Goal: Transaction & Acquisition: Book appointment/travel/reservation

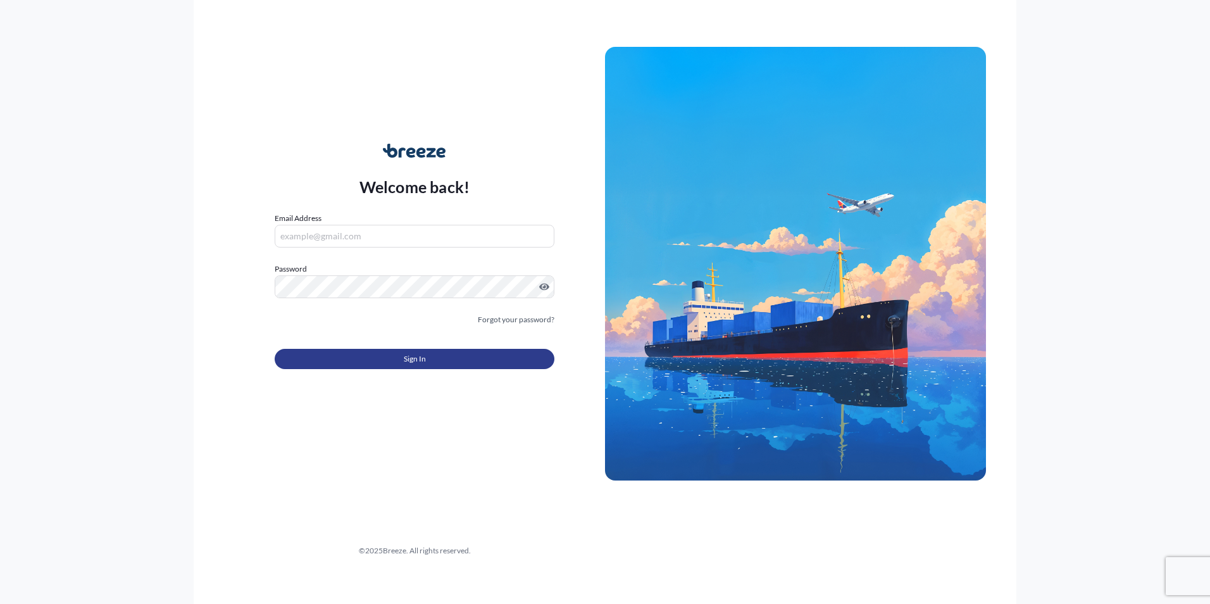
type input "[PERSON_NAME][EMAIL_ADDRESS][PERSON_NAME][DOMAIN_NAME]"
click at [428, 358] on button "Sign In" at bounding box center [415, 359] width 280 height 20
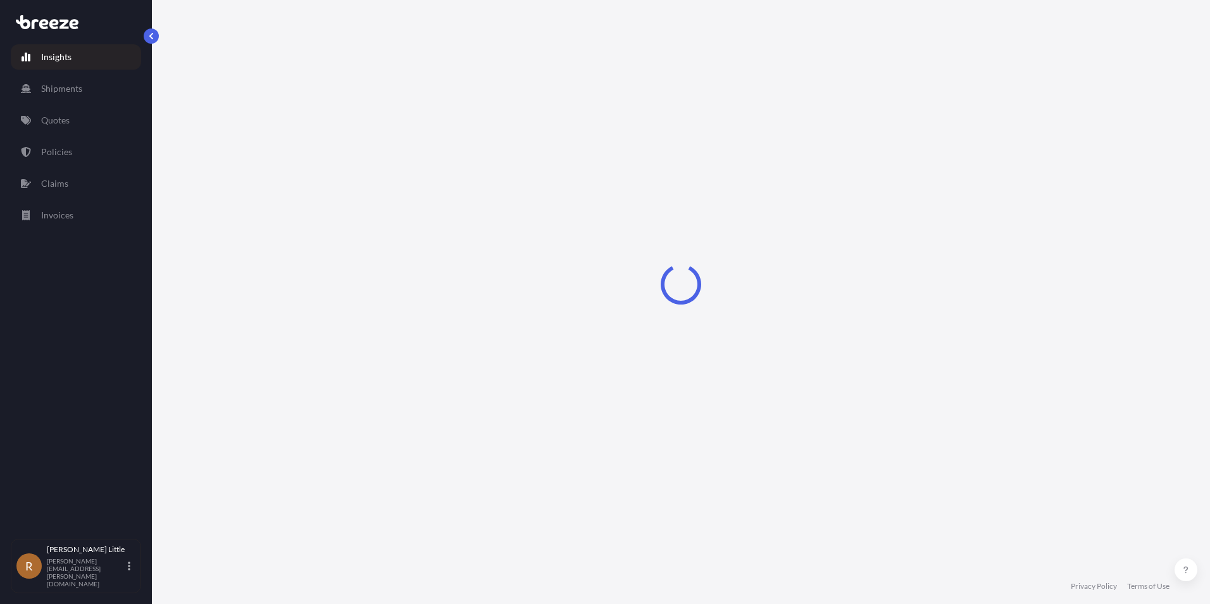
select select "2025"
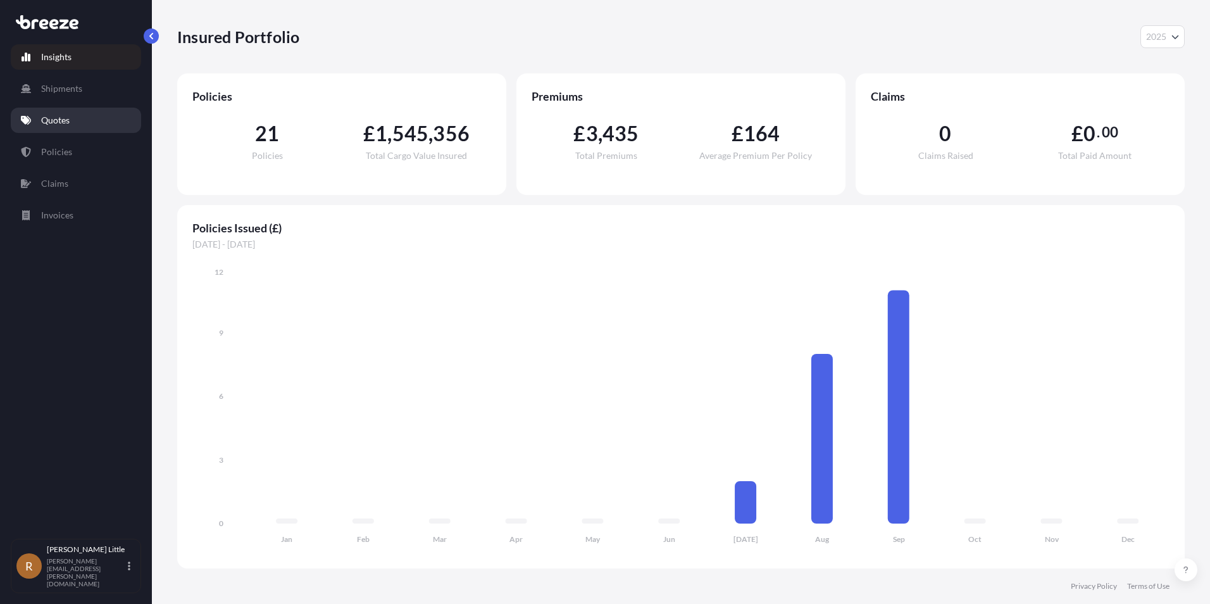
click at [63, 118] on p "Quotes" at bounding box center [55, 120] width 28 height 13
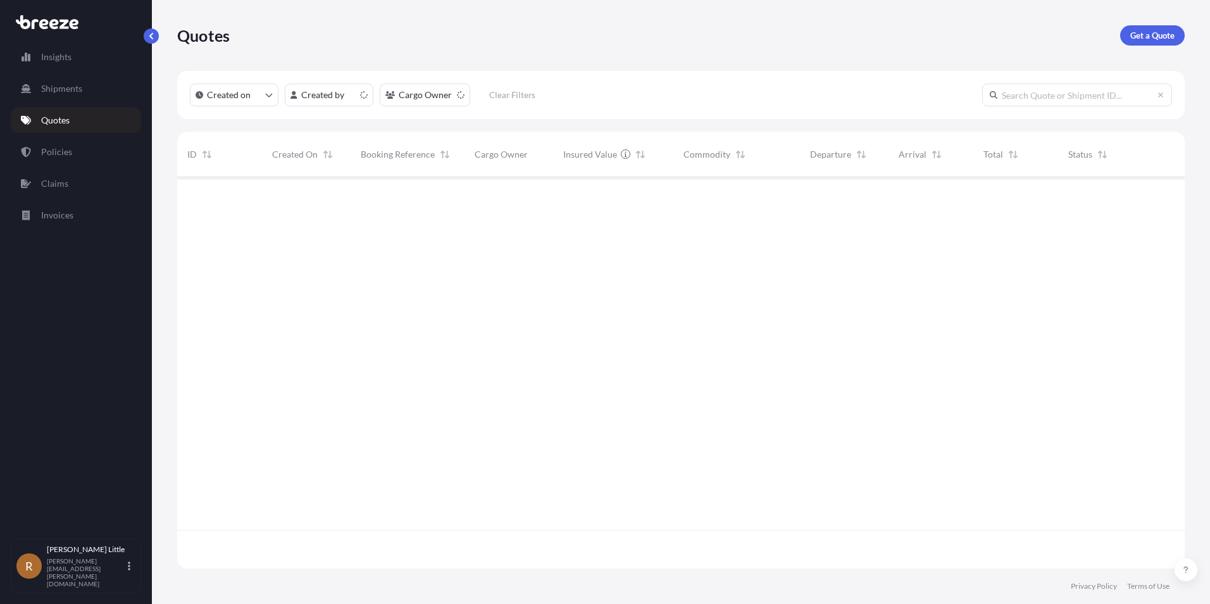
scroll to position [389, 998]
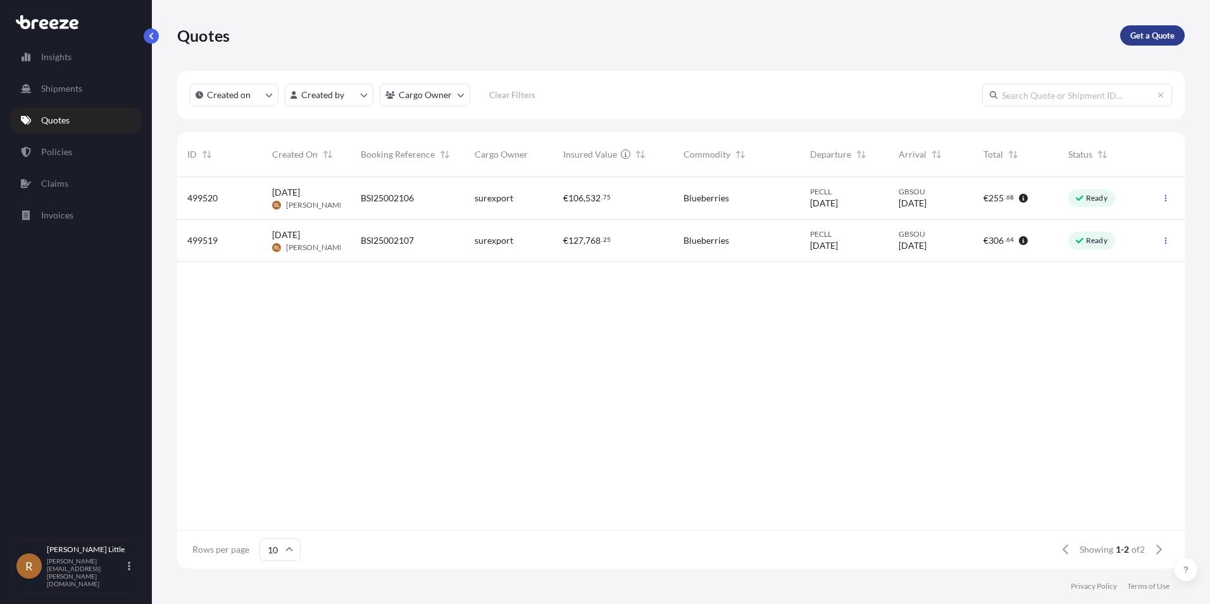
click at [1148, 37] on p "Get a Quote" at bounding box center [1152, 35] width 44 height 13
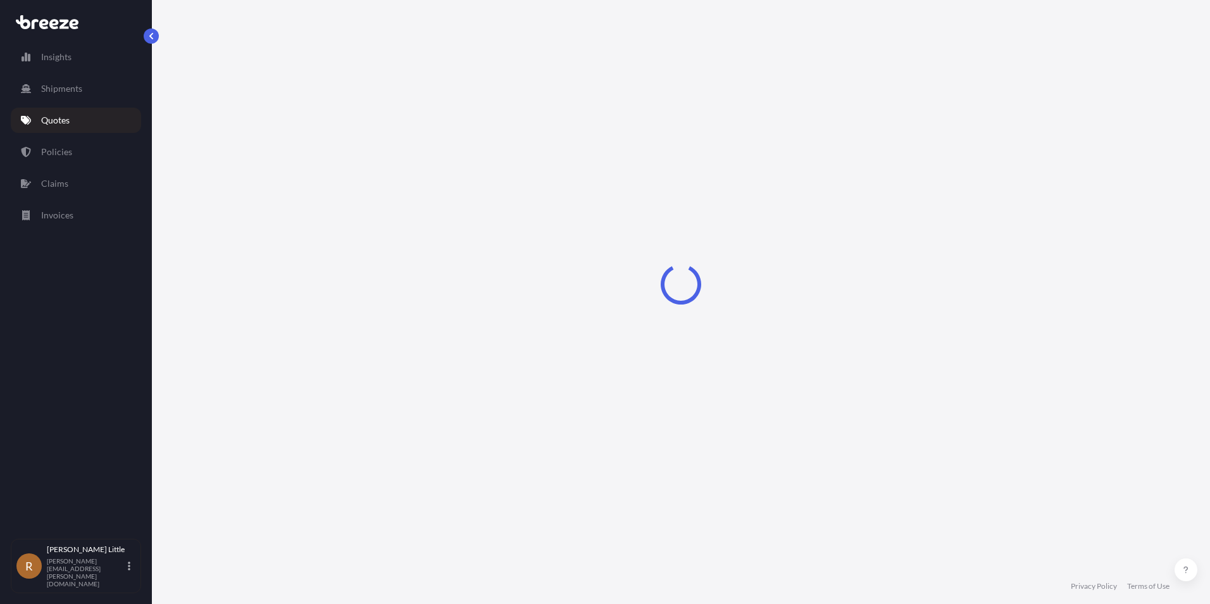
select select "Sea"
select select "1"
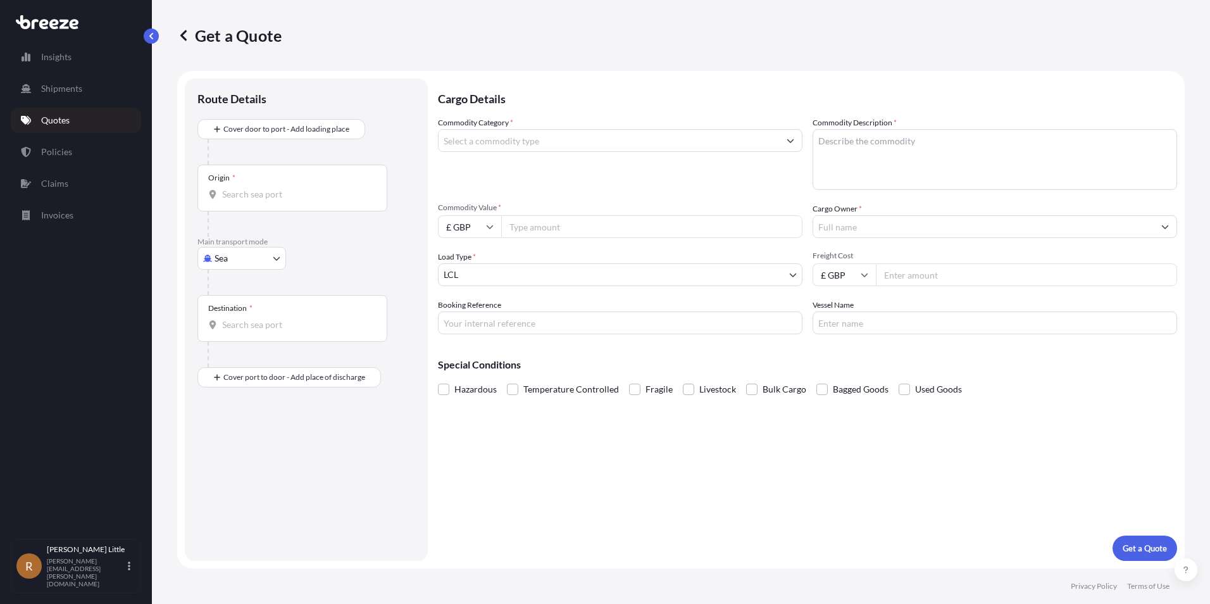
click at [256, 195] on input "Origin *" at bounding box center [296, 194] width 149 height 13
click at [264, 236] on span "PECLL - [GEOGRAPHIC_DATA] , [GEOGRAPHIC_DATA]" at bounding box center [315, 236] width 150 height 13
type input "PECLL - [GEOGRAPHIC_DATA], [GEOGRAPHIC_DATA]"
click at [272, 335] on input "Destination *" at bounding box center [296, 329] width 149 height 13
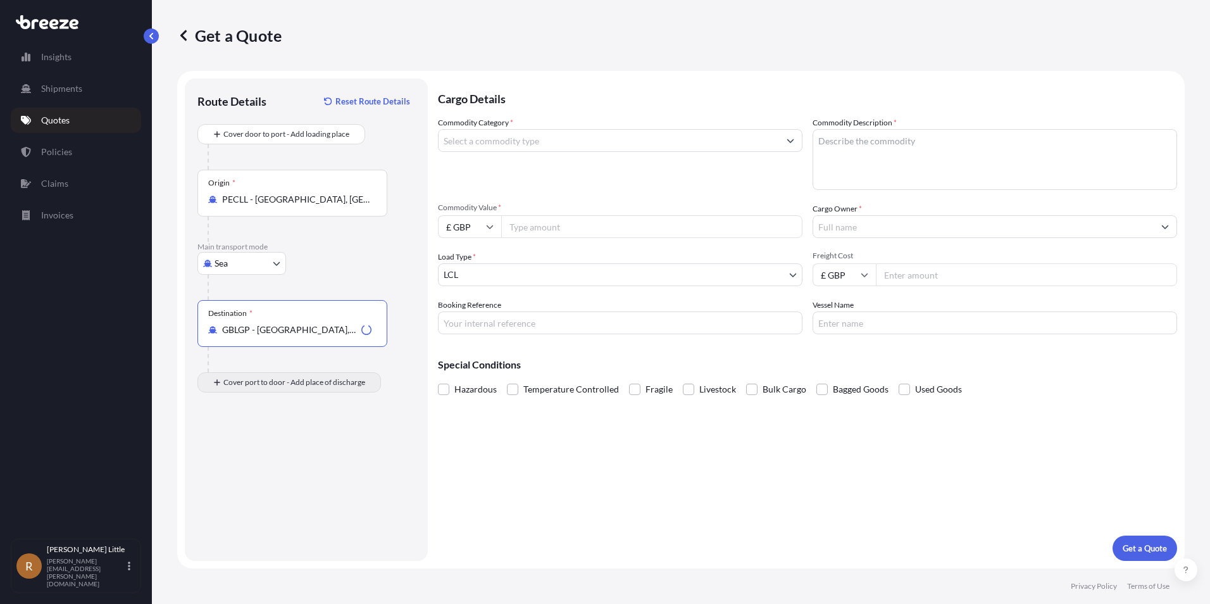
type input "GBLGP - [GEOGRAPHIC_DATA], [GEOGRAPHIC_DATA]"
click at [256, 459] on div "Place of Discharge" at bounding box center [292, 443] width 190 height 47
click at [256, 456] on input "Place of Discharge" at bounding box center [296, 450] width 149 height 13
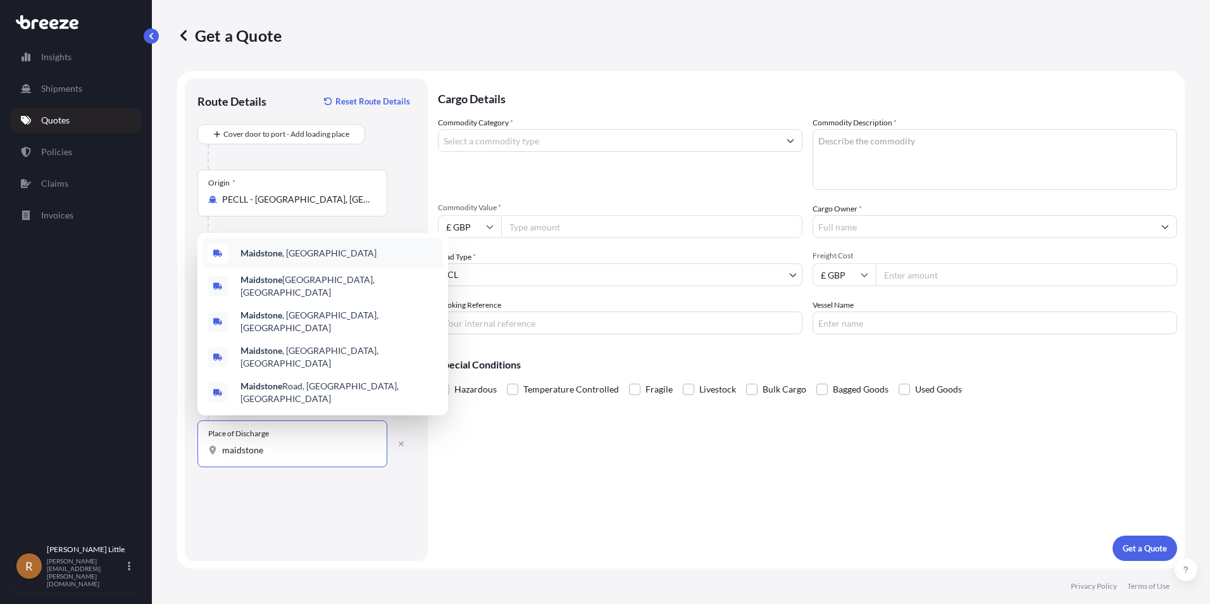
click at [271, 258] on b "Maidstone" at bounding box center [261, 252] width 42 height 11
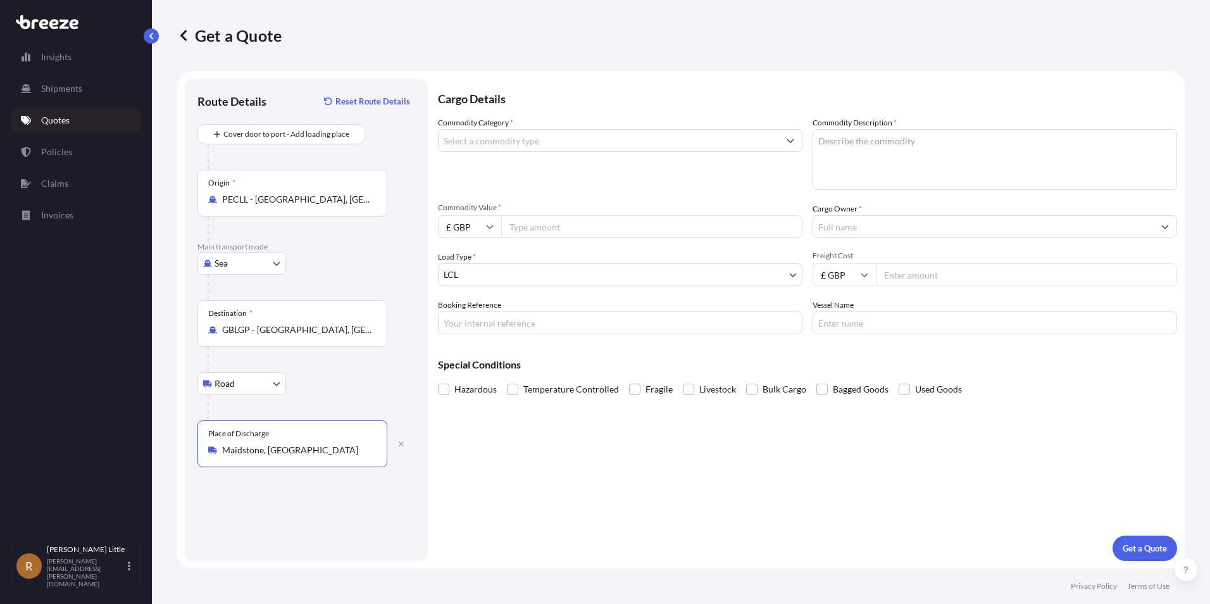
type input "Maidstone, [GEOGRAPHIC_DATA]"
click at [517, 148] on input "Commodity Category *" at bounding box center [608, 140] width 340 height 23
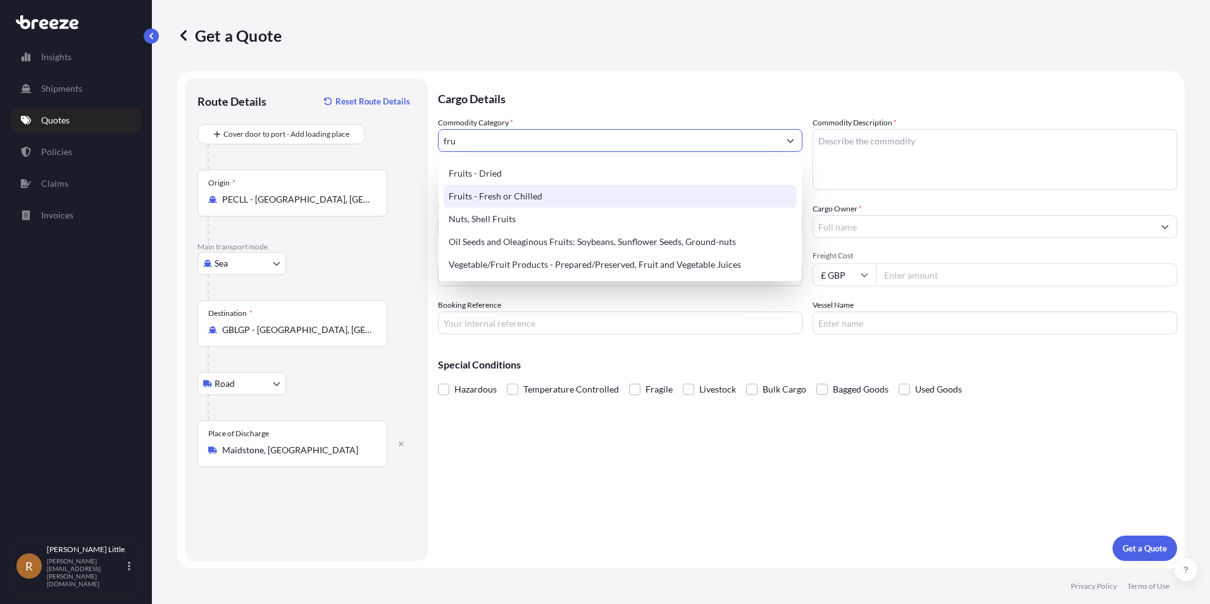
click at [507, 188] on div "Fruits - Fresh or Chilled" at bounding box center [620, 196] width 353 height 23
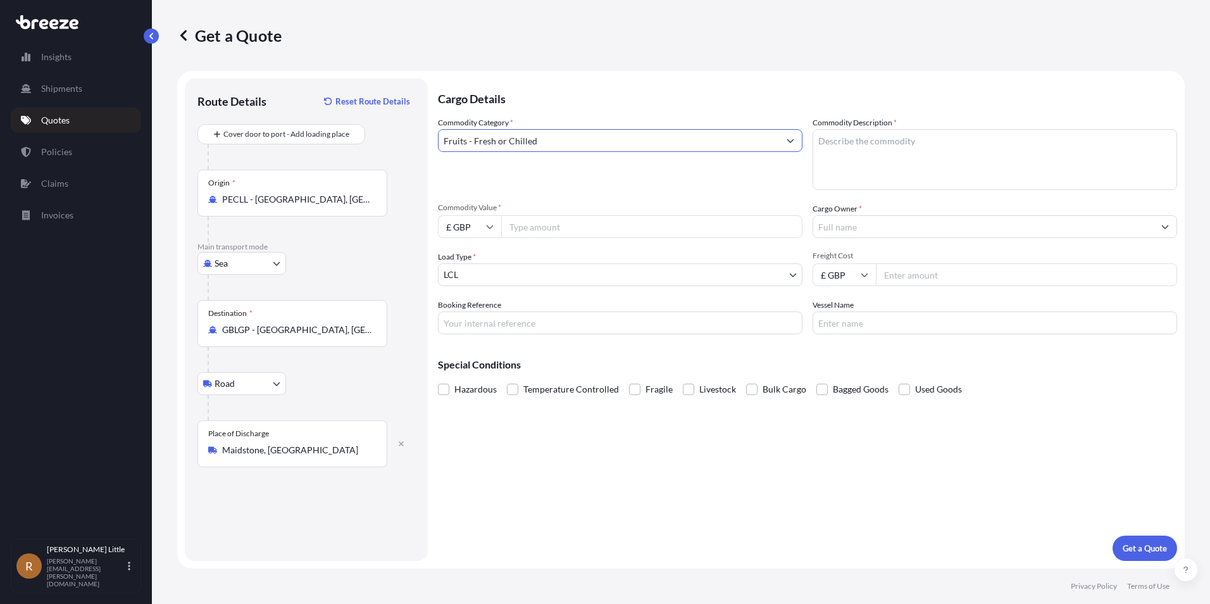
type input "Fruits - Fresh or Chilled"
click at [1000, 125] on div "Commodity Description *" at bounding box center [994, 152] width 364 height 73
click at [868, 136] on textarea "Commodity Description *" at bounding box center [994, 159] width 364 height 61
type textarea "Blueberries"
click at [473, 228] on input "£ GBP" at bounding box center [469, 226] width 63 height 23
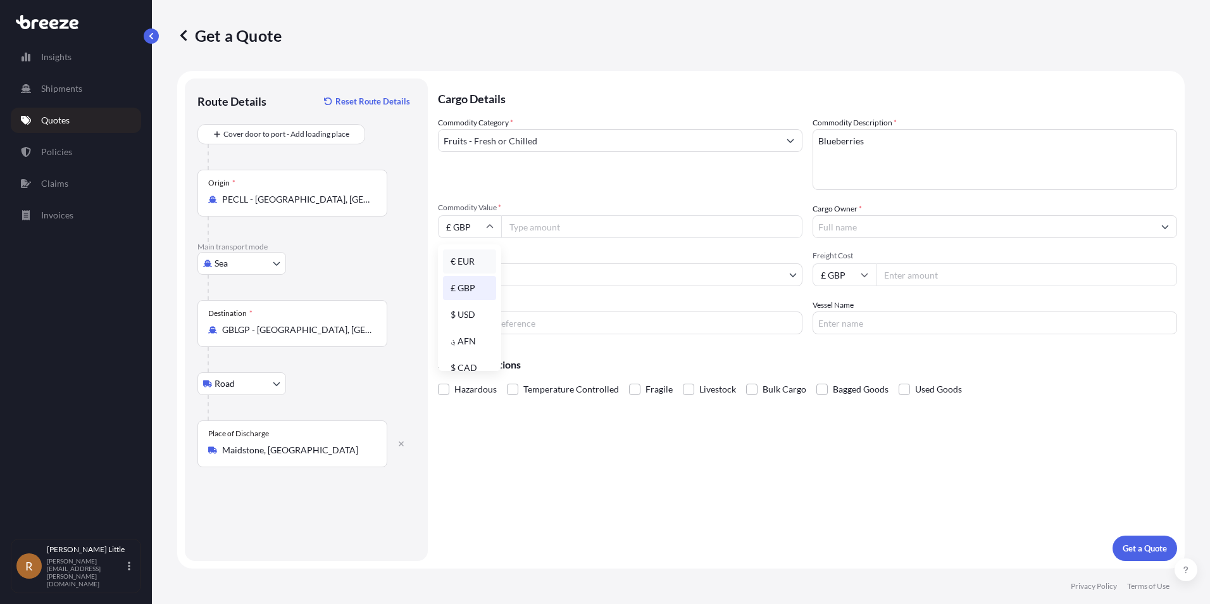
click at [477, 261] on div "€ EUR" at bounding box center [469, 261] width 53 height 24
type input "€ EUR"
click at [546, 232] on input "Commodity Value *" at bounding box center [651, 226] width 301 height 23
type input "112320.00"
click at [902, 235] on input "Cargo Owner *" at bounding box center [983, 226] width 340 height 23
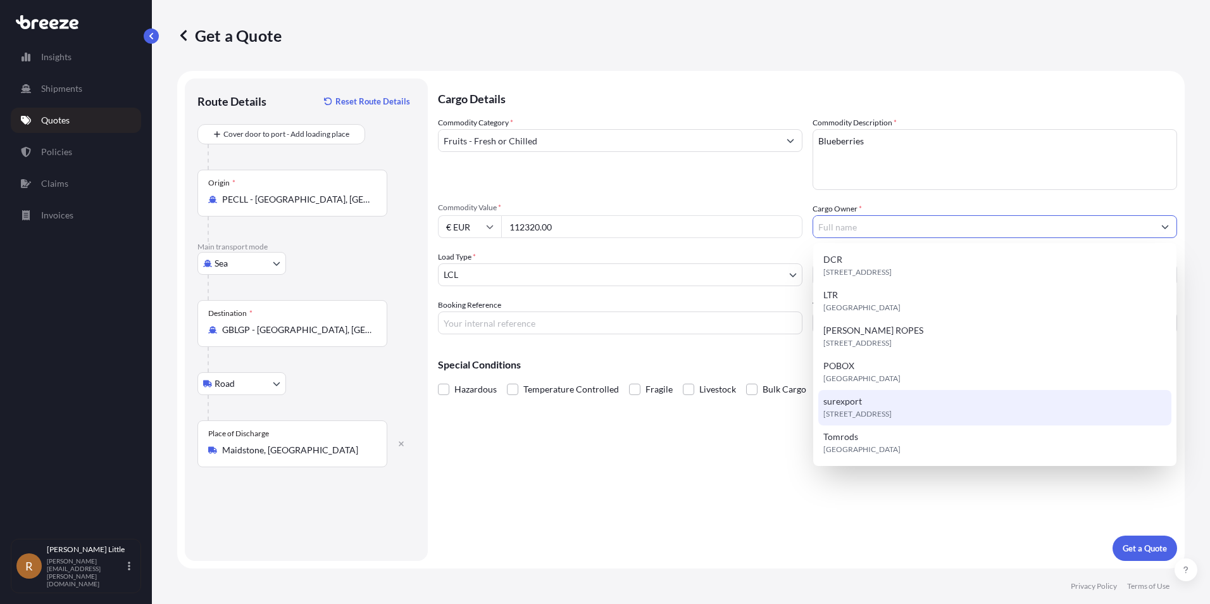
click at [845, 391] on div "[STREET_ADDRESS]" at bounding box center [994, 407] width 353 height 35
type input "surexport"
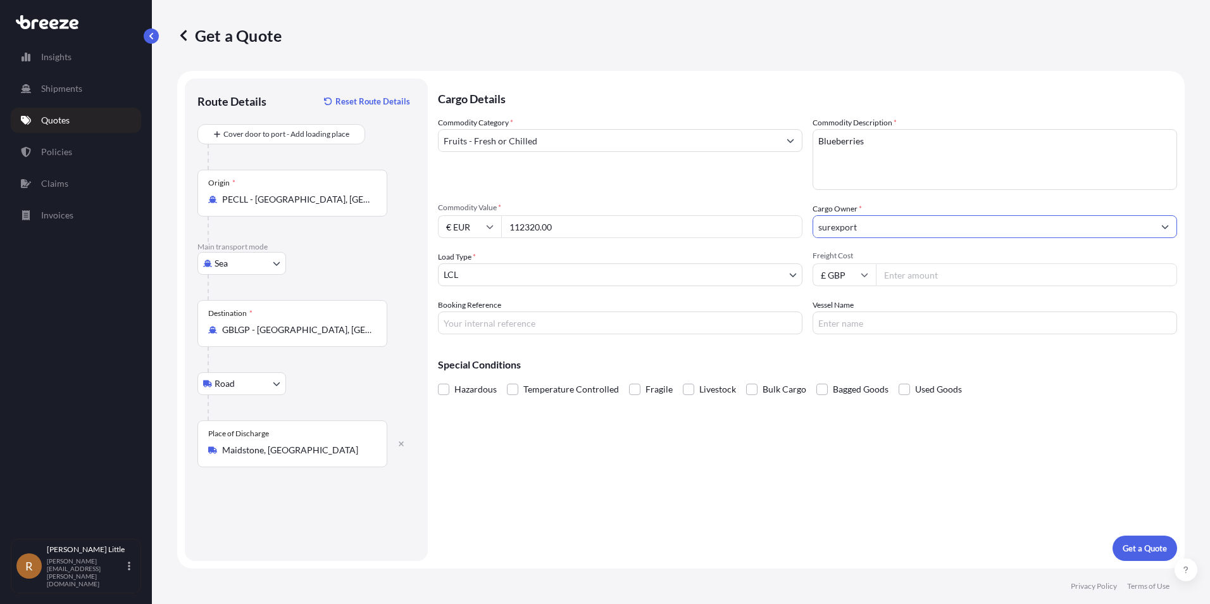
click at [678, 277] on body "6 options available. Insights Shipments Quotes Policies Claims Invoices R [PERS…" at bounding box center [605, 302] width 1210 height 604
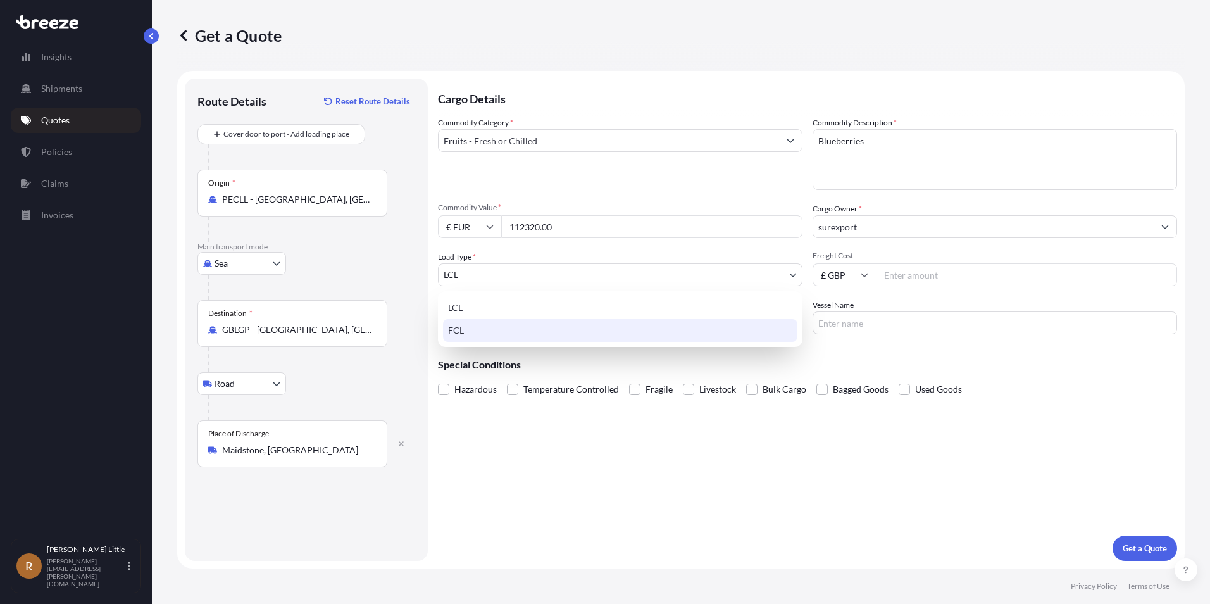
click at [526, 326] on div "FCL" at bounding box center [620, 330] width 354 height 23
select select "2"
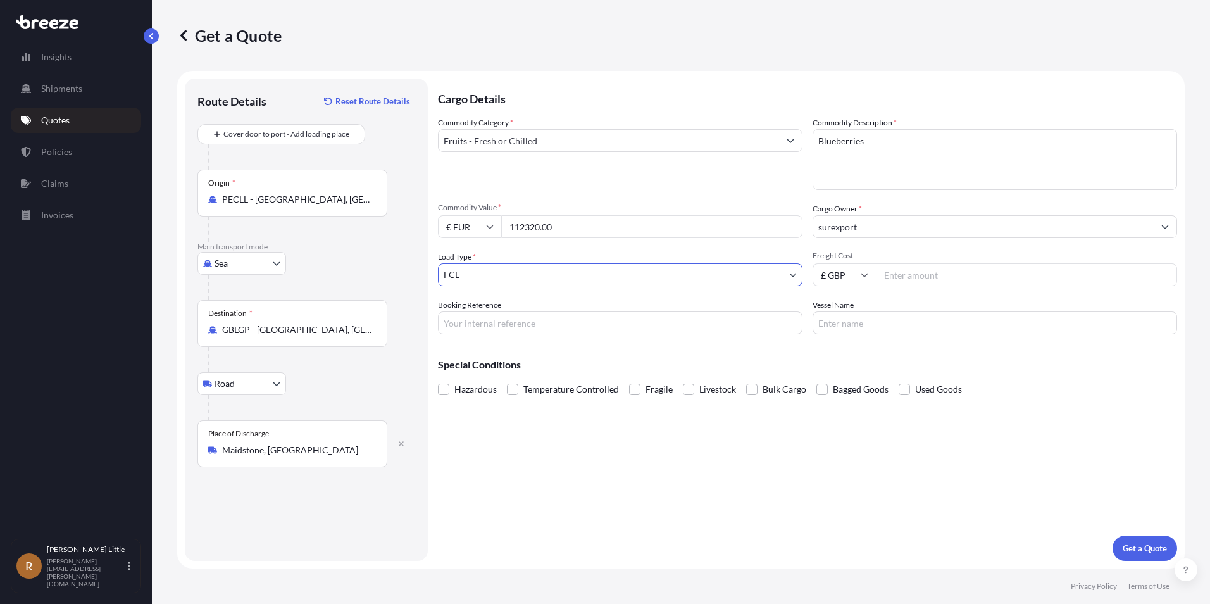
click at [494, 326] on input "Booking Reference" at bounding box center [620, 322] width 364 height 23
type input "BSI25002154"
click at [864, 275] on icon at bounding box center [865, 275] width 8 height 8
click at [849, 330] on div "£ GBP" at bounding box center [844, 336] width 53 height 24
click at [907, 275] on input "Freight Cost" at bounding box center [1026, 274] width 301 height 23
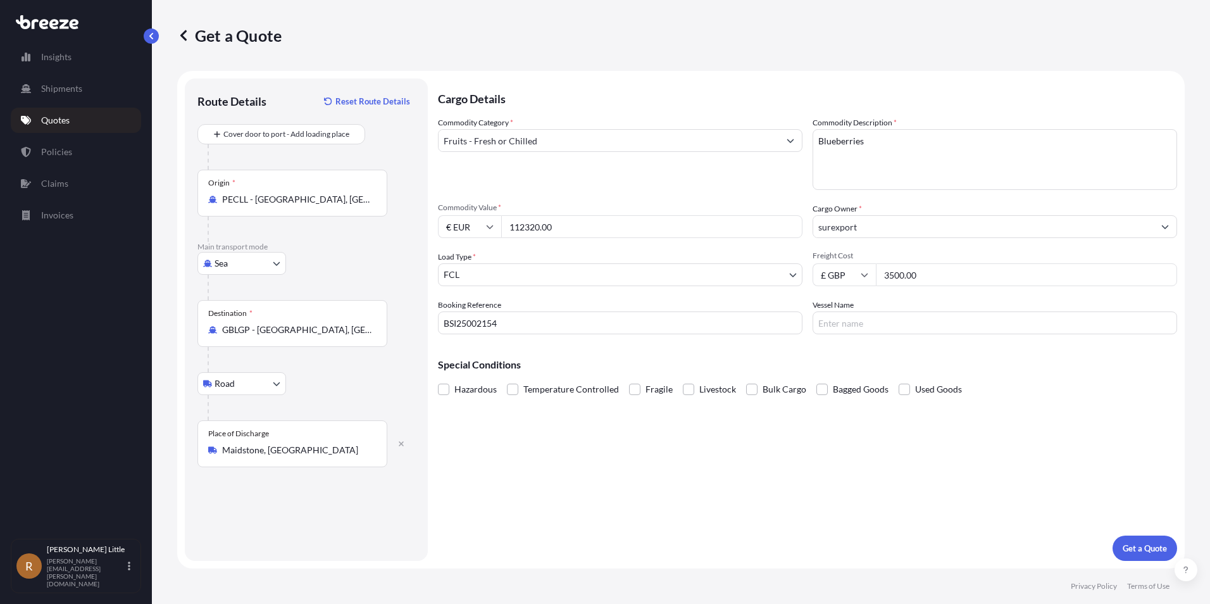
type input "3500.00"
click at [888, 320] on input "Vessel Name" at bounding box center [994, 322] width 364 height 23
type input "GUAYAQUIL EXPRESS"
click at [511, 389] on span at bounding box center [512, 388] width 11 height 11
click at [507, 380] on input "Temperature Controlled" at bounding box center [507, 380] width 0 height 0
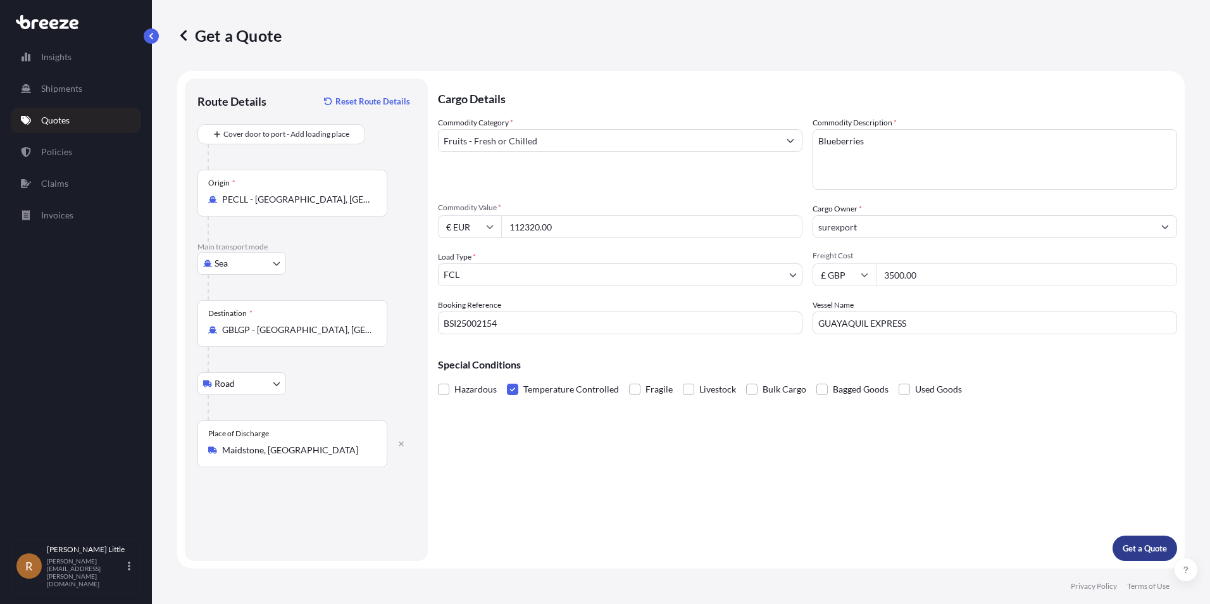
click at [1143, 549] on p "Get a Quote" at bounding box center [1145, 548] width 44 height 13
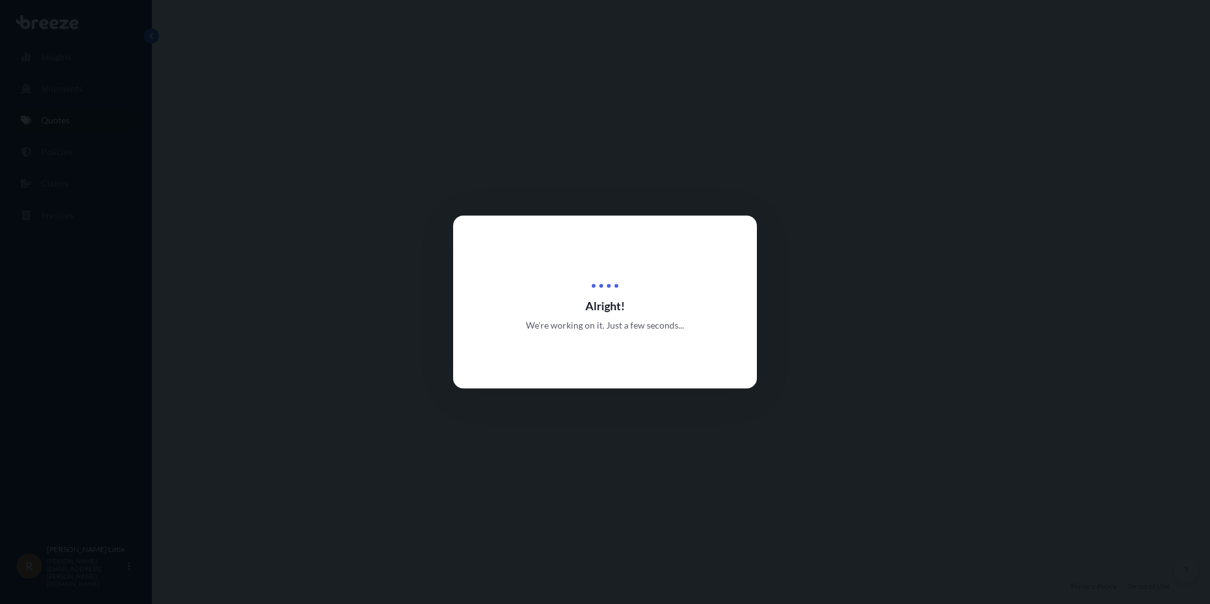
select select "Sea"
select select "Road"
select select "2"
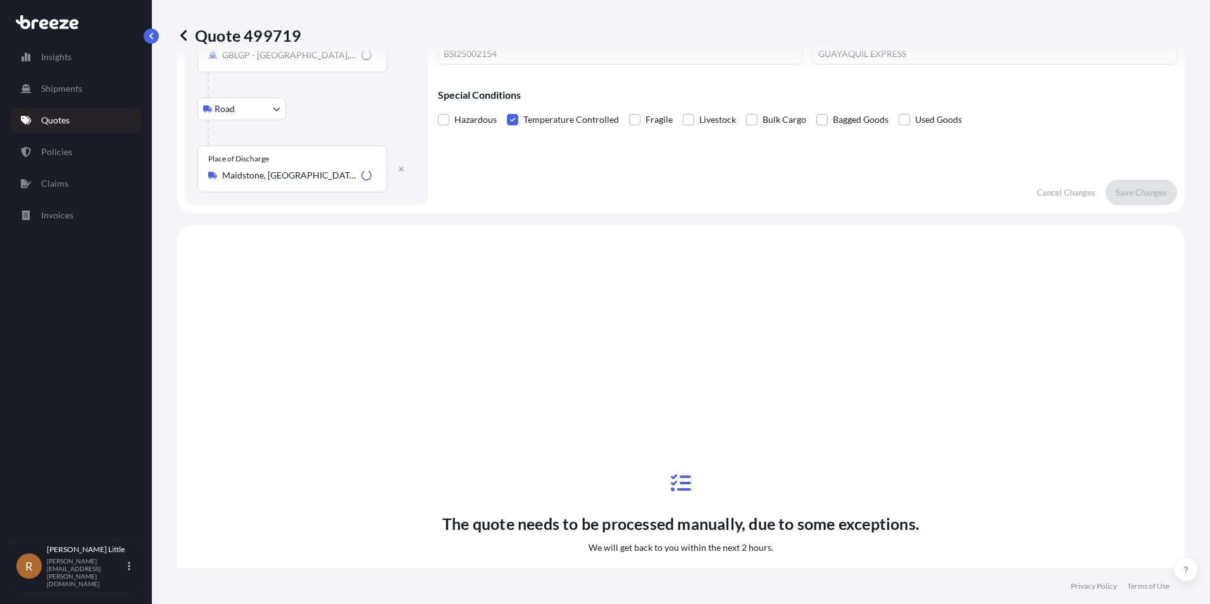
scroll to position [432, 0]
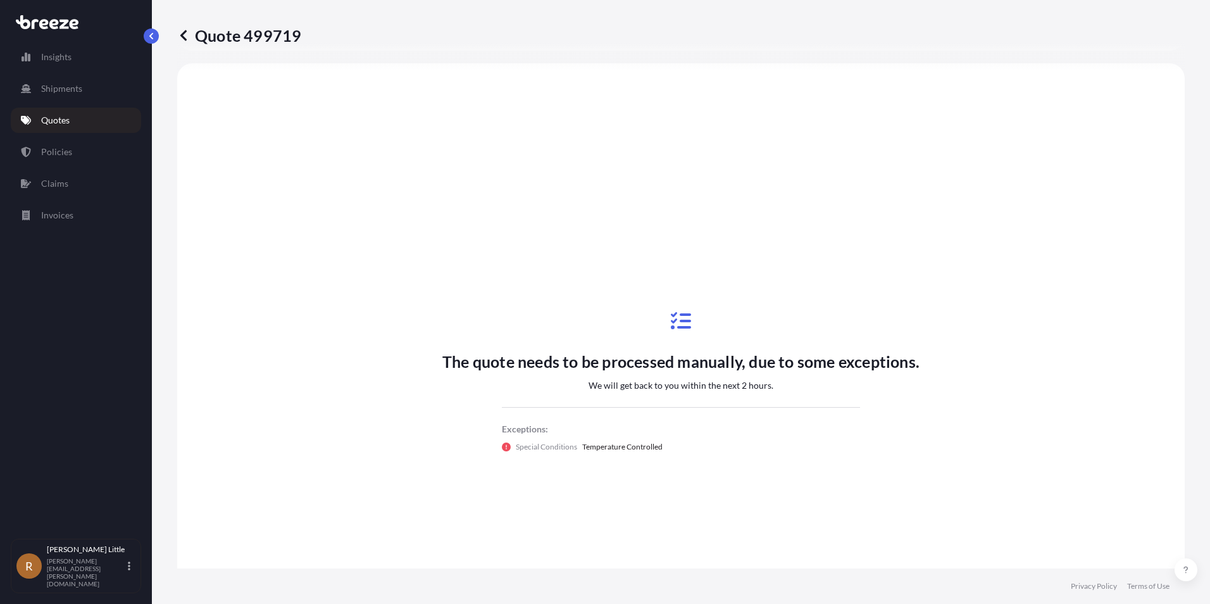
click at [68, 128] on link "Quotes" at bounding box center [76, 120] width 130 height 25
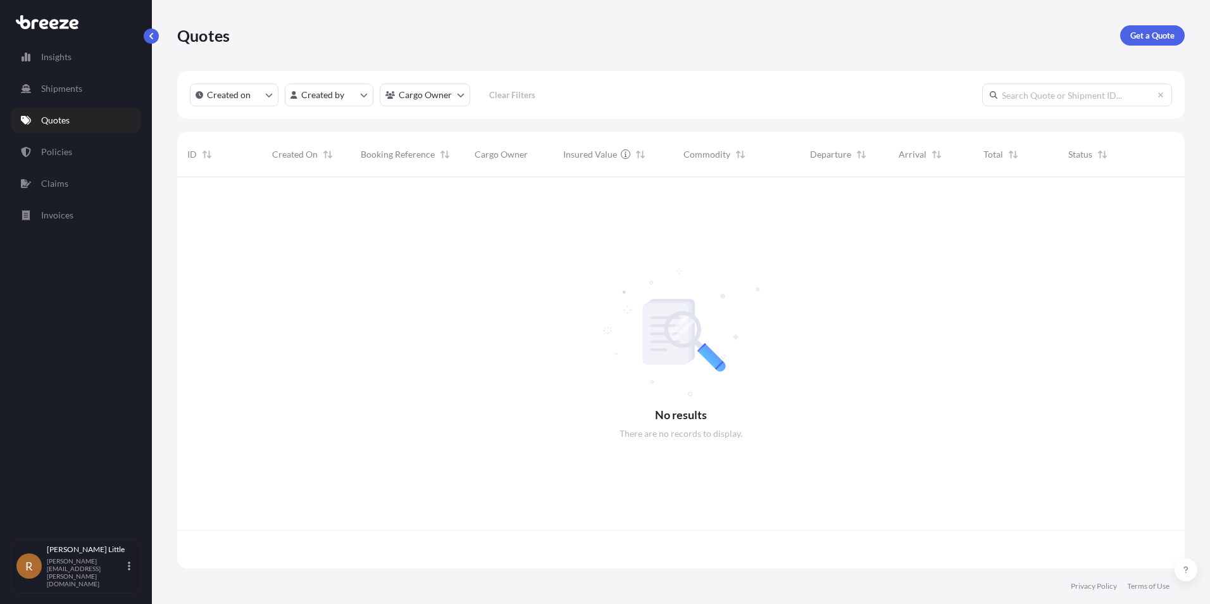
scroll to position [389, 998]
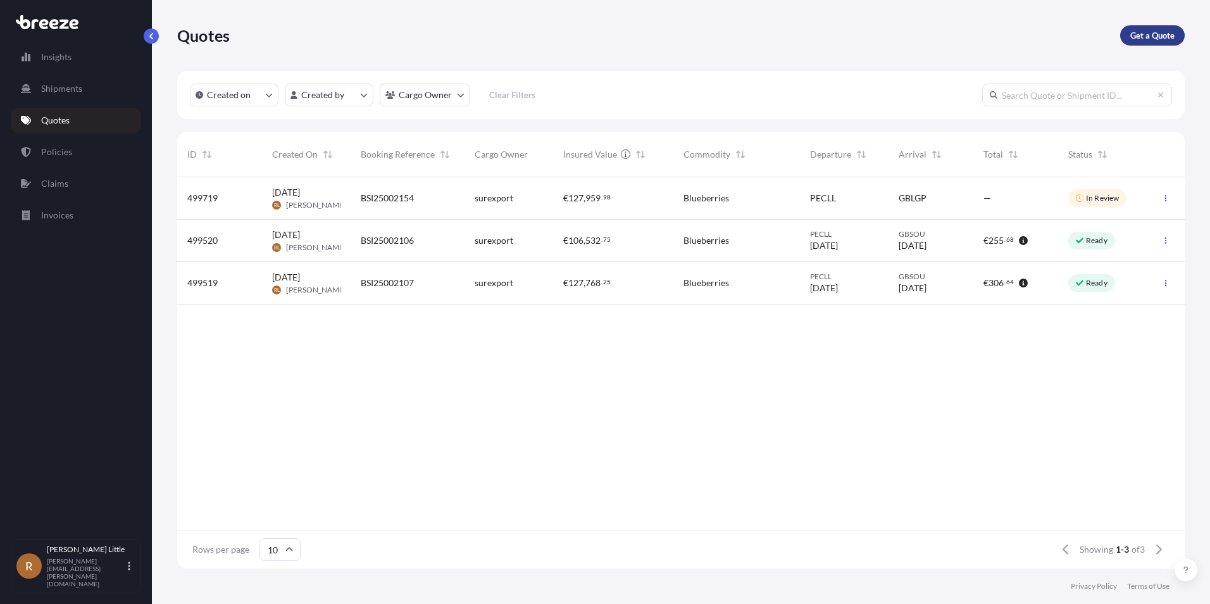
click at [1155, 39] on p "Get a Quote" at bounding box center [1152, 35] width 44 height 13
select select "Sea"
select select "1"
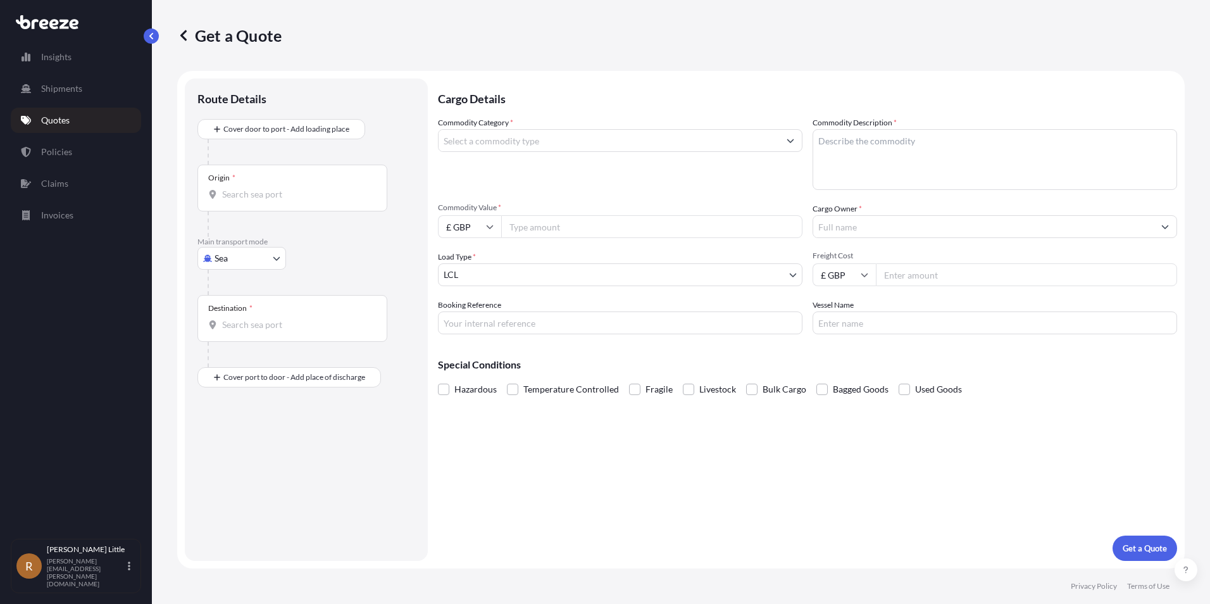
click at [317, 197] on input "Origin *" at bounding box center [296, 194] width 149 height 13
click at [253, 228] on div "PECLL - [GEOGRAPHIC_DATA] , [GEOGRAPHIC_DATA]" at bounding box center [322, 236] width 240 height 30
type input "PECLL - [GEOGRAPHIC_DATA], [GEOGRAPHIC_DATA]"
click at [251, 327] on input "Destination *" at bounding box center [296, 329] width 149 height 13
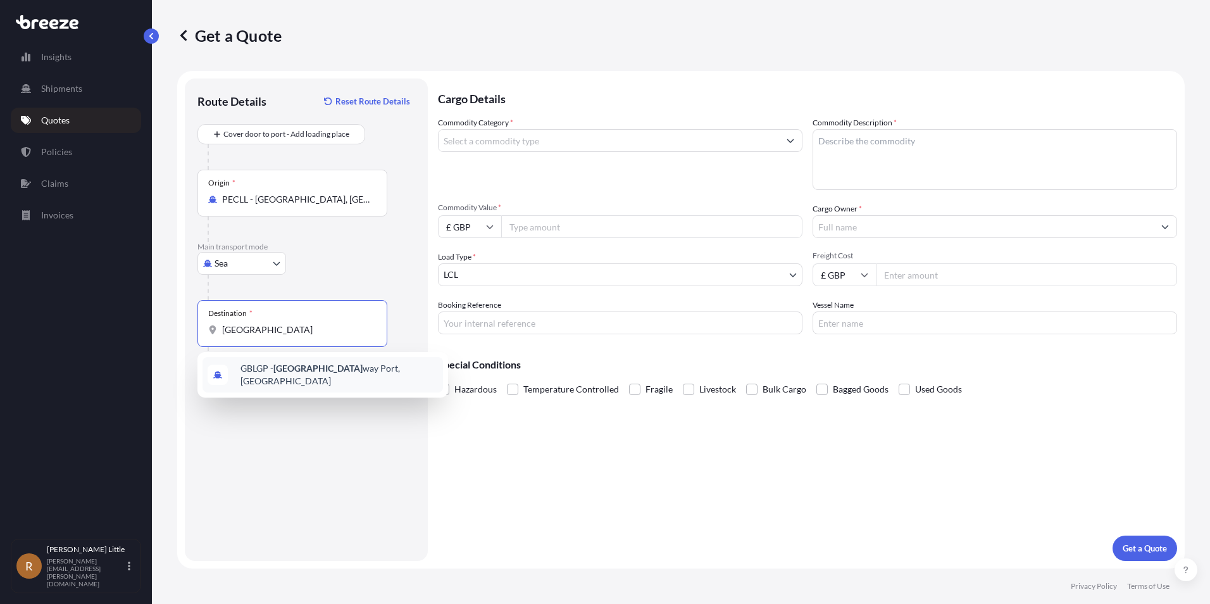
click at [306, 363] on div "GBLGP - [GEOGRAPHIC_DATA], [GEOGRAPHIC_DATA]" at bounding box center [322, 374] width 240 height 35
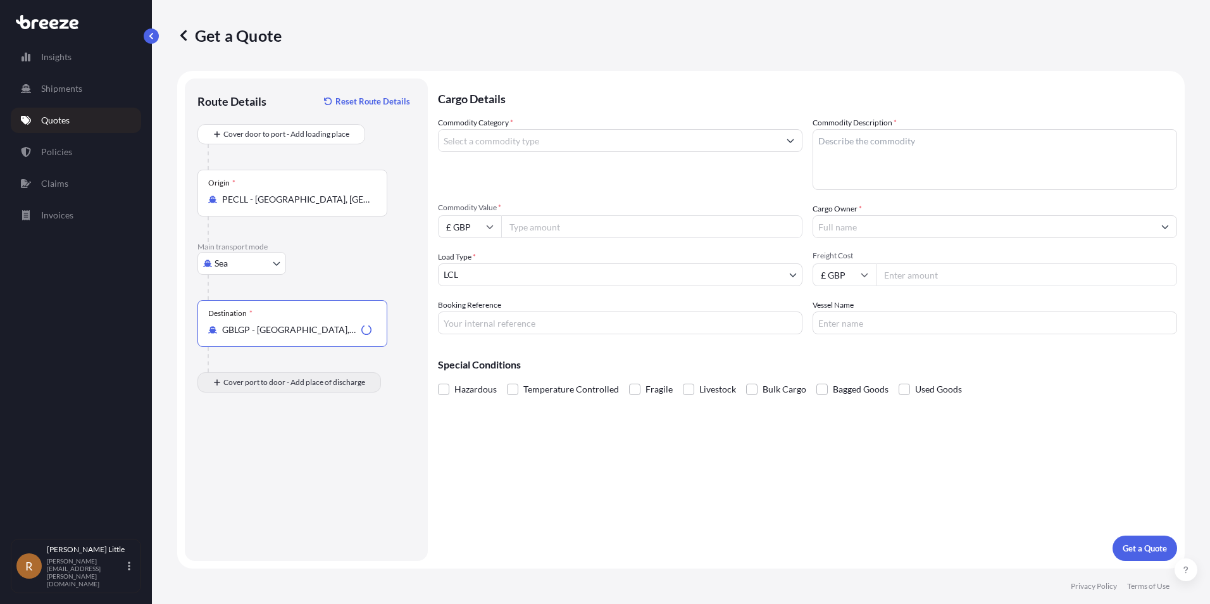
type input "GBLGP - [GEOGRAPHIC_DATA], [GEOGRAPHIC_DATA]"
click at [251, 450] on input "Place of Discharge" at bounding box center [296, 450] width 149 height 13
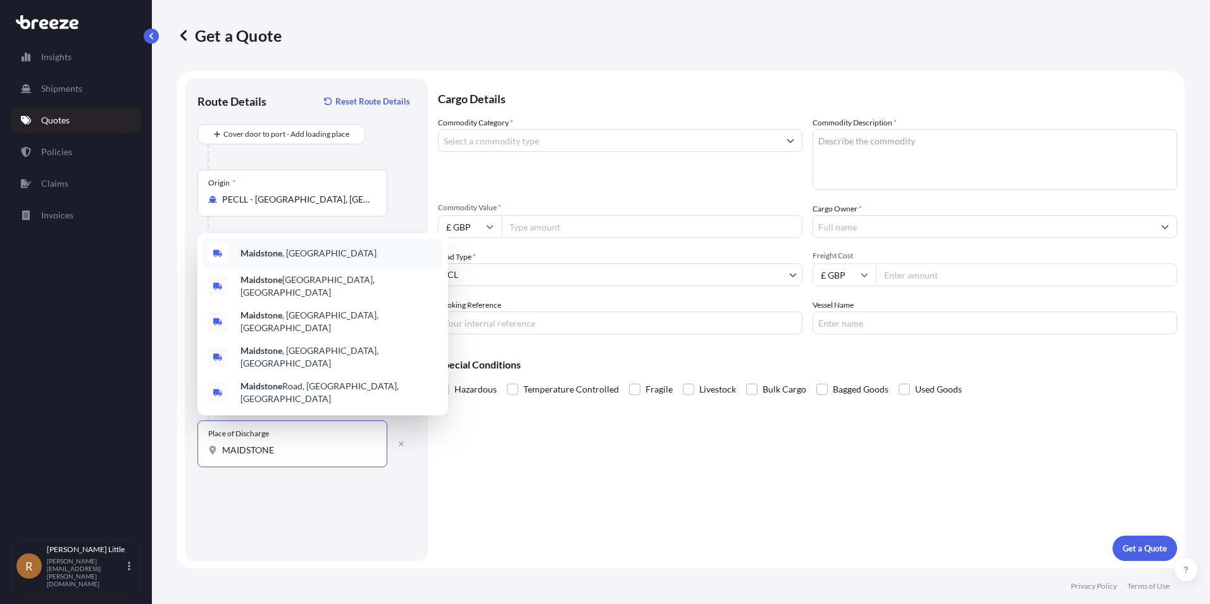
click at [321, 268] on div "Maidstone , [GEOGRAPHIC_DATA]" at bounding box center [322, 253] width 240 height 30
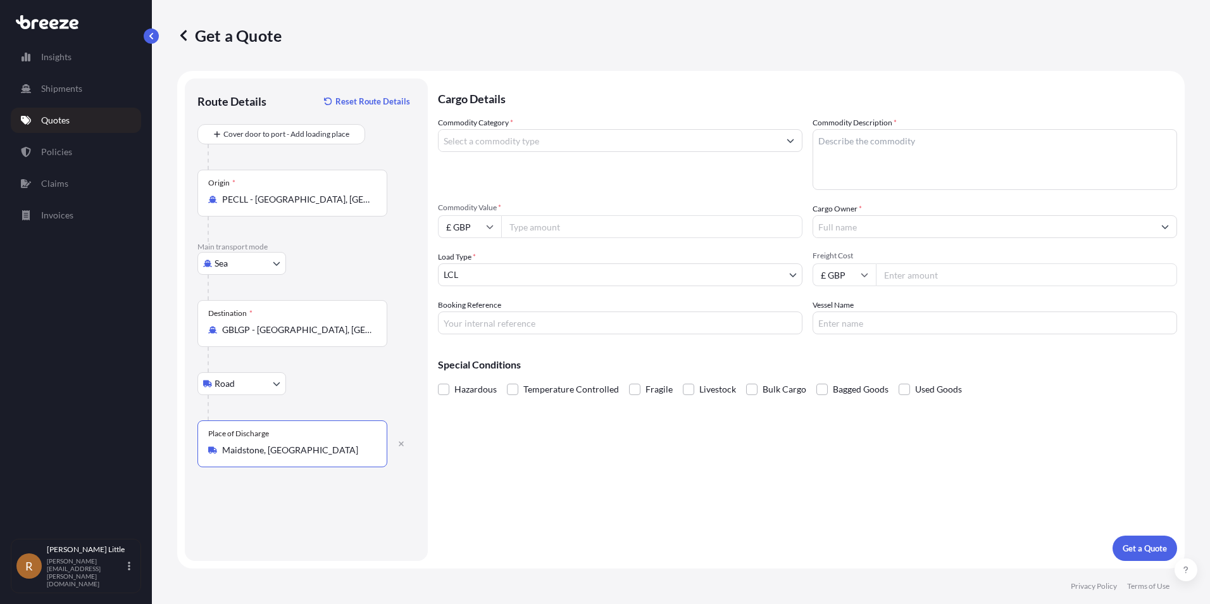
type input "Maidstone, [GEOGRAPHIC_DATA]"
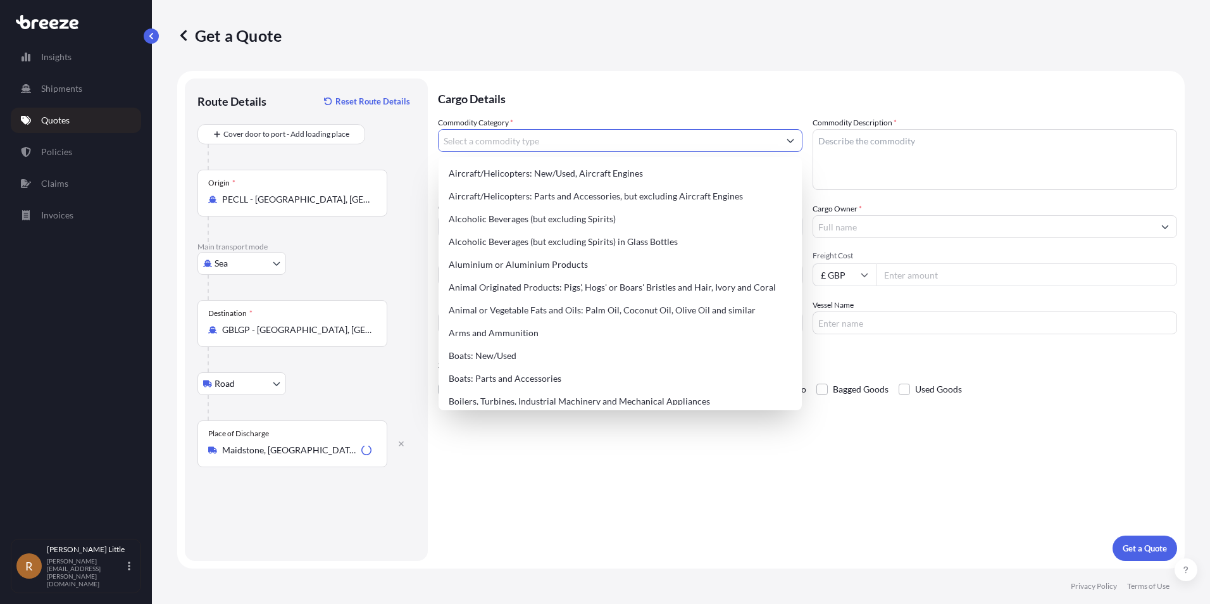
click at [516, 141] on input "Commodity Category *" at bounding box center [608, 140] width 340 height 23
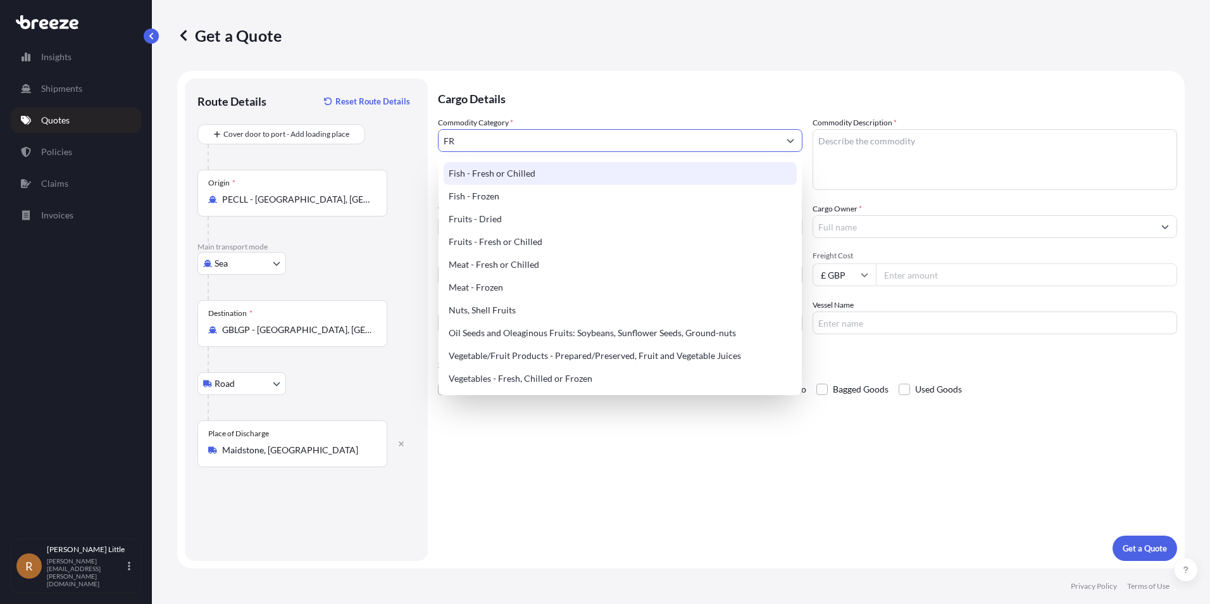
click at [528, 172] on div "Fish - Fresh or Chilled" at bounding box center [620, 173] width 353 height 23
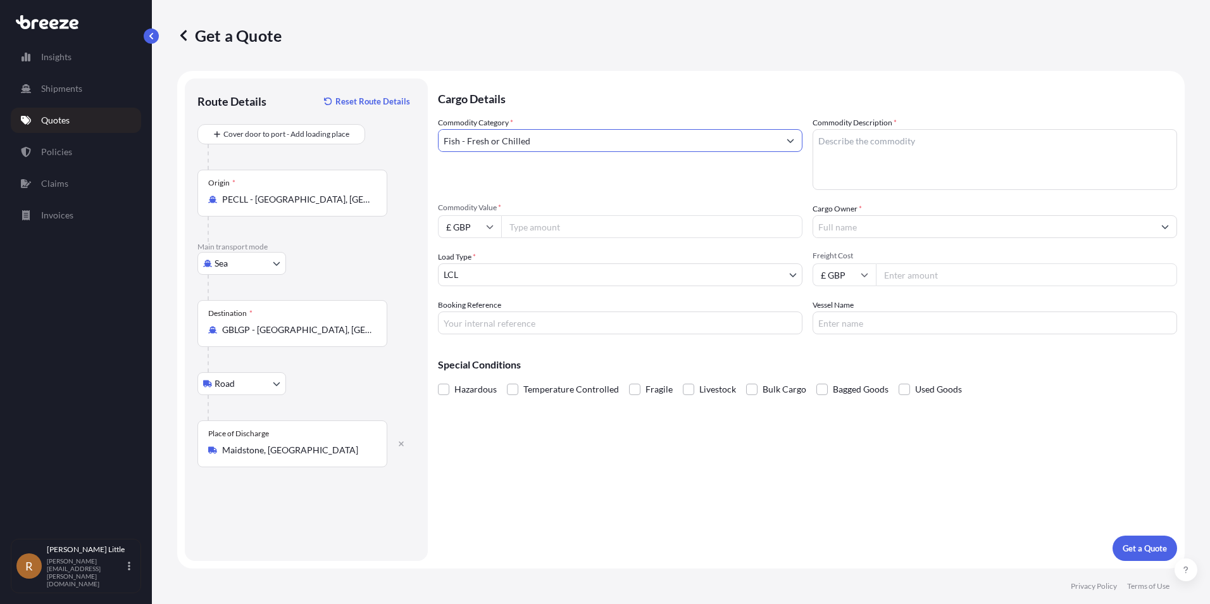
type input "Fish - Fresh or Chilled"
click at [868, 140] on textarea "Commodity Description *" at bounding box center [994, 159] width 364 height 61
type textarea "BLUEBERRIES"
click at [485, 224] on input "£ GBP" at bounding box center [469, 226] width 63 height 23
click at [472, 259] on div "€ EUR" at bounding box center [469, 261] width 53 height 24
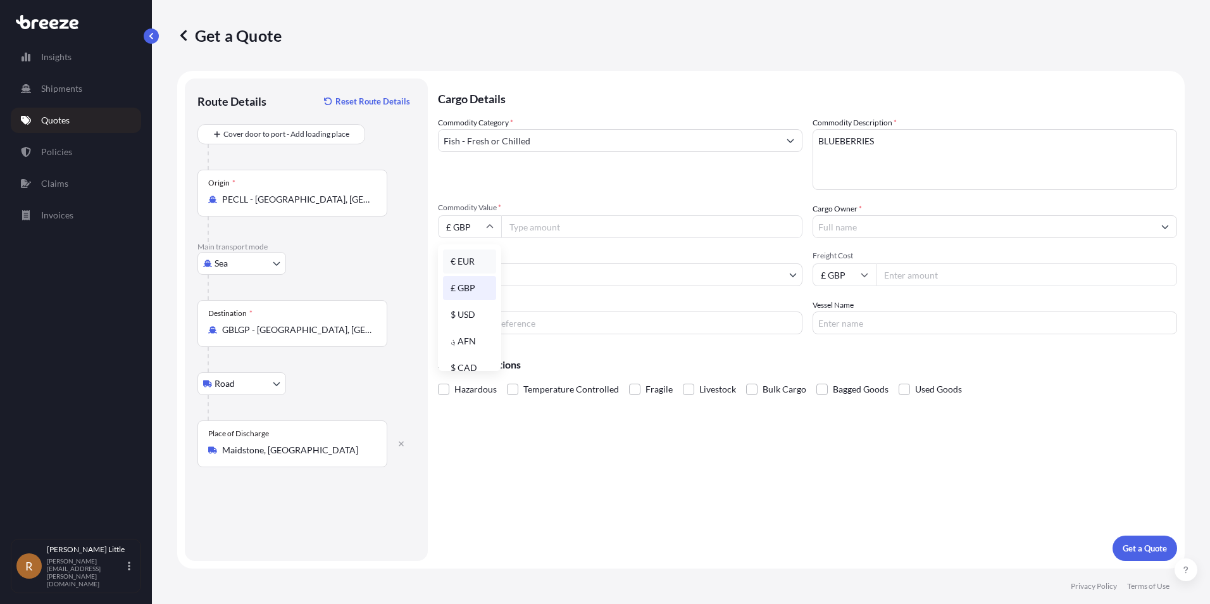
type input "€ EUR"
click at [545, 229] on input "Commodity Value *" at bounding box center [651, 226] width 301 height 23
type input "112320.00"
click at [952, 233] on input "Cargo Owner *" at bounding box center [983, 226] width 340 height 23
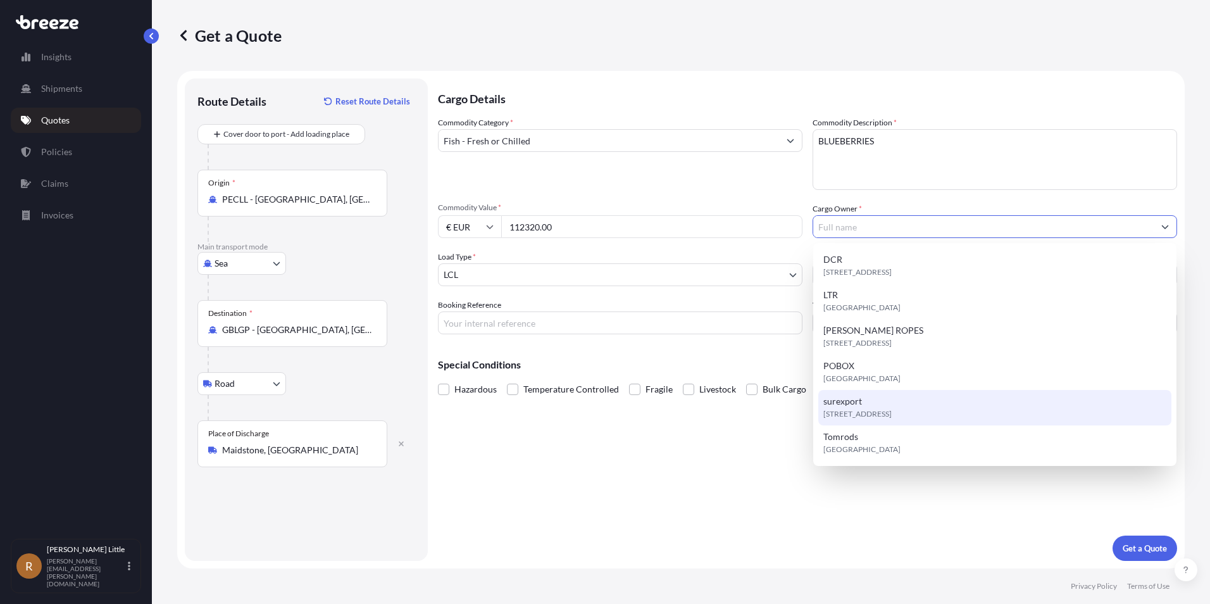
click at [874, 406] on div "[STREET_ADDRESS]" at bounding box center [994, 407] width 353 height 35
type input "surexport"
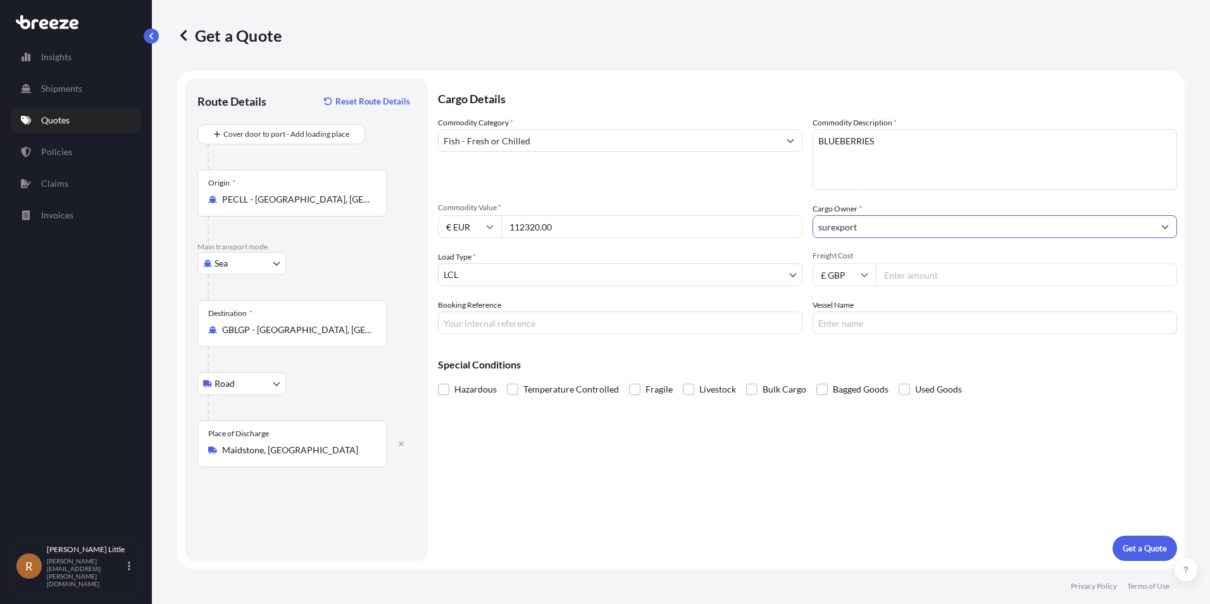
click at [517, 264] on body "6 options available. Insights Shipments Quotes Policies Claims Invoices R [PERS…" at bounding box center [605, 302] width 1210 height 604
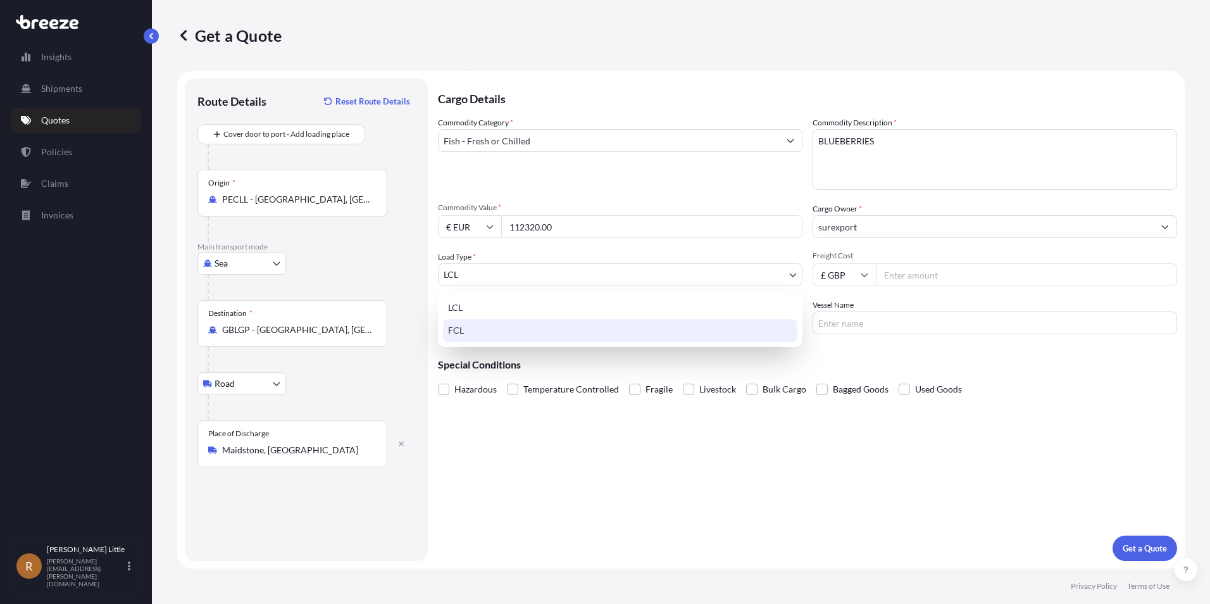
click at [487, 332] on div "FCL" at bounding box center [620, 330] width 354 height 23
select select "2"
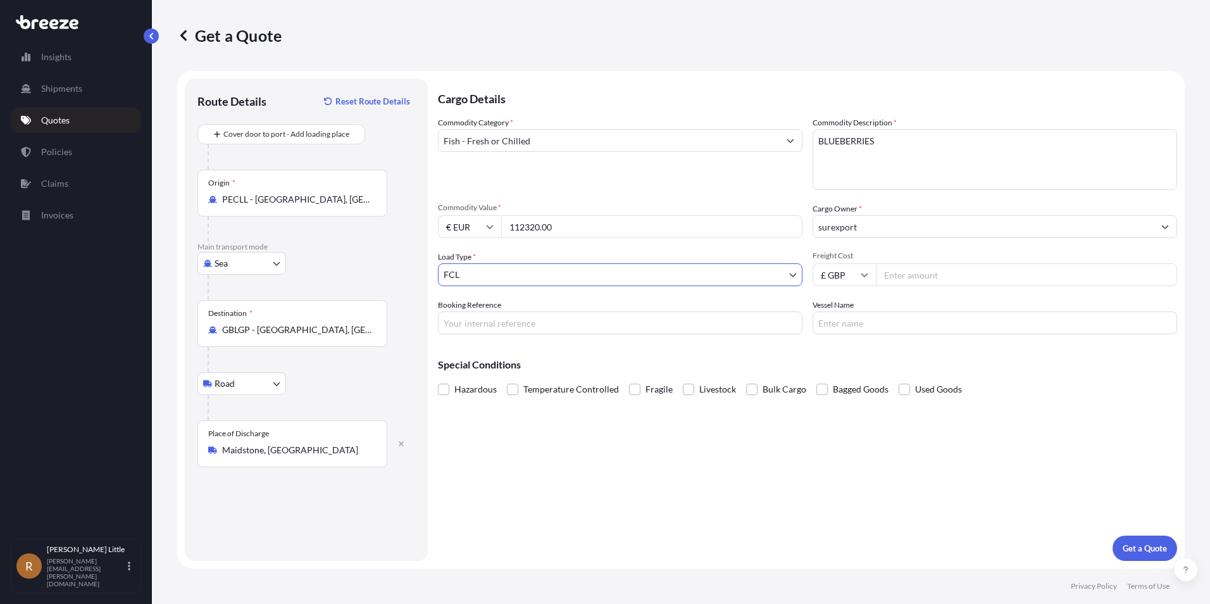
click at [924, 272] on input "Freight Cost" at bounding box center [1026, 274] width 301 height 23
type input "3500.00"
click at [703, 313] on input "Booking Reference" at bounding box center [620, 322] width 364 height 23
type input "BSI25002155"
click at [880, 328] on input "Vessel Name" at bounding box center [994, 322] width 364 height 23
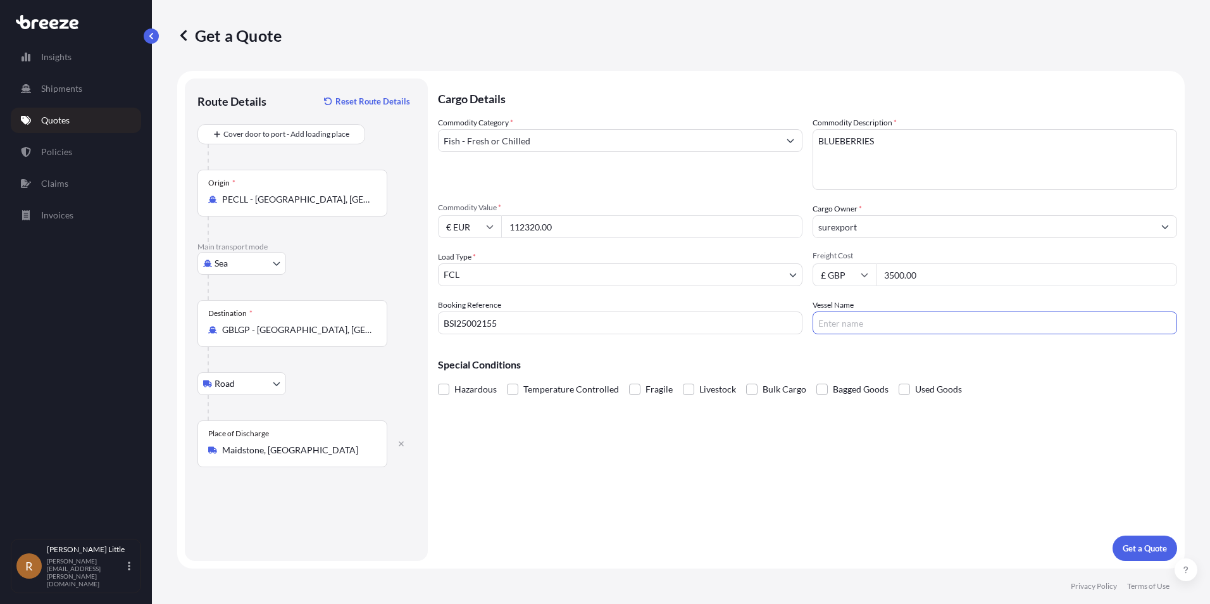
type input "GUAYAQUIL EXPRESS"
click at [508, 388] on span at bounding box center [512, 388] width 11 height 11
click at [507, 380] on input "Temperature Controlled" at bounding box center [507, 380] width 0 height 0
click at [1152, 545] on p "Get a Quote" at bounding box center [1145, 548] width 44 height 13
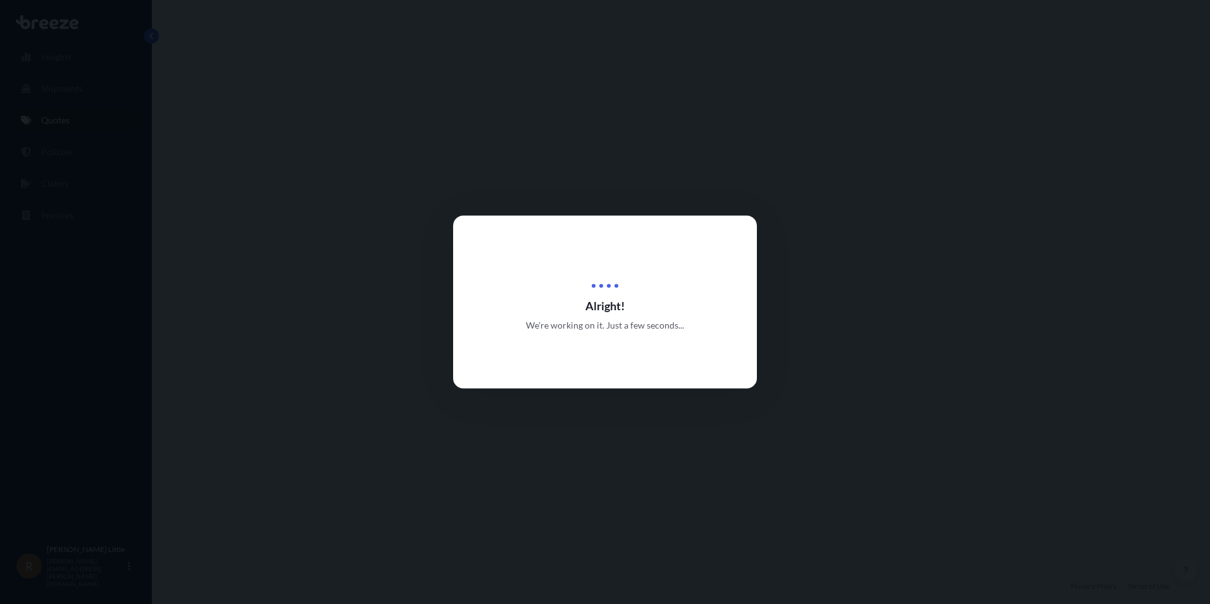
select select "Sea"
select select "Road"
select select "2"
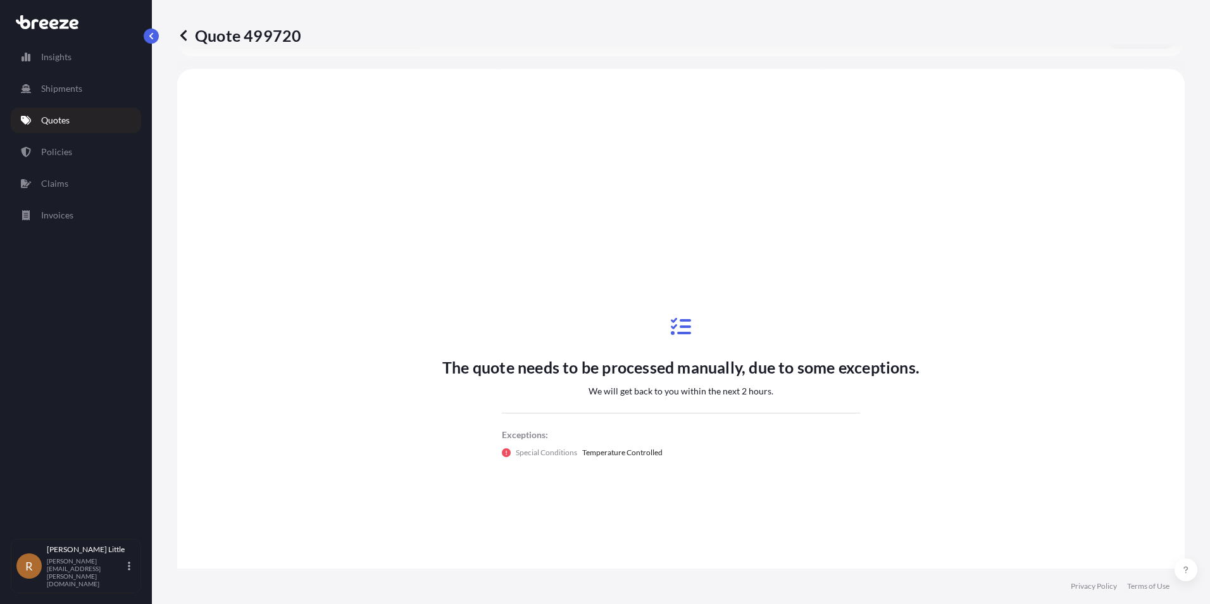
scroll to position [432, 0]
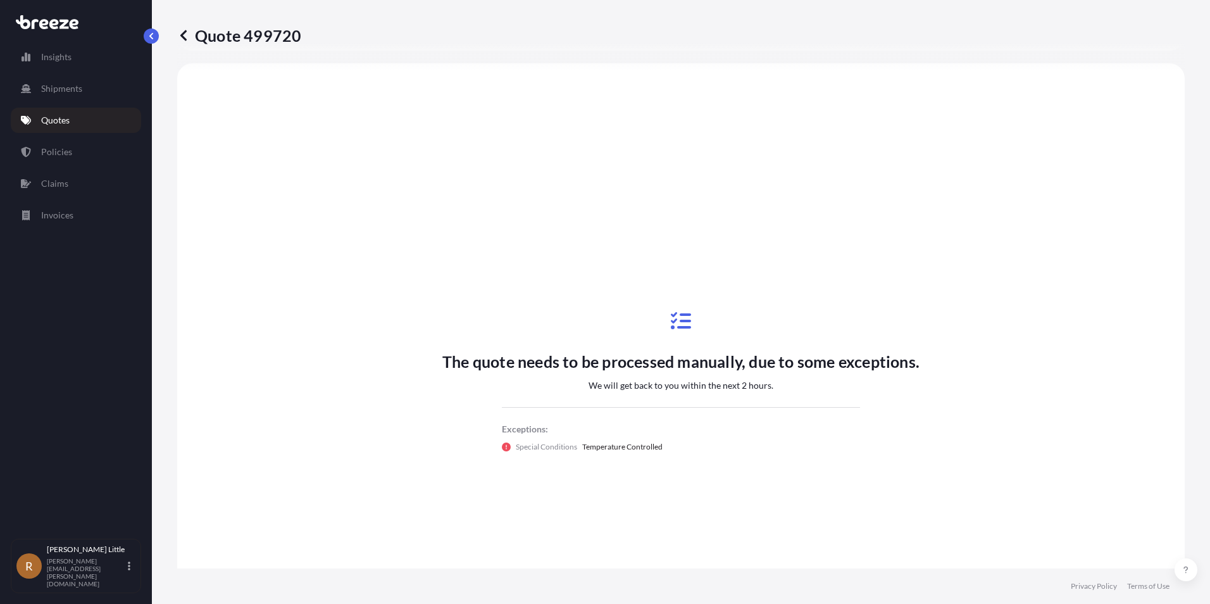
click at [82, 121] on link "Quotes" at bounding box center [76, 120] width 130 height 25
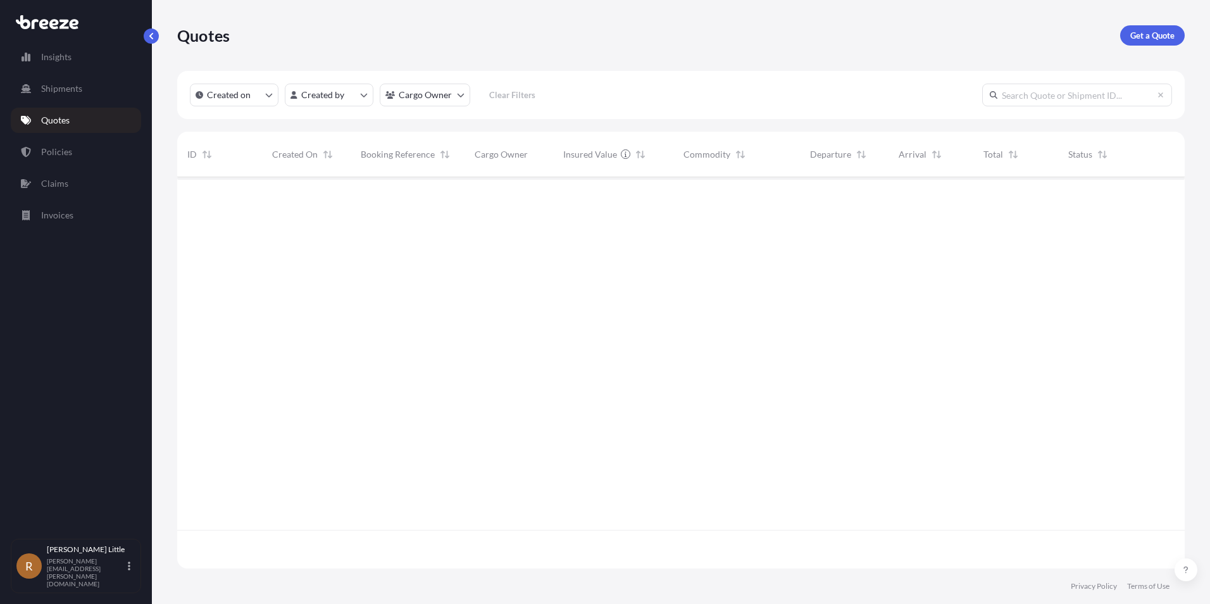
scroll to position [389, 998]
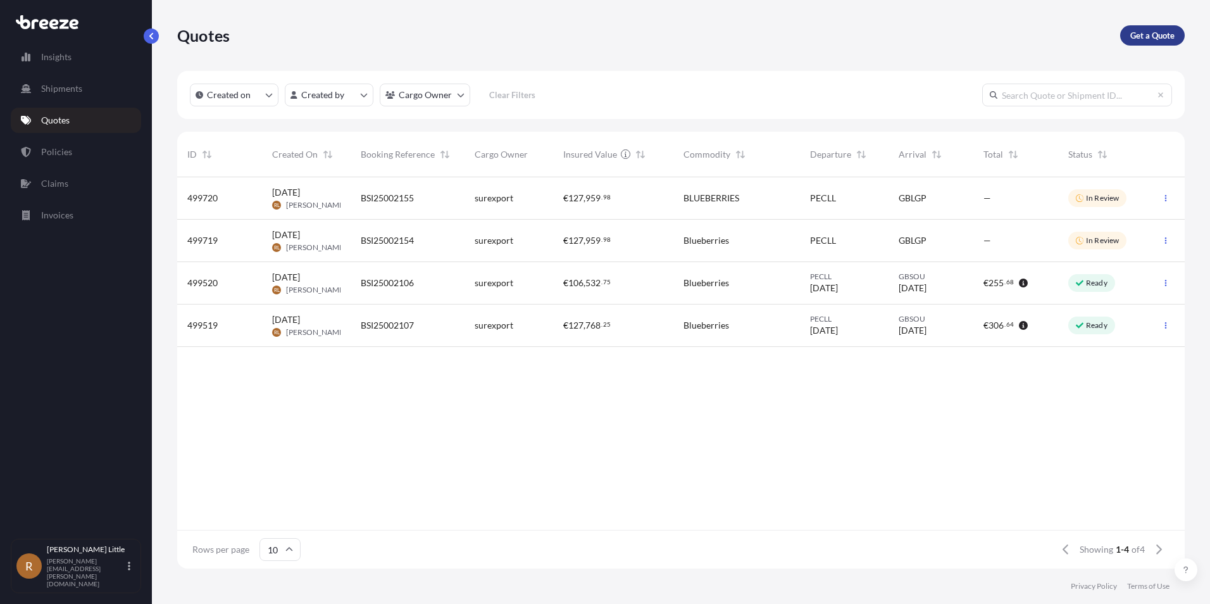
click at [1159, 37] on p "Get a Quote" at bounding box center [1152, 35] width 44 height 13
select select "Sea"
select select "1"
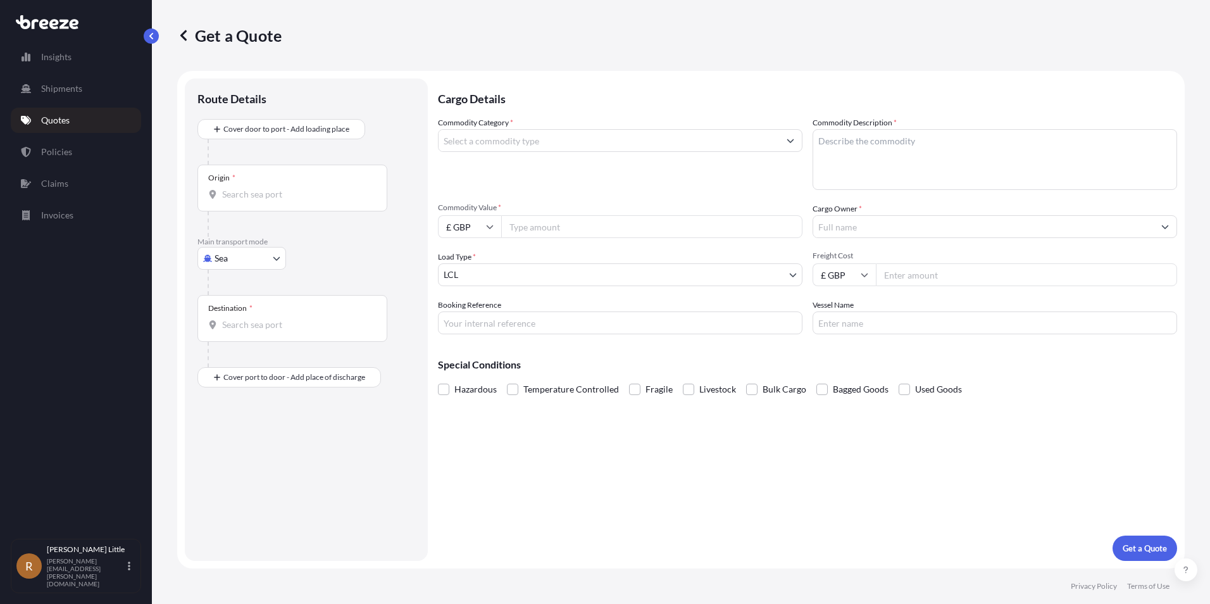
click at [338, 185] on div "Origin *" at bounding box center [292, 188] width 190 height 47
click at [338, 188] on input "Origin *" at bounding box center [296, 194] width 149 height 13
click at [302, 230] on div "PECLL - [GEOGRAPHIC_DATA] , [GEOGRAPHIC_DATA]" at bounding box center [322, 236] width 240 height 30
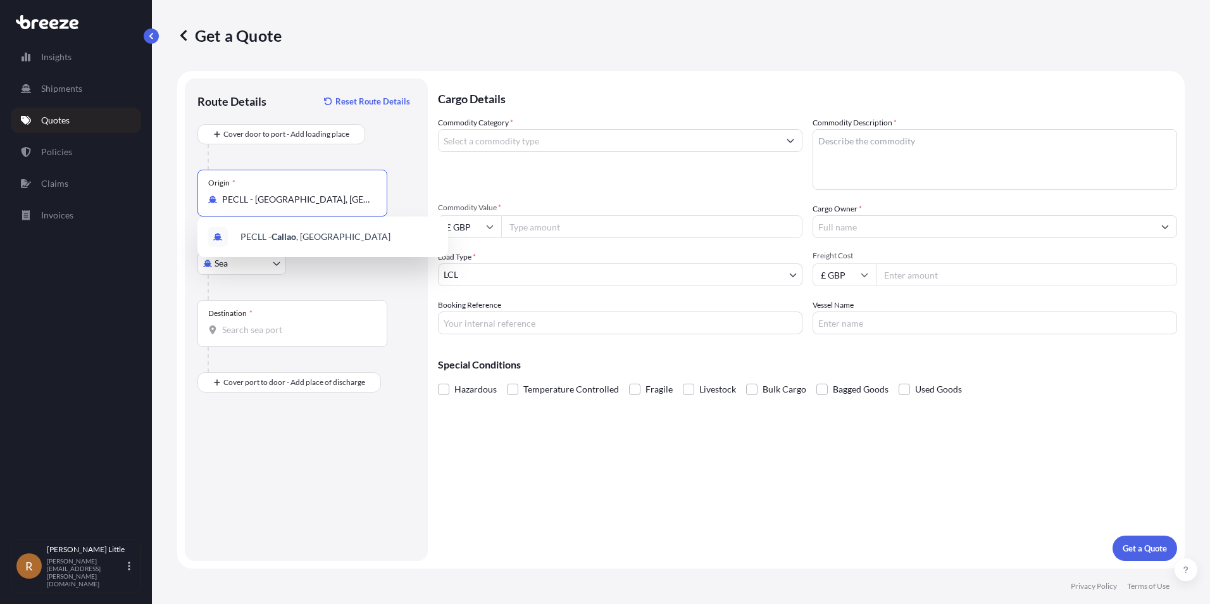
type input "PECLL - [GEOGRAPHIC_DATA], [GEOGRAPHIC_DATA]"
click at [273, 310] on div "Destination *" at bounding box center [292, 323] width 190 height 47
click at [273, 323] on input "Destination *" at bounding box center [296, 329] width 149 height 13
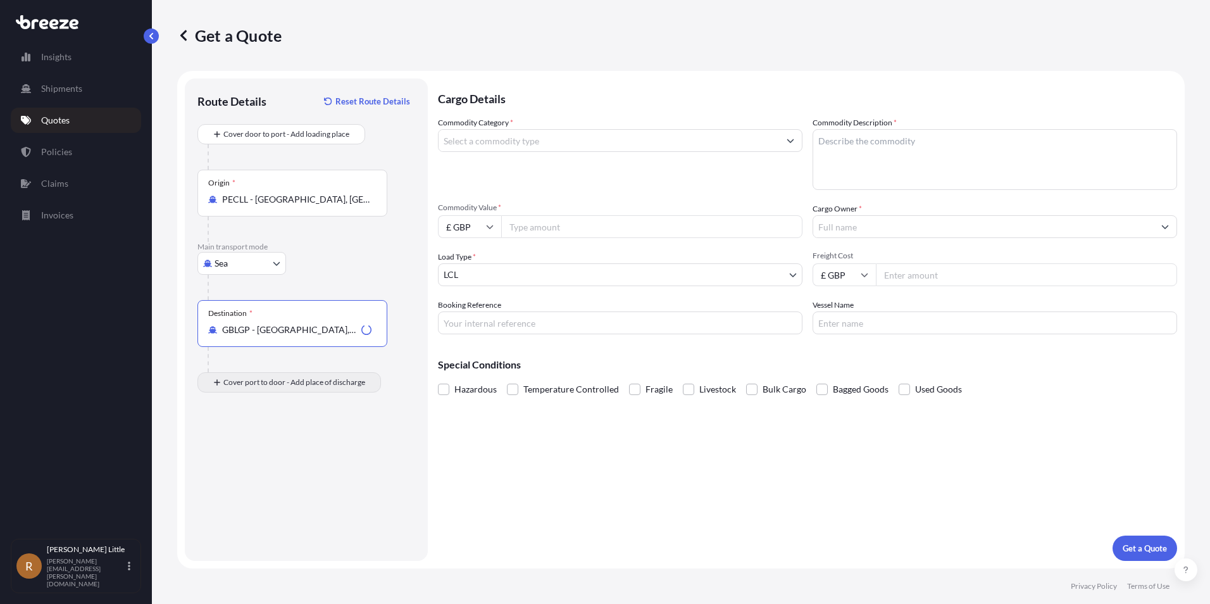
type input "GBLGP - [GEOGRAPHIC_DATA], [GEOGRAPHIC_DATA]"
click at [259, 442] on div "Place of Discharge" at bounding box center [292, 443] width 190 height 47
click at [259, 444] on input "Place of Discharge" at bounding box center [296, 450] width 149 height 13
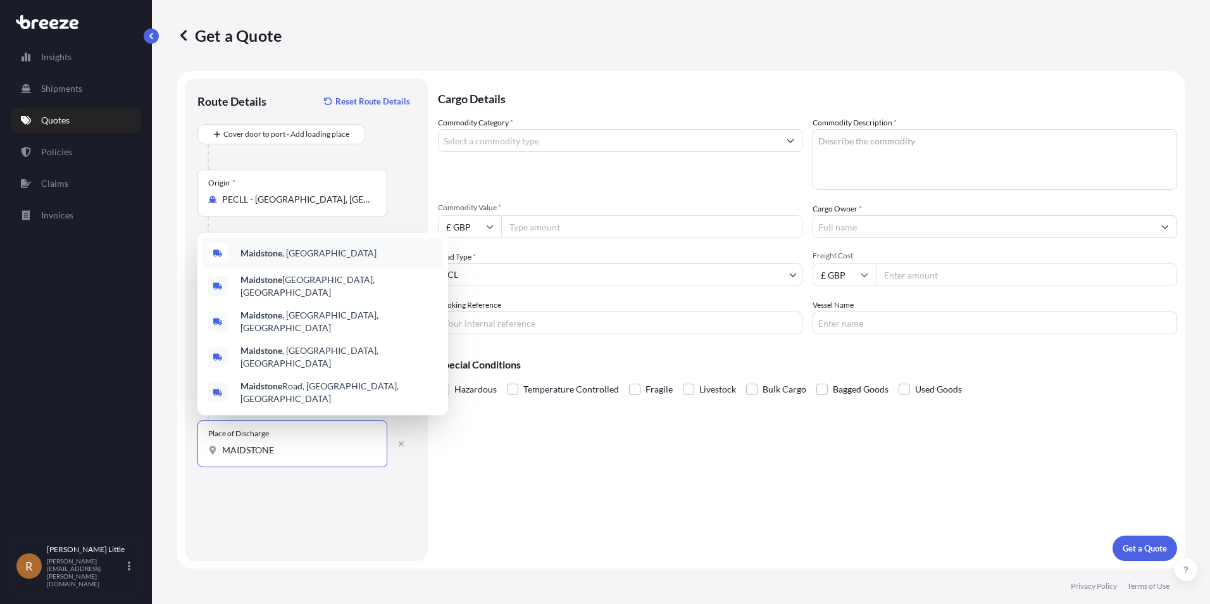
click at [259, 258] on b "Maidstone" at bounding box center [261, 252] width 42 height 11
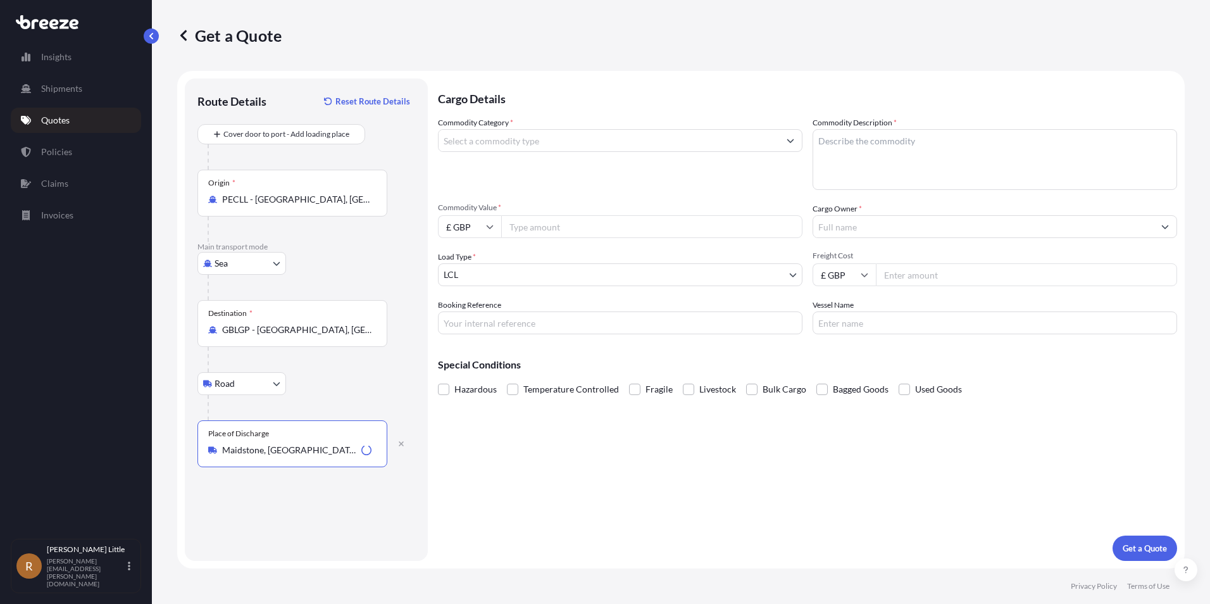
type input "Maidstone, [GEOGRAPHIC_DATA]"
click at [499, 139] on input "Commodity Category *" at bounding box center [608, 140] width 340 height 23
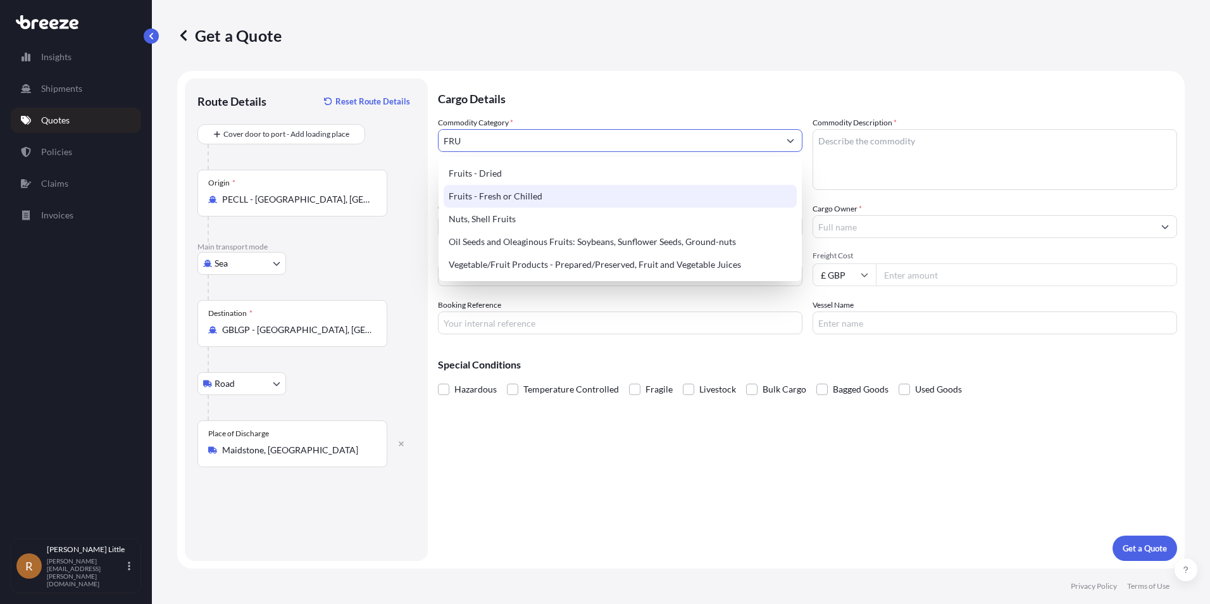
click at [513, 192] on div "Fruits - Fresh or Chilled" at bounding box center [620, 196] width 353 height 23
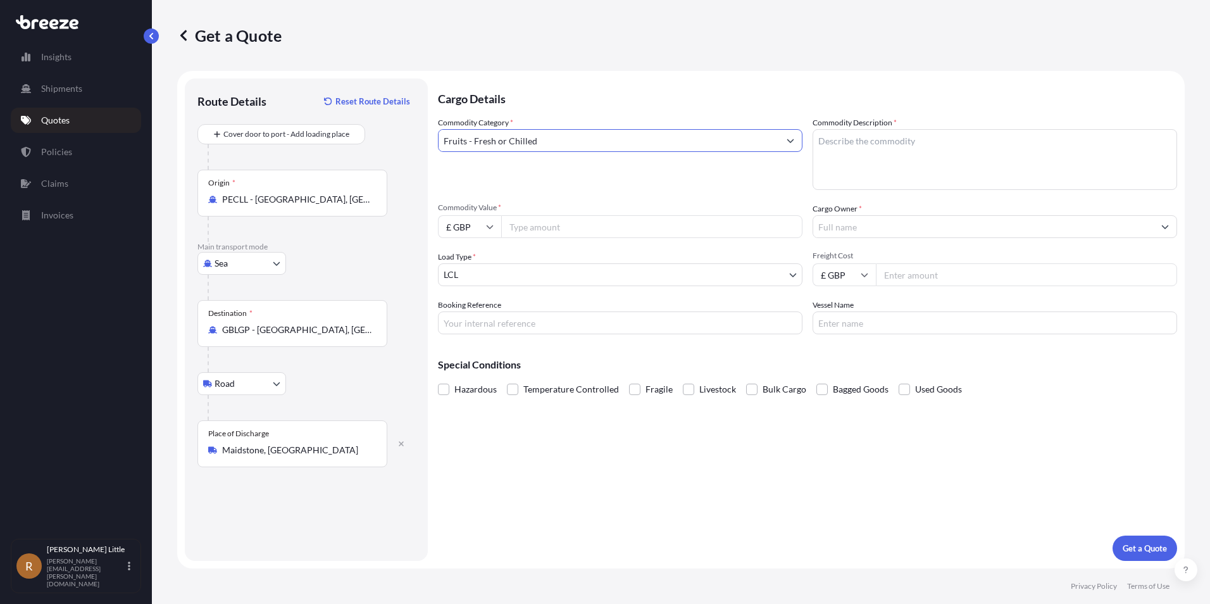
type input "Fruits - Fresh or Chilled"
click at [818, 131] on textarea "Commodity Description *" at bounding box center [994, 159] width 364 height 61
type textarea "BLUEBERRIES"
click at [484, 227] on input "£ GBP" at bounding box center [469, 226] width 63 height 23
drag, startPoint x: 475, startPoint y: 259, endPoint x: 542, endPoint y: 237, distance: 70.4
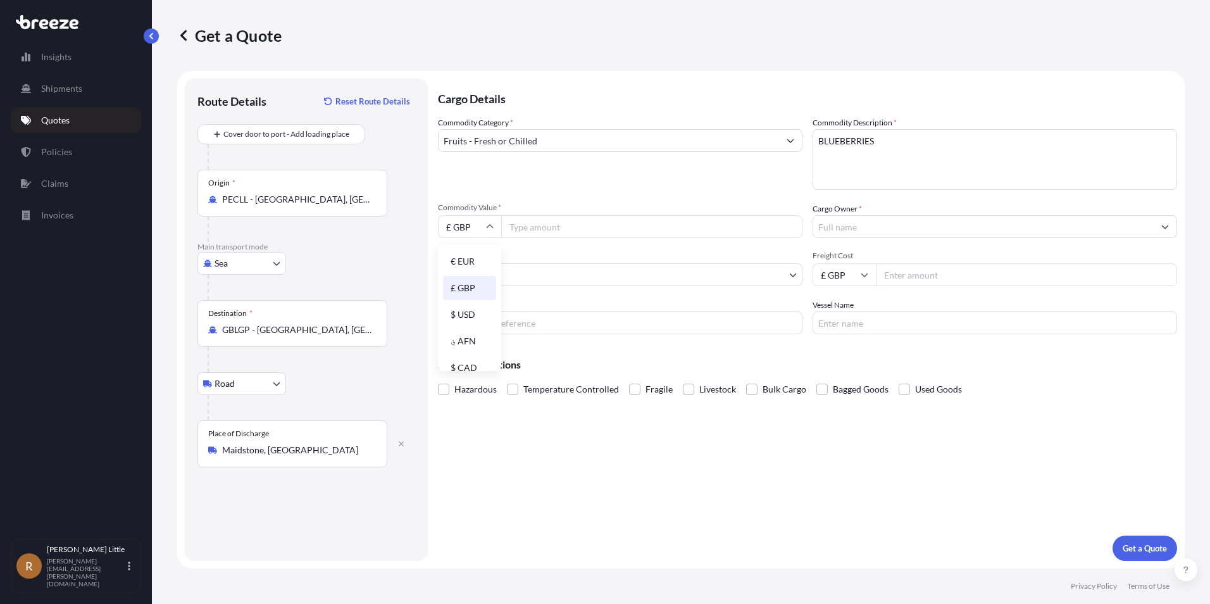
click at [475, 258] on div "€ EUR" at bounding box center [469, 261] width 53 height 24
type input "€ EUR"
click at [551, 233] on input "Commodity Value *" at bounding box center [651, 226] width 301 height 23
type input "73710.00"
click at [899, 228] on input "Cargo Owner *" at bounding box center [983, 226] width 340 height 23
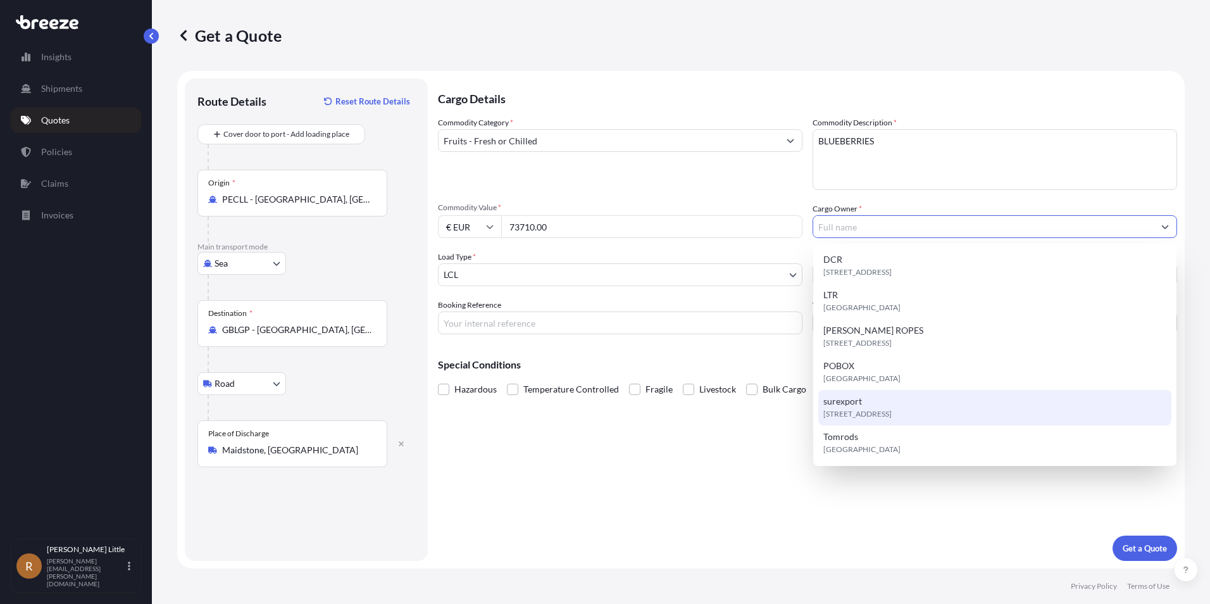
click at [885, 394] on div "[STREET_ADDRESS]" at bounding box center [994, 407] width 353 height 35
type input "surexport"
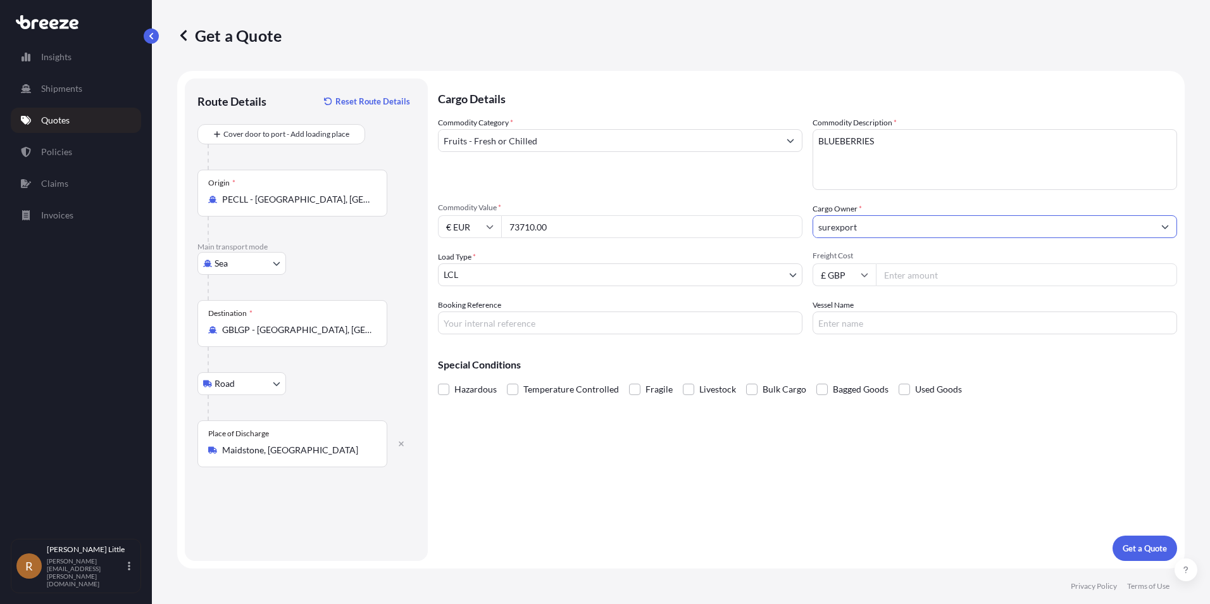
click at [633, 275] on body "6 options available. Insights Shipments Quotes Policies Claims Invoices R [PERS…" at bounding box center [605, 302] width 1210 height 604
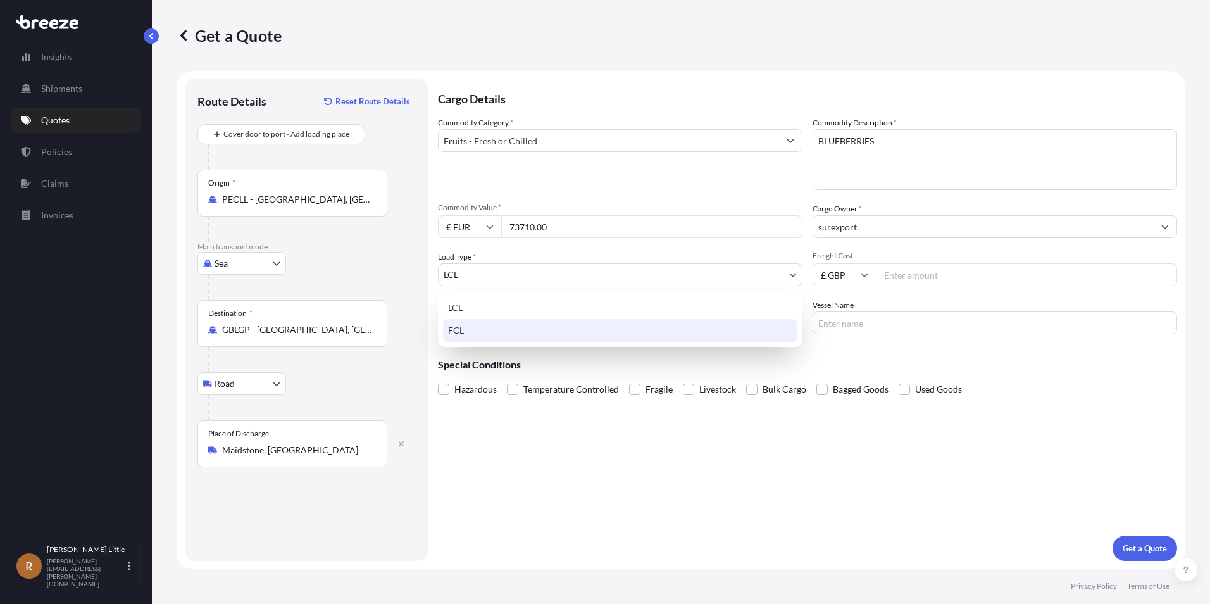
click at [523, 331] on div "FCL" at bounding box center [620, 330] width 354 height 23
select select "2"
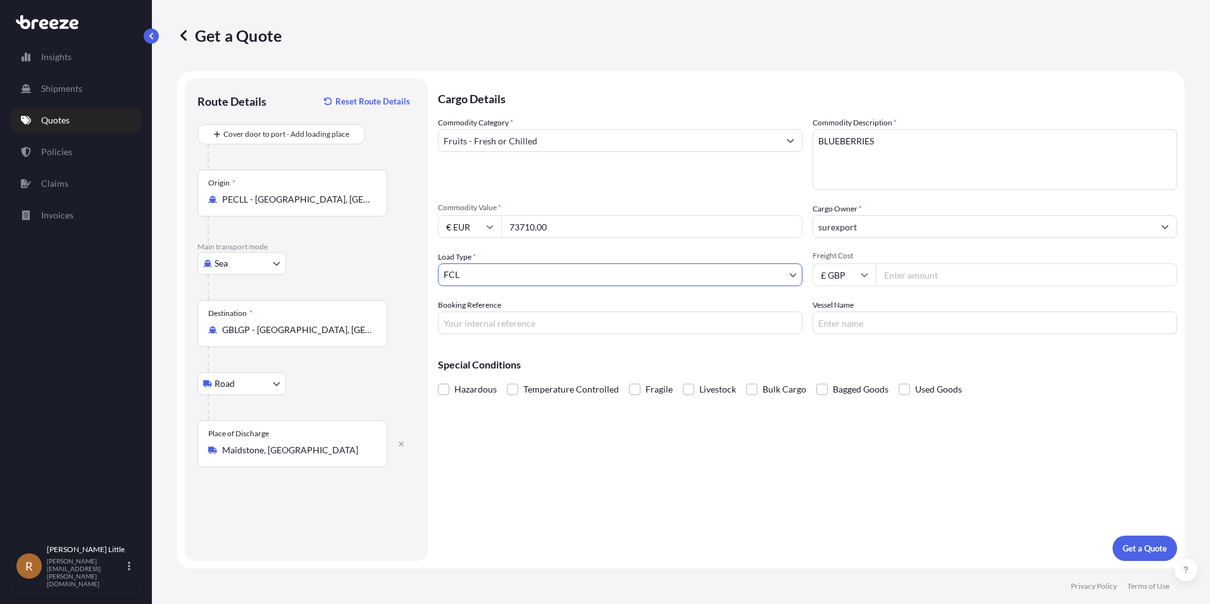
click at [896, 274] on input "Freight Cost" at bounding box center [1026, 274] width 301 height 23
type input "3500.00"
click at [607, 324] on input "Booking Reference" at bounding box center [620, 322] width 364 height 23
type input "BSI25002156"
click at [884, 325] on input "Vessel Name" at bounding box center [994, 322] width 364 height 23
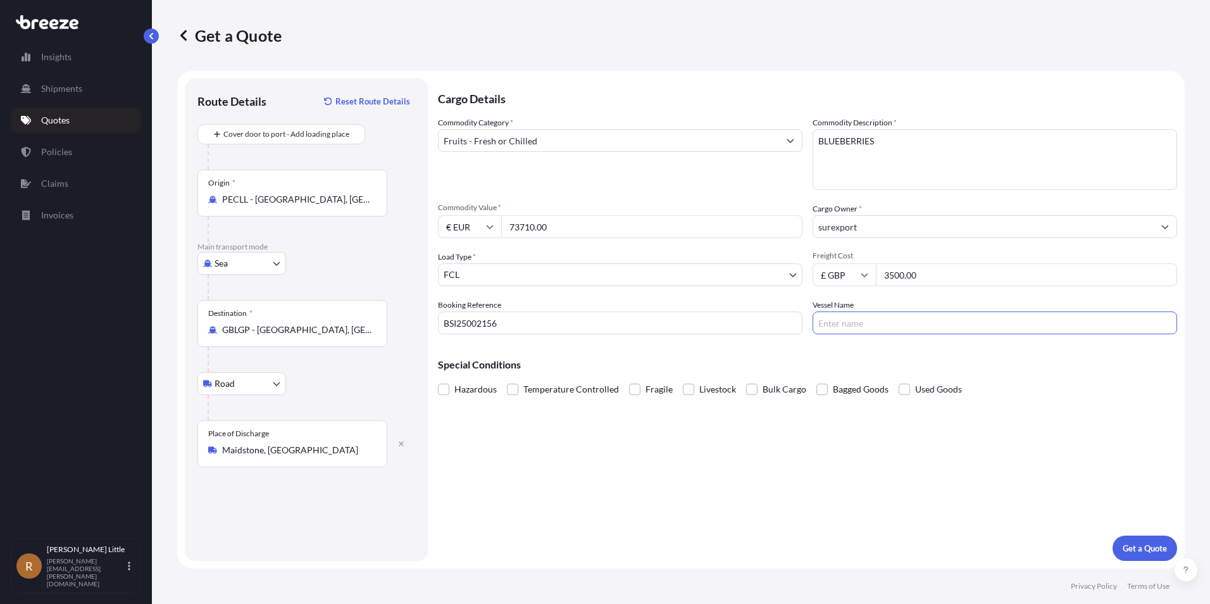
type input "GUAYAQUIL EXPRESS"
click at [509, 386] on span at bounding box center [512, 388] width 11 height 11
click at [507, 380] on input "Temperature Controlled" at bounding box center [507, 380] width 0 height 0
click at [1134, 549] on p "Get a Quote" at bounding box center [1145, 548] width 44 height 13
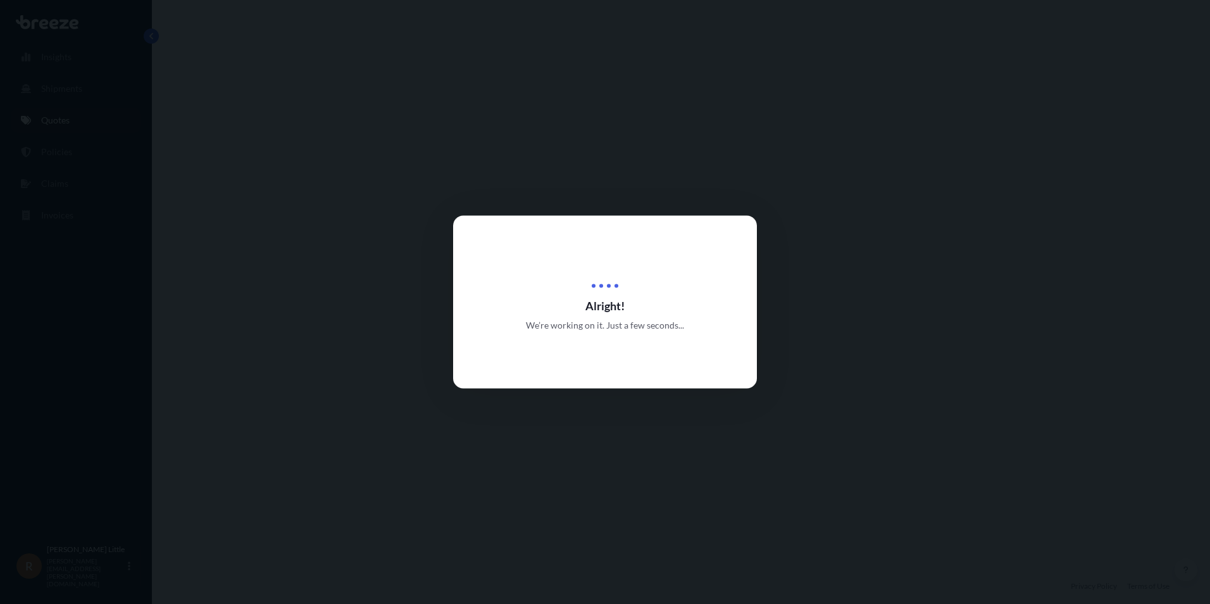
select select "Sea"
select select "Road"
select select "2"
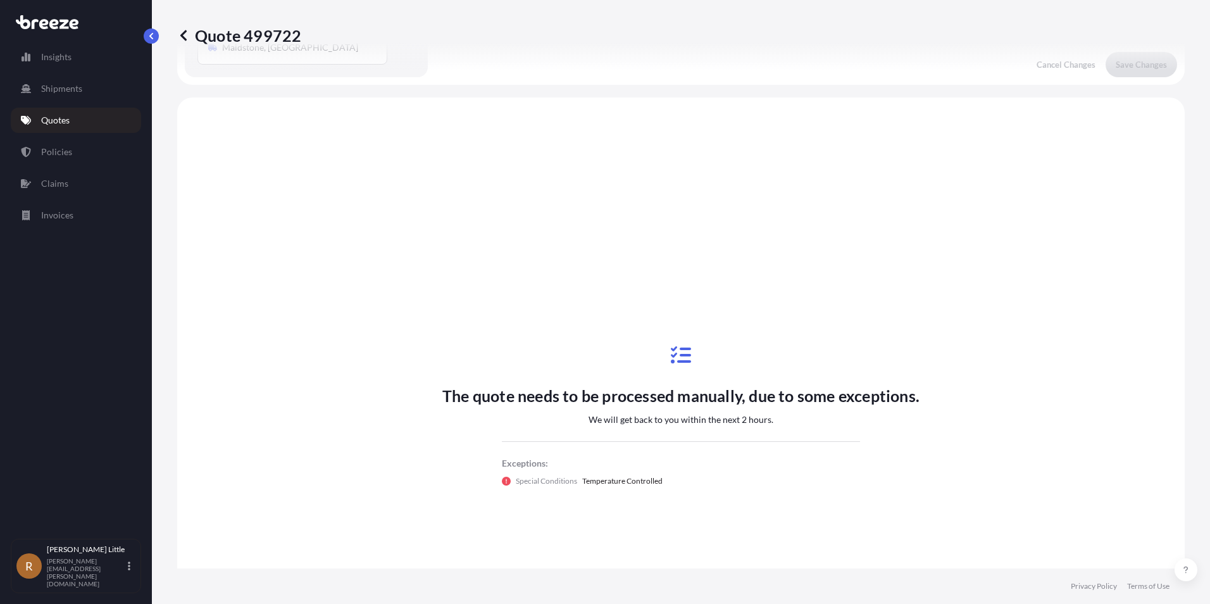
scroll to position [432, 0]
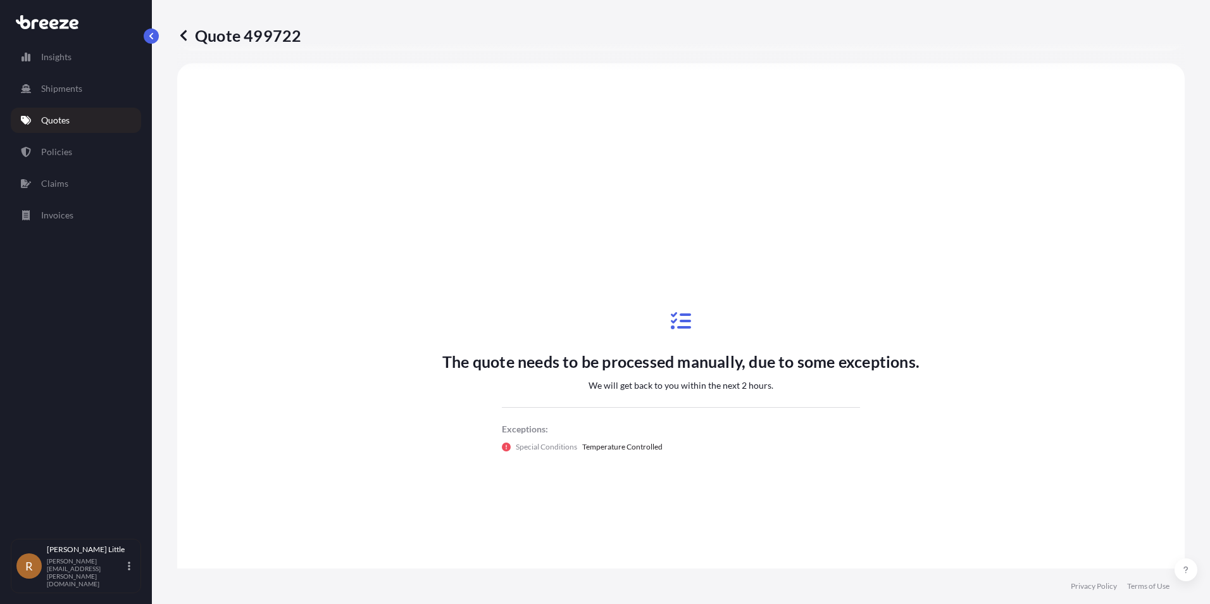
click at [66, 129] on link "Quotes" at bounding box center [76, 120] width 130 height 25
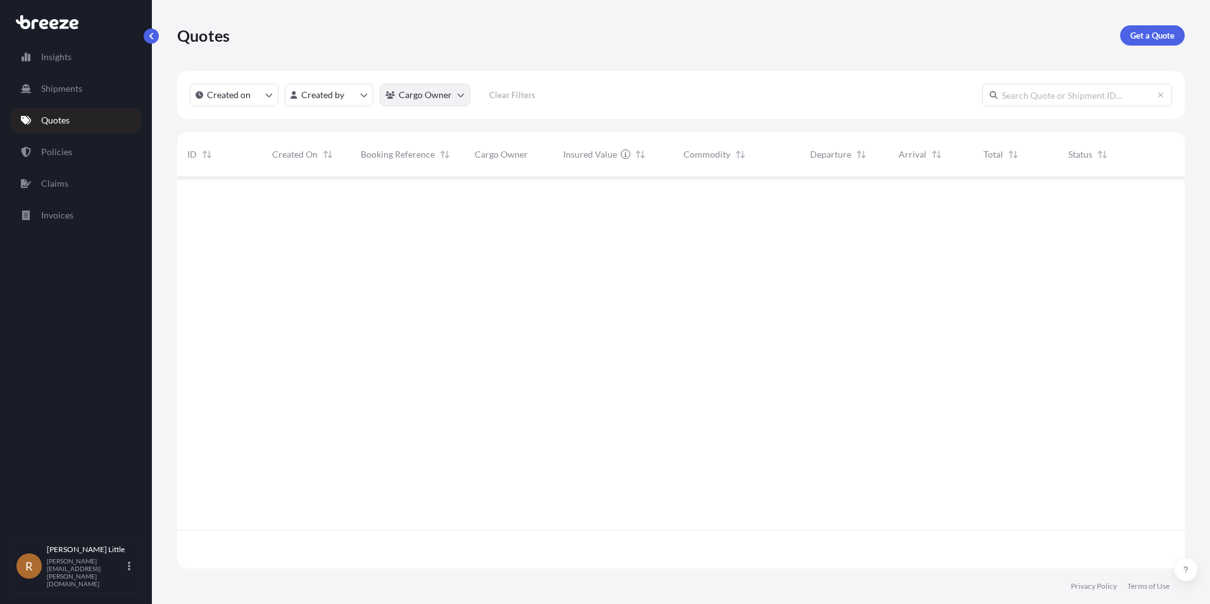
scroll to position [389, 998]
click at [1166, 37] on p "Get a Quote" at bounding box center [1152, 35] width 44 height 13
select select "Sea"
select select "1"
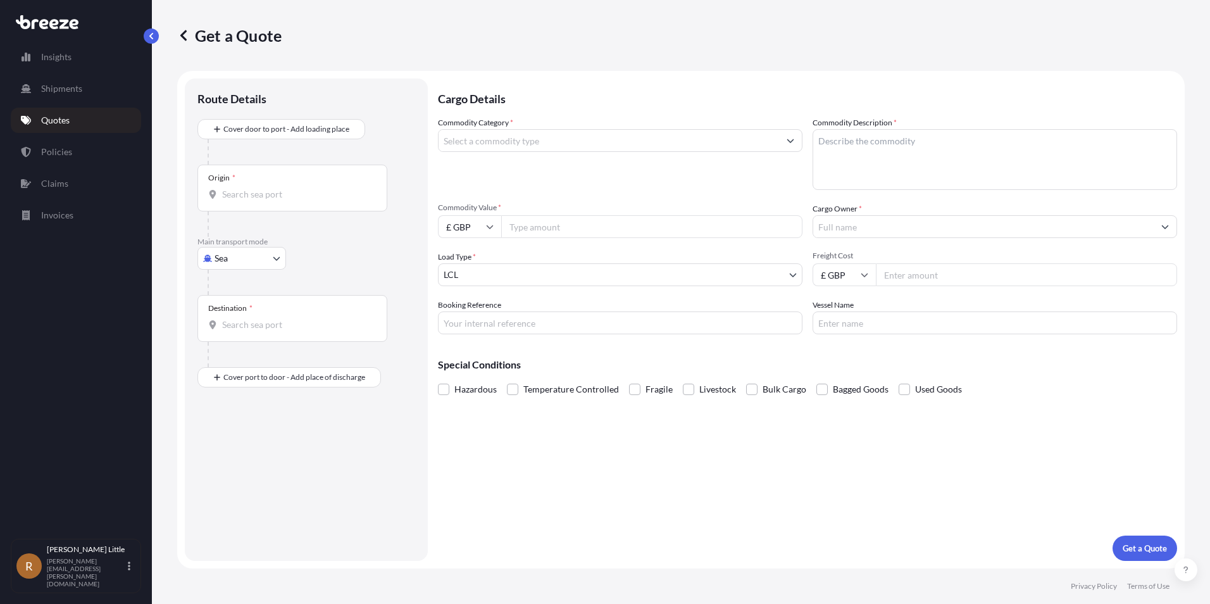
click at [243, 197] on input "Origin *" at bounding box center [296, 194] width 149 height 13
click at [252, 235] on span "PECLL - [GEOGRAPHIC_DATA] , [GEOGRAPHIC_DATA]" at bounding box center [315, 236] width 150 height 13
type input "PECLL - [GEOGRAPHIC_DATA], [GEOGRAPHIC_DATA]"
click at [241, 331] on input "Destination *" at bounding box center [296, 329] width 149 height 13
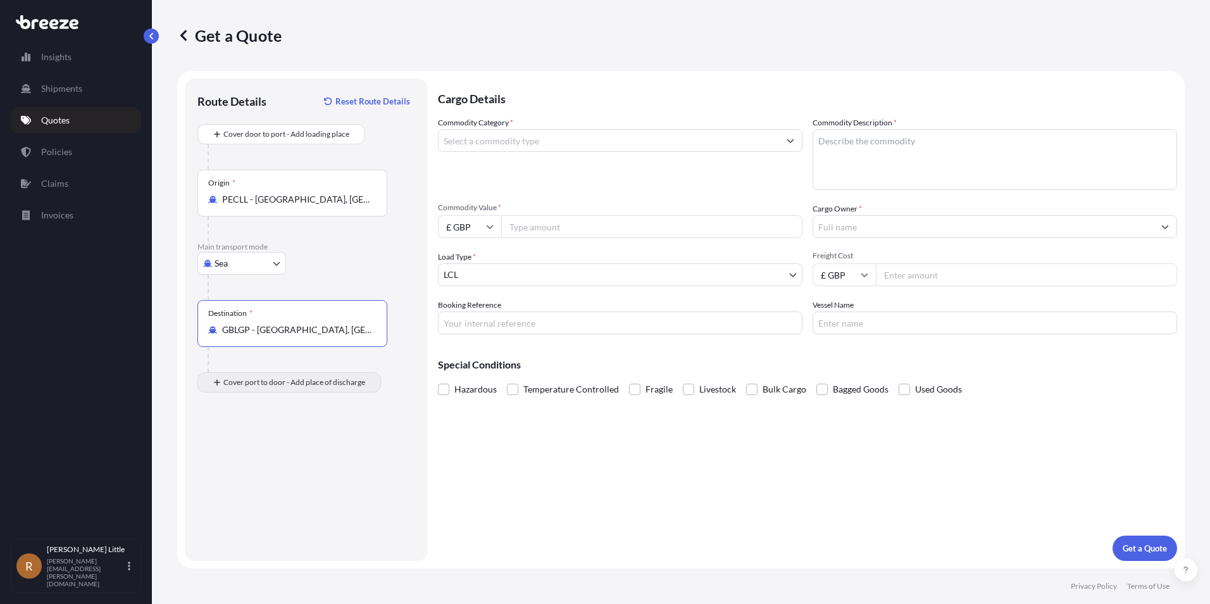
type input "GBLGP - [GEOGRAPHIC_DATA], [GEOGRAPHIC_DATA]"
click at [249, 447] on input "Place of Discharge" at bounding box center [296, 450] width 149 height 13
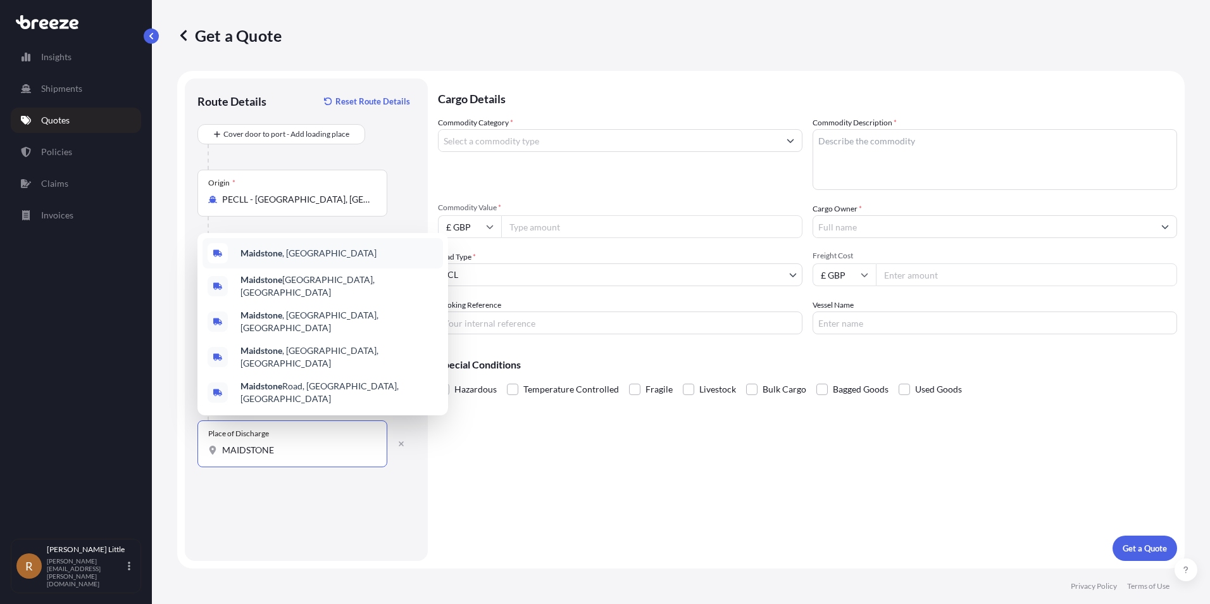
click at [261, 258] on b "Maidstone" at bounding box center [261, 252] width 42 height 11
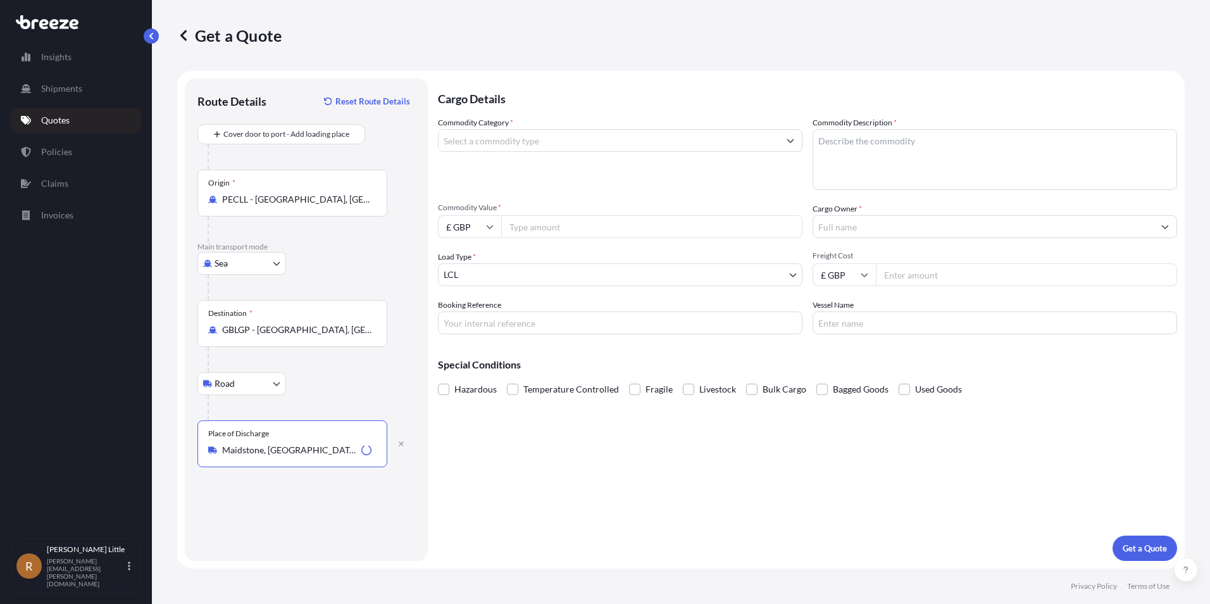
type input "Maidstone, [GEOGRAPHIC_DATA]"
click at [502, 135] on input "Commodity Category *" at bounding box center [608, 140] width 340 height 23
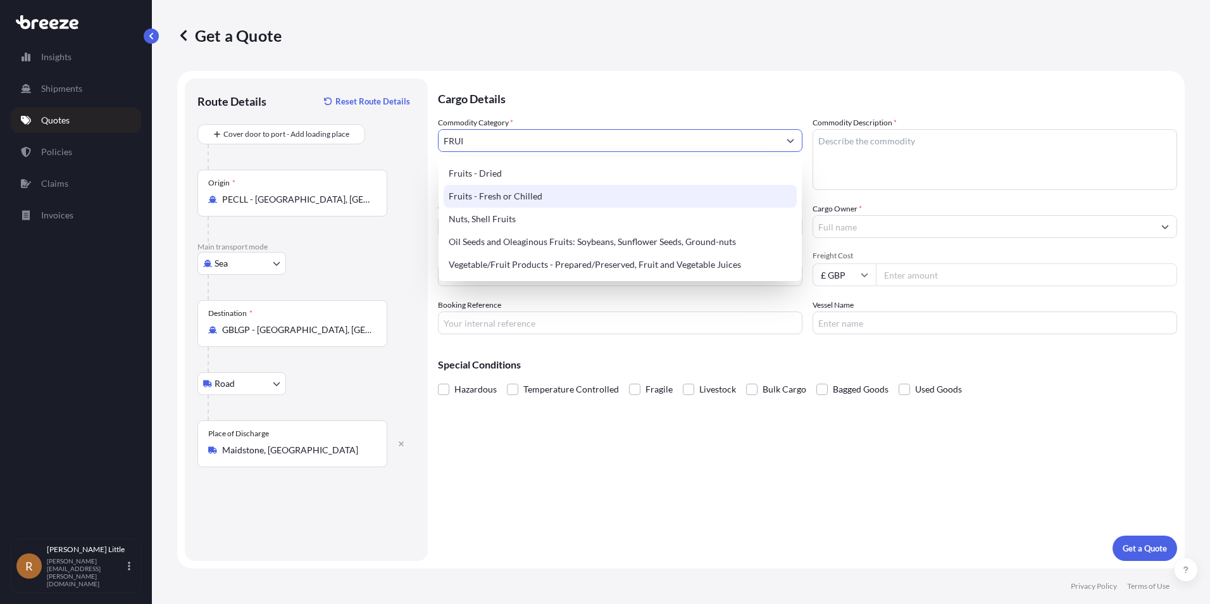
click at [526, 193] on div "Fruits - Fresh or Chilled" at bounding box center [620, 196] width 353 height 23
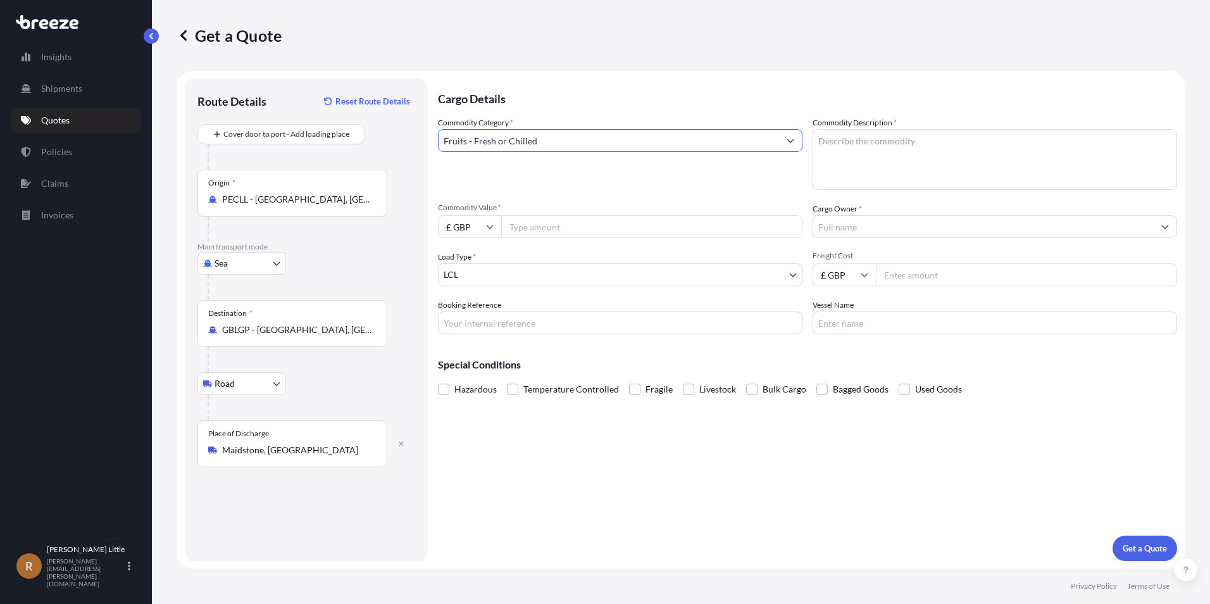
type input "Fruits - Fresh or Chilled"
click at [858, 151] on textarea "Commodity Description *" at bounding box center [994, 159] width 364 height 61
type textarea "BLUEBERRIES"
click at [494, 225] on div "£ GBP" at bounding box center [469, 226] width 63 height 23
click at [473, 256] on div "€ EUR" at bounding box center [469, 261] width 53 height 24
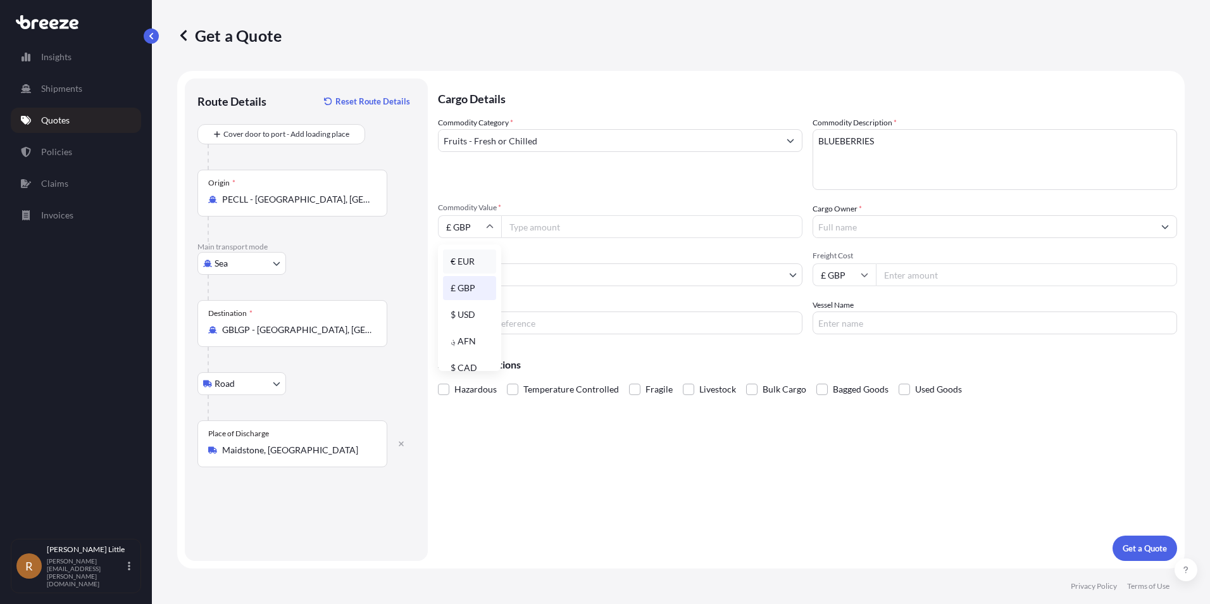
type input "€ EUR"
click at [527, 234] on input "Commodity Value *" at bounding box center [651, 226] width 301 height 23
type input "112320.00"
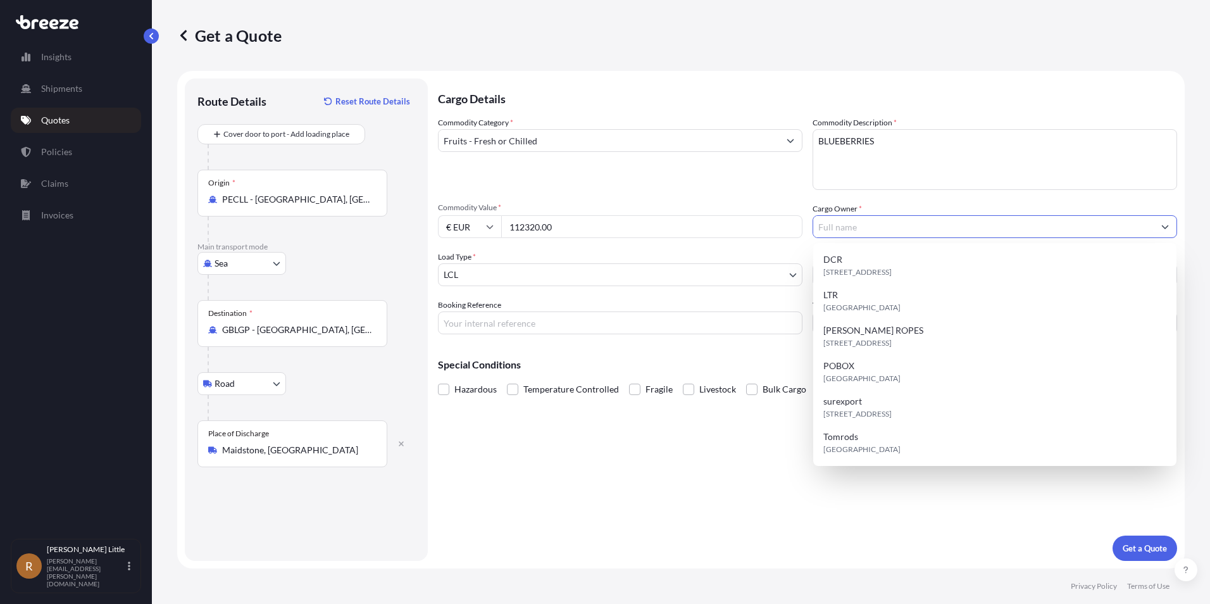
click at [904, 216] on input "Cargo Owner *" at bounding box center [983, 226] width 340 height 23
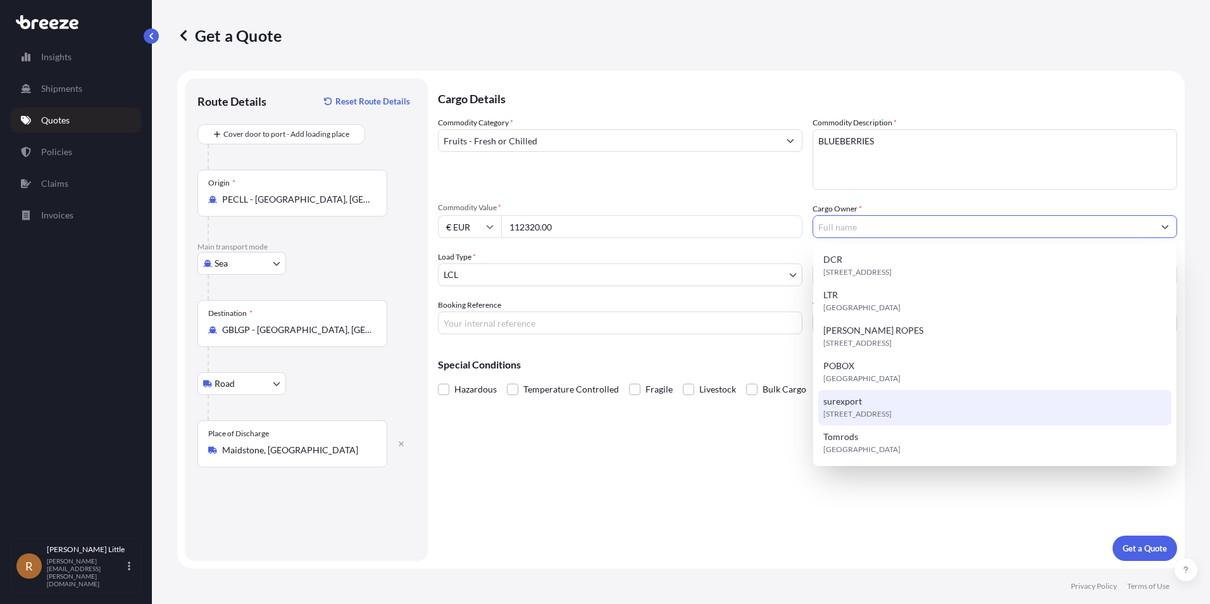
click at [876, 410] on span "[STREET_ADDRESS]" at bounding box center [857, 413] width 68 height 13
type input "surexport"
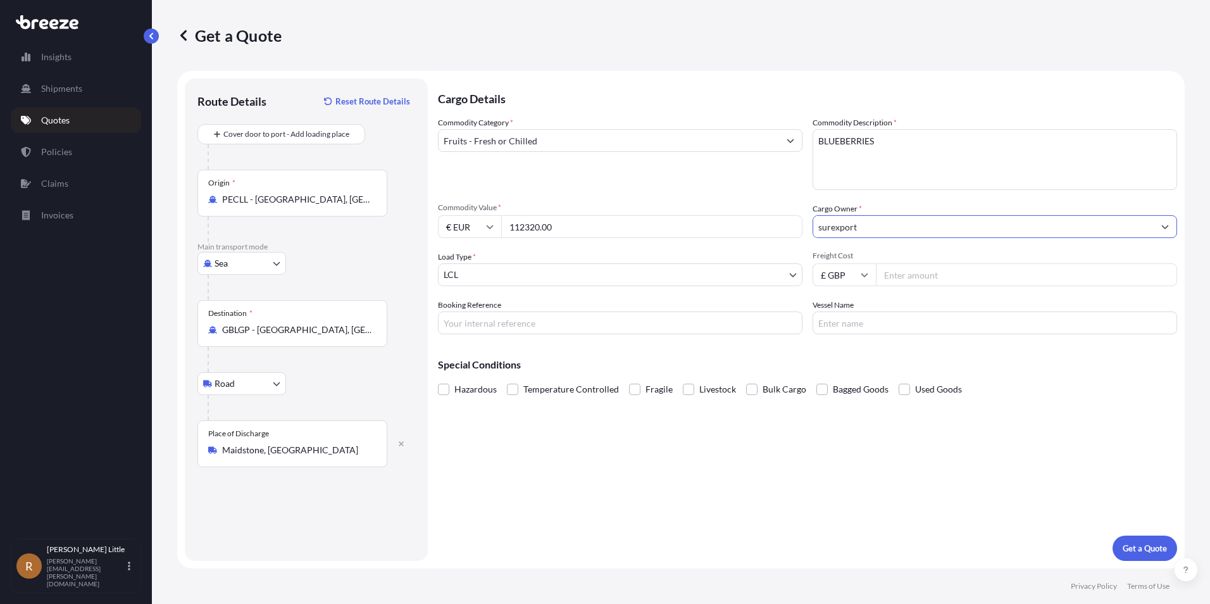
click at [555, 272] on body "6 options available. Insights Shipments Quotes Policies Claims Invoices R [PERS…" at bounding box center [605, 302] width 1210 height 604
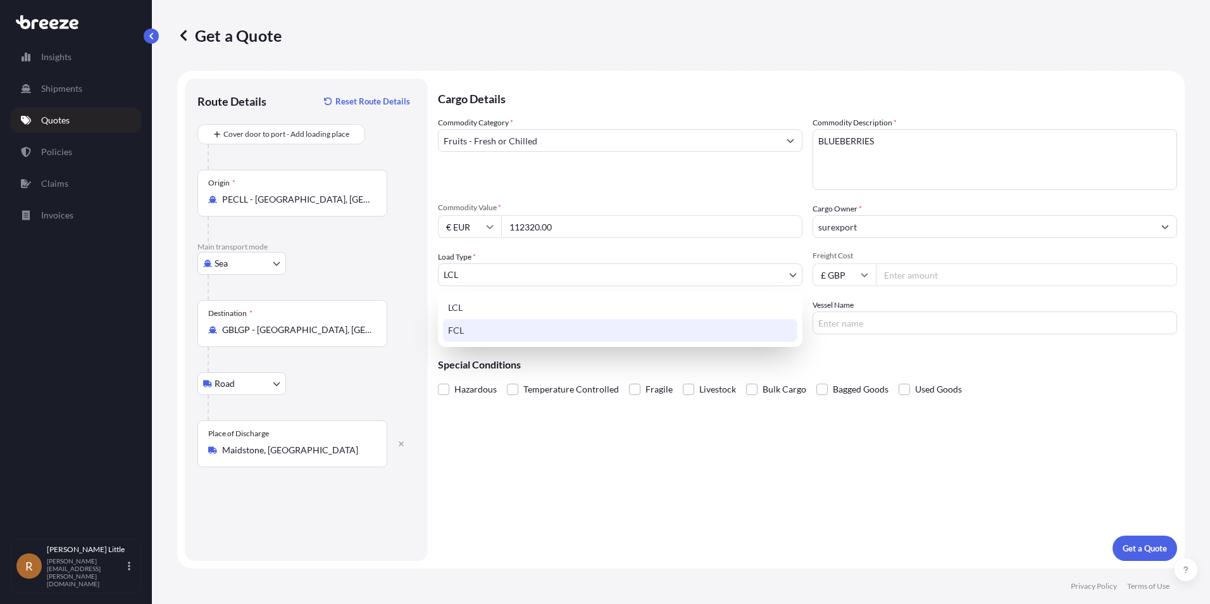
click at [471, 333] on div "FCL" at bounding box center [620, 330] width 354 height 23
select select "2"
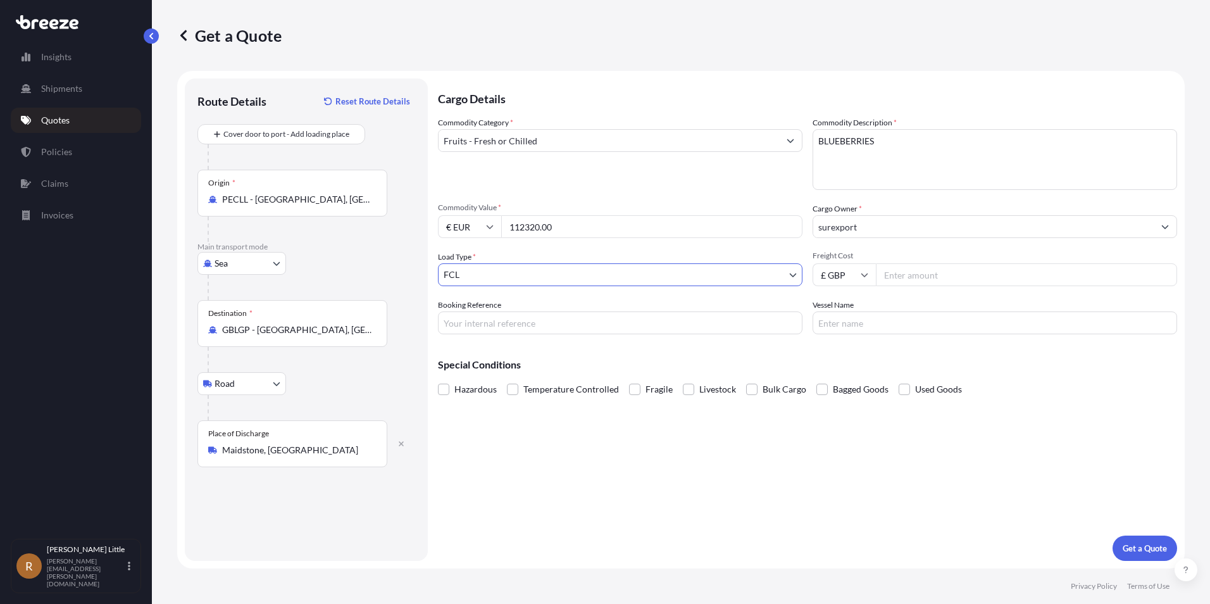
click at [500, 318] on input "Booking Reference" at bounding box center [620, 322] width 364 height 23
type input "BSI25002157"
click at [931, 270] on input "Freight Cost" at bounding box center [1026, 274] width 301 height 23
type input "3500.00"
click at [891, 318] on input "Vessel Name" at bounding box center [994, 322] width 364 height 23
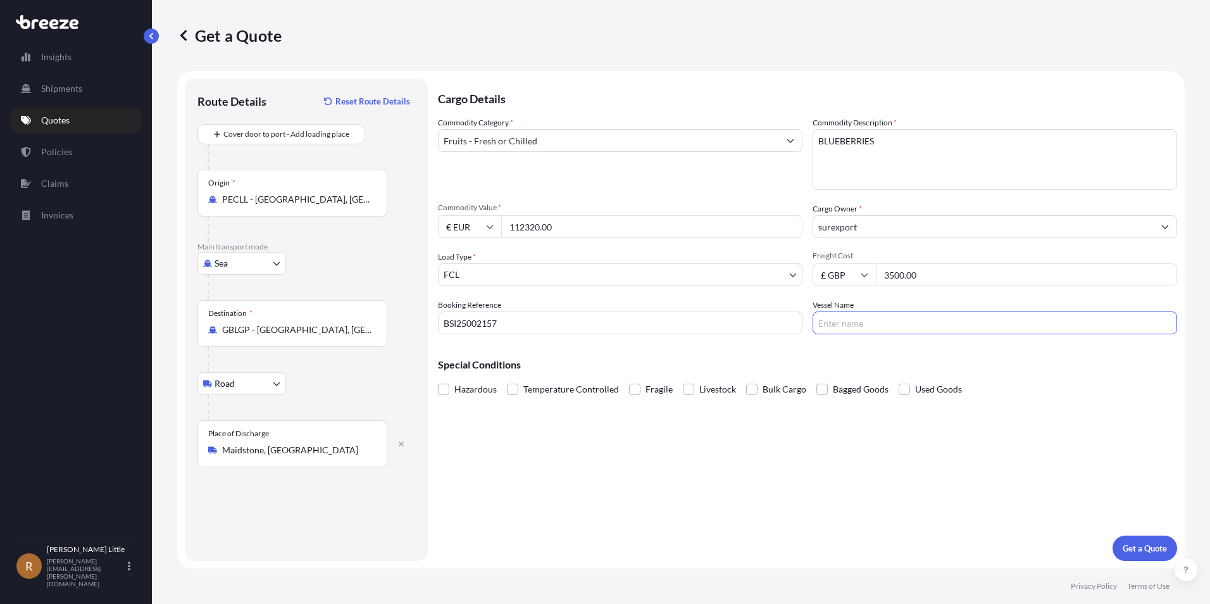
type input "GUAYAQUIL EXPRESS"
click at [512, 391] on span at bounding box center [512, 388] width 11 height 11
click at [507, 380] on input "Temperature Controlled" at bounding box center [507, 380] width 0 height 0
click at [1135, 543] on p "Get a Quote" at bounding box center [1145, 548] width 44 height 13
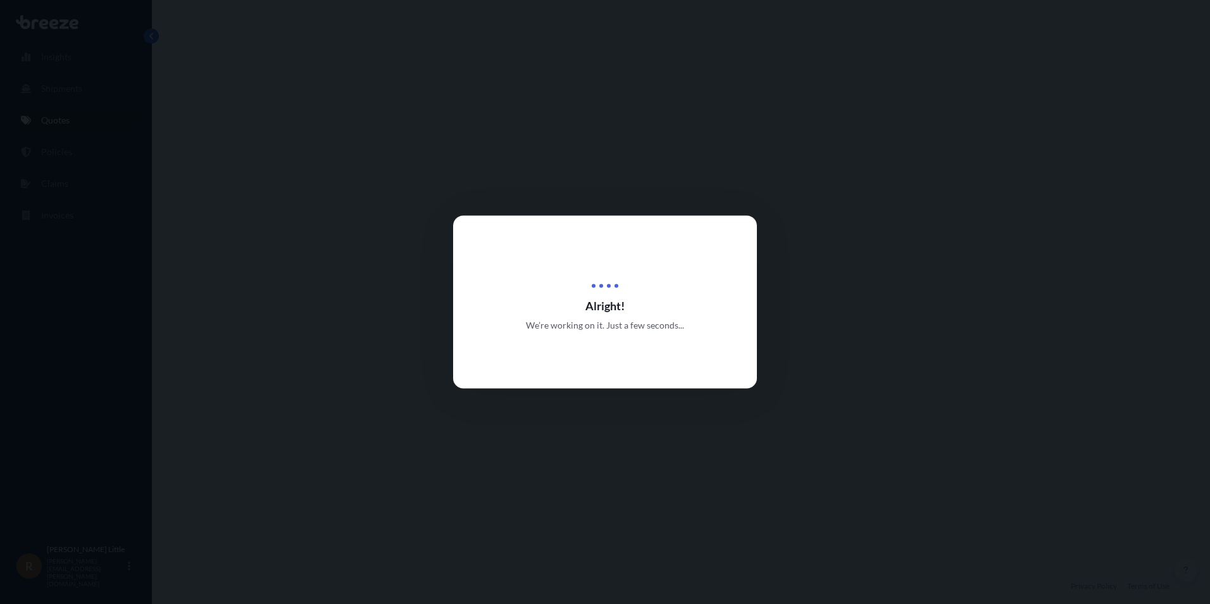
select select "Sea"
select select "Road"
select select "2"
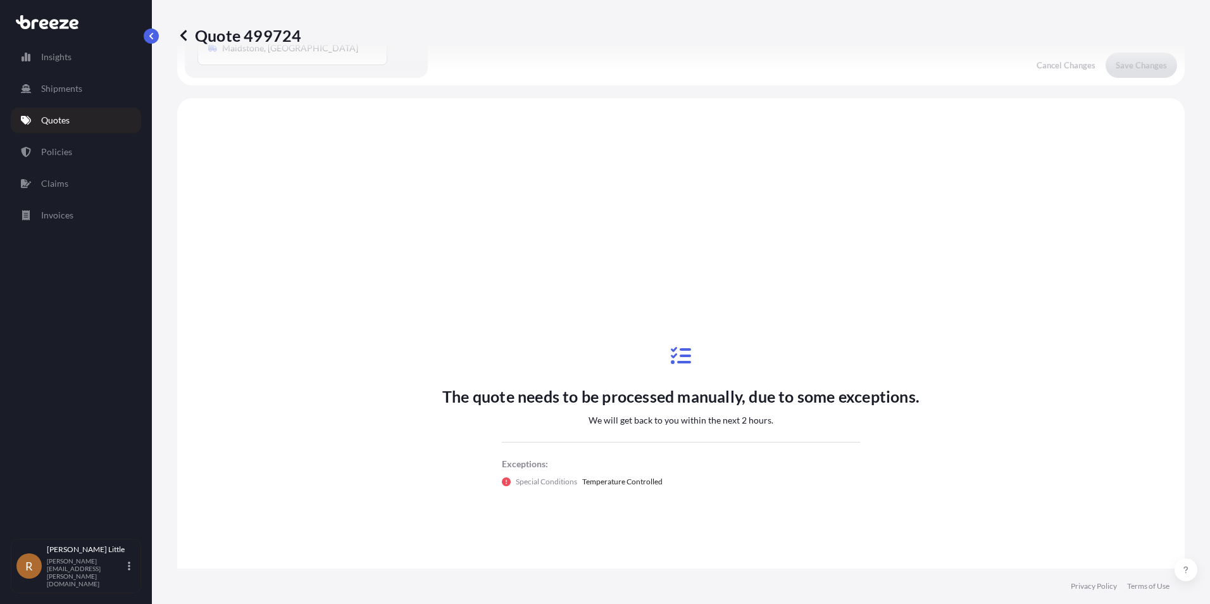
scroll to position [432, 0]
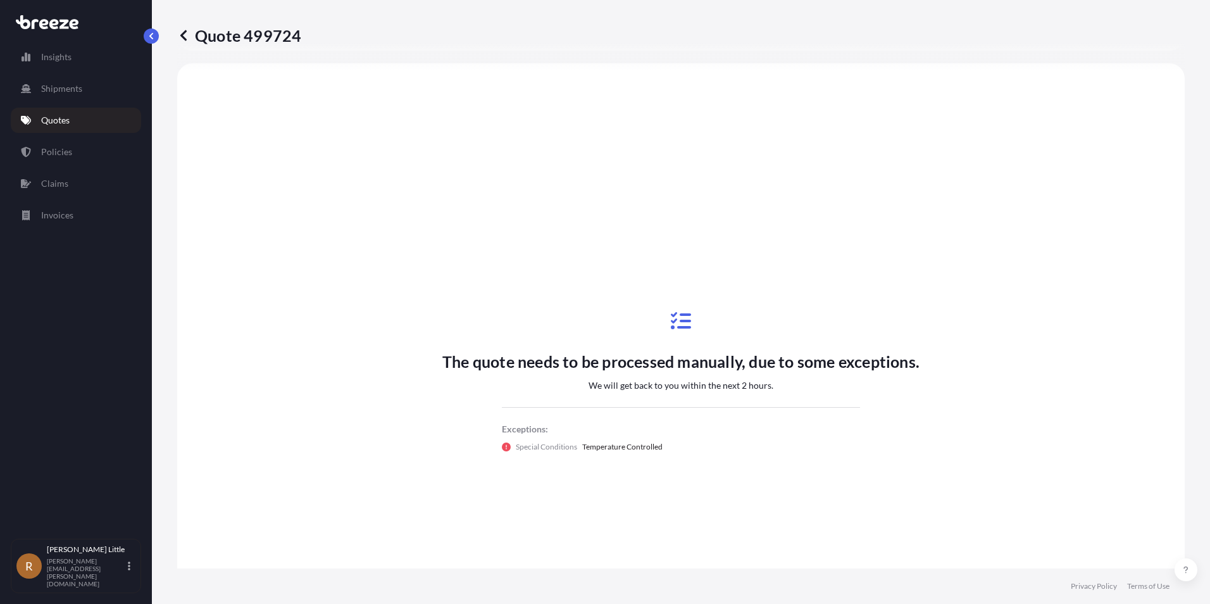
click at [88, 117] on link "Quotes" at bounding box center [76, 120] width 130 height 25
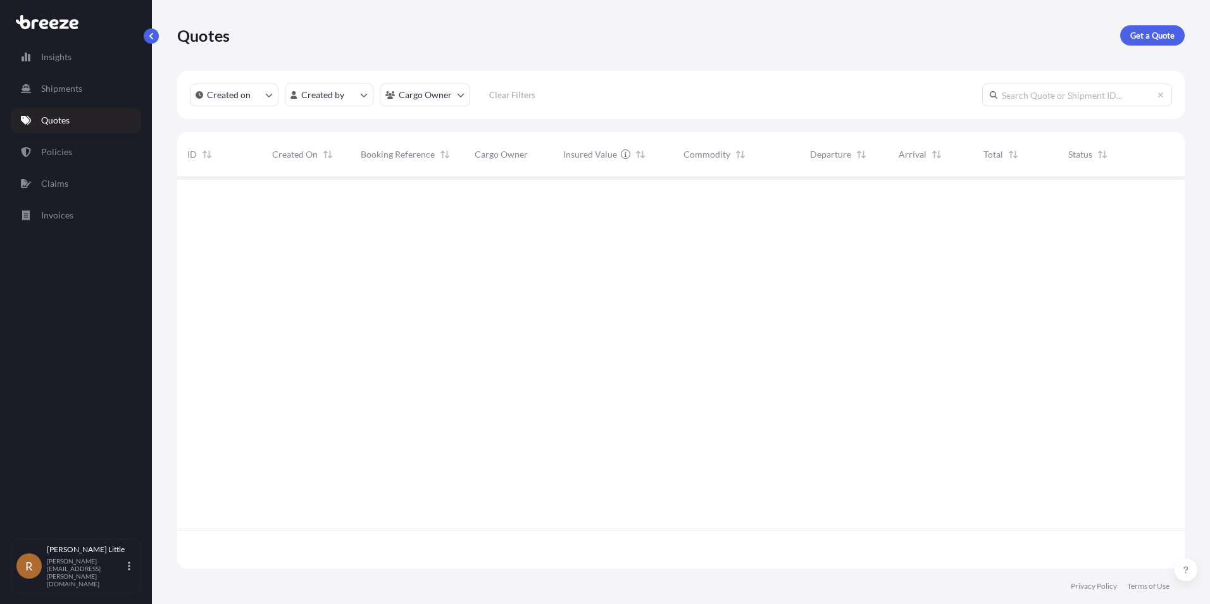
scroll to position [389, 998]
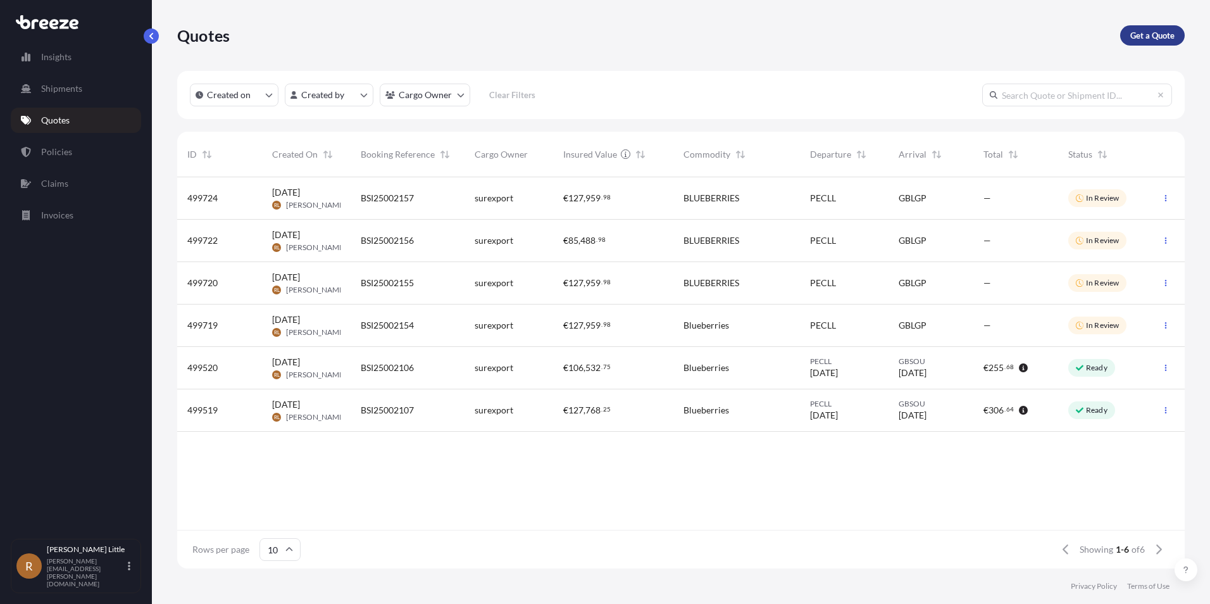
click at [1162, 34] on p "Get a Quote" at bounding box center [1152, 35] width 44 height 13
select select "Sea"
select select "1"
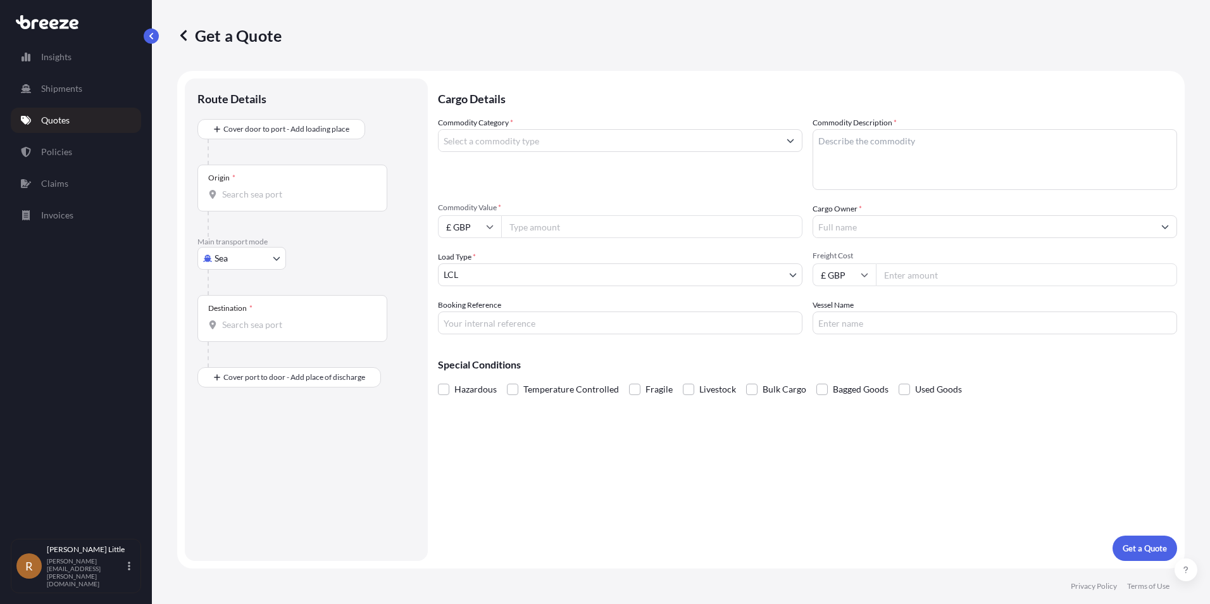
click at [313, 198] on input "Origin *" at bounding box center [296, 194] width 149 height 13
type input "PECLL - [GEOGRAPHIC_DATA], [GEOGRAPHIC_DATA]"
click at [253, 325] on input "Destination *" at bounding box center [296, 329] width 149 height 13
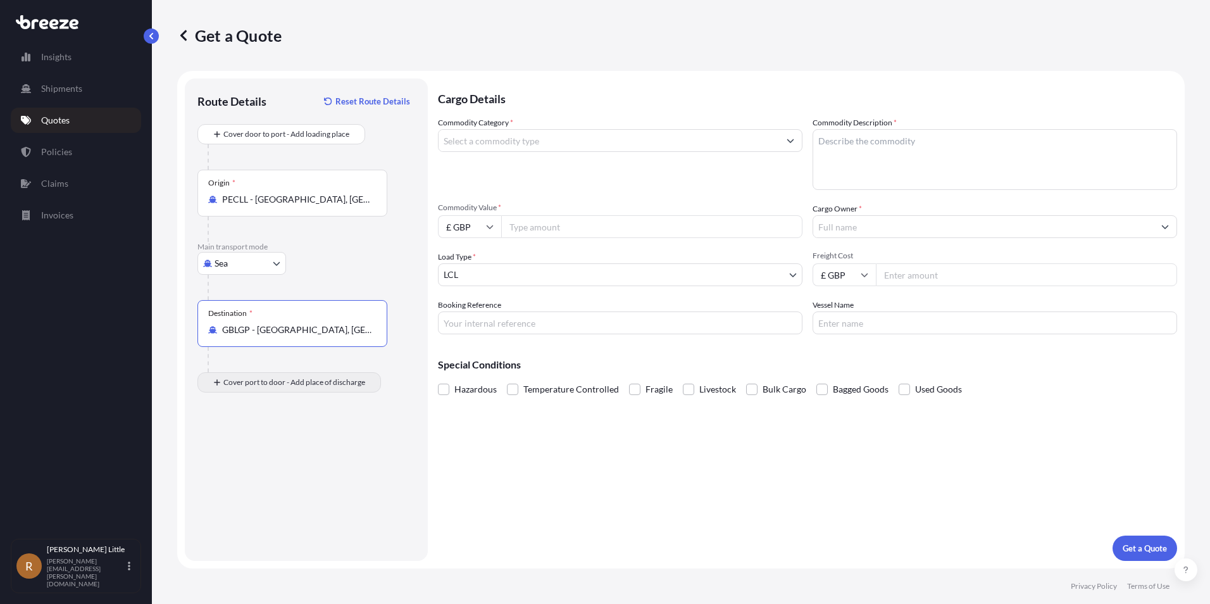
type input "GBLGP - [GEOGRAPHIC_DATA], [GEOGRAPHIC_DATA]"
click at [240, 445] on input "Place of Discharge" at bounding box center [296, 450] width 149 height 13
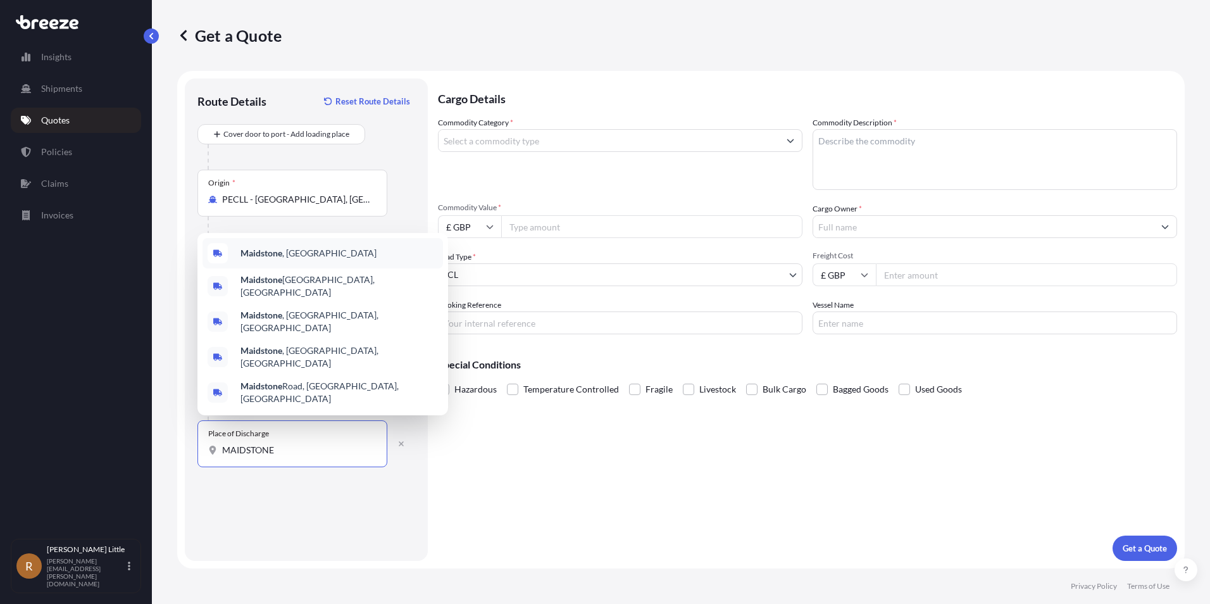
click at [302, 268] on div "Maidstone , [GEOGRAPHIC_DATA]" at bounding box center [322, 253] width 240 height 30
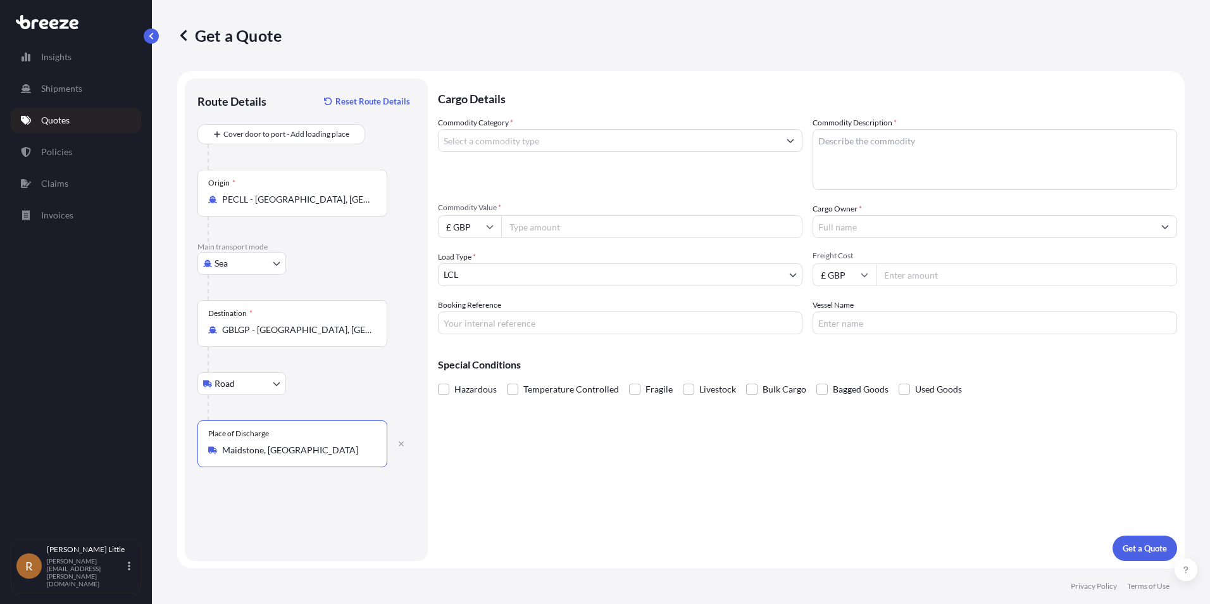
type input "Maidstone, [GEOGRAPHIC_DATA]"
click at [563, 144] on input "Commodity Category *" at bounding box center [608, 140] width 340 height 23
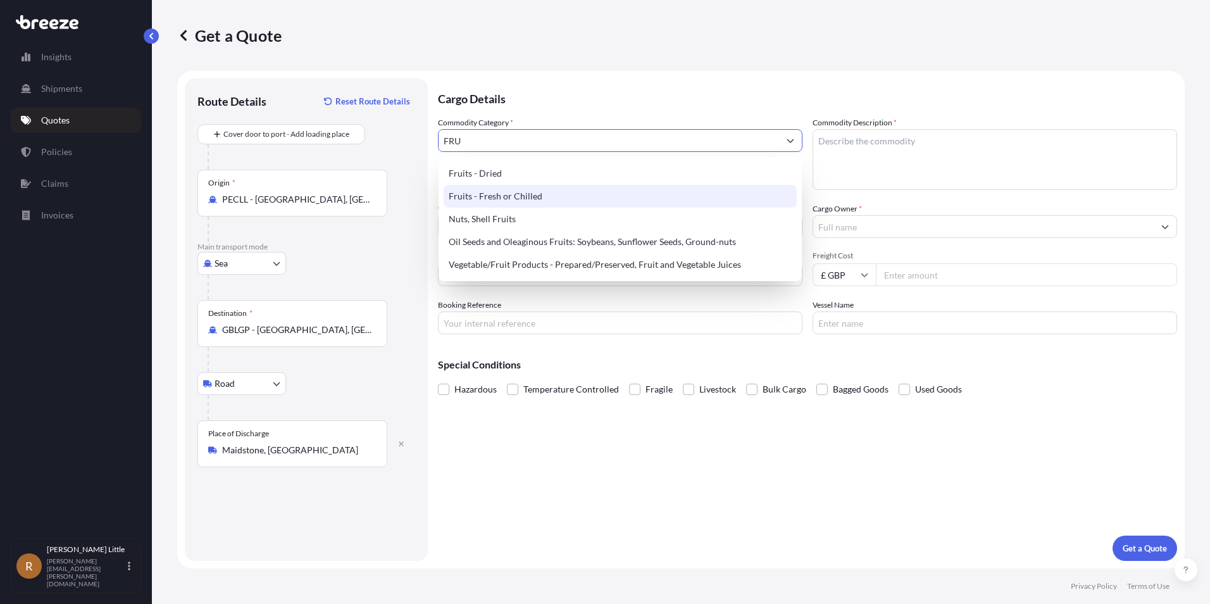
click at [542, 191] on div "Fruits - Fresh or Chilled" at bounding box center [620, 196] width 353 height 23
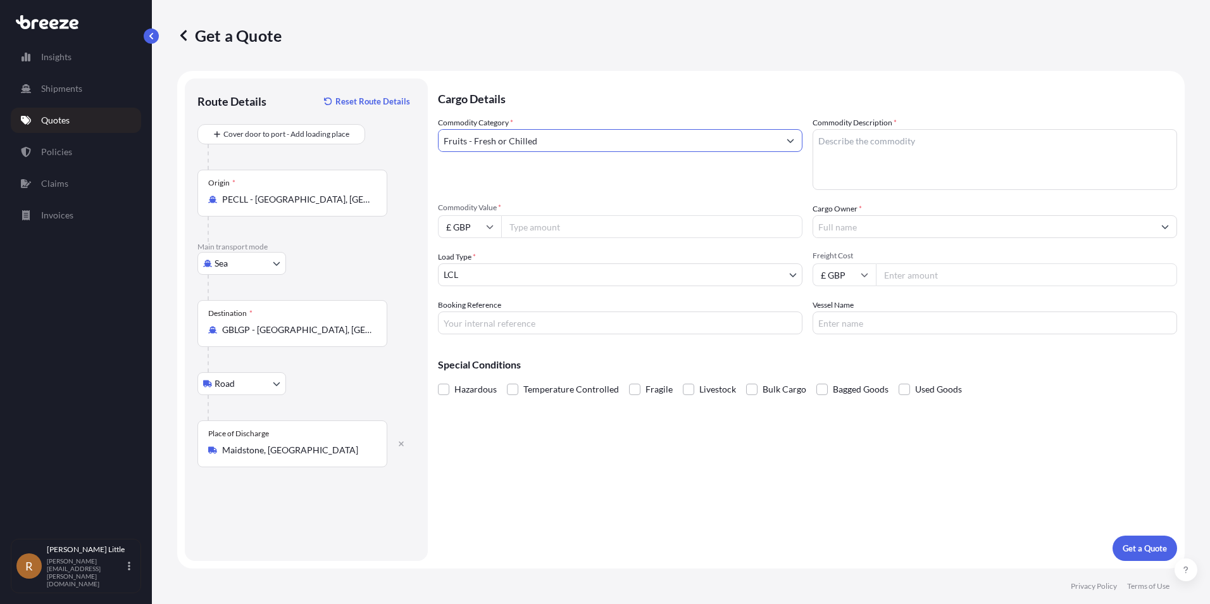
type input "Fruits - Fresh or Chilled"
click at [893, 144] on textarea "Commodity Description *" at bounding box center [994, 159] width 364 height 61
type textarea "BLUEBERRIES"
click at [488, 219] on input "£ GBP" at bounding box center [469, 226] width 63 height 23
click at [475, 263] on div "€ EUR" at bounding box center [469, 261] width 53 height 24
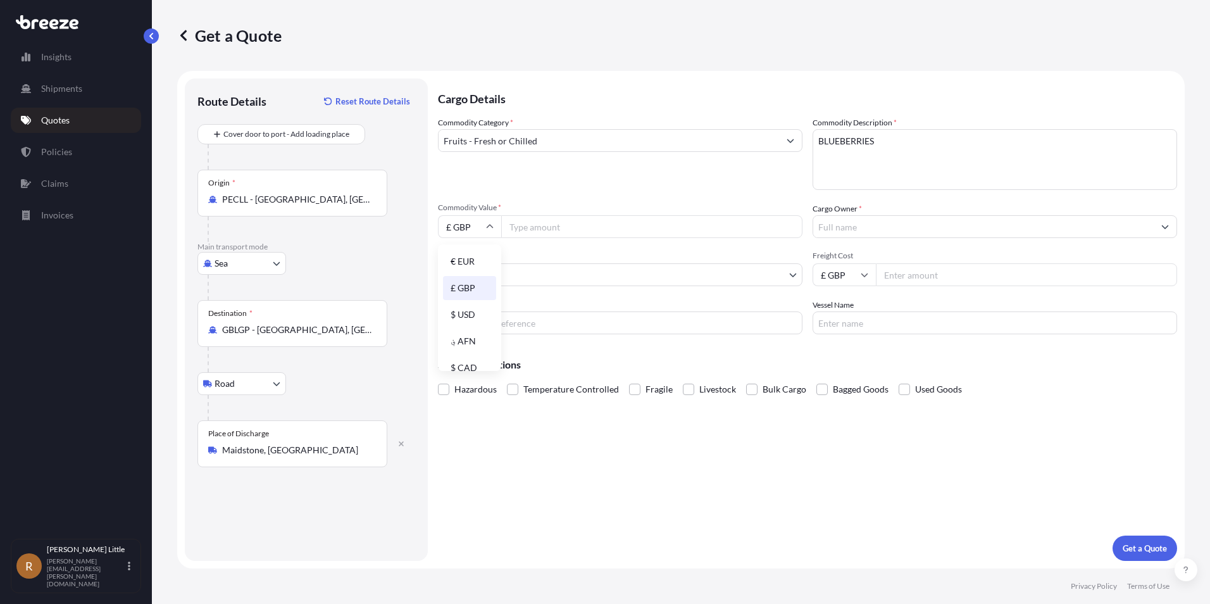
type input "€ EUR"
click at [526, 233] on input "Commodity Value *" at bounding box center [651, 226] width 301 height 23
type input "73710.00"
click at [843, 230] on input "Cargo Owner *" at bounding box center [983, 226] width 340 height 23
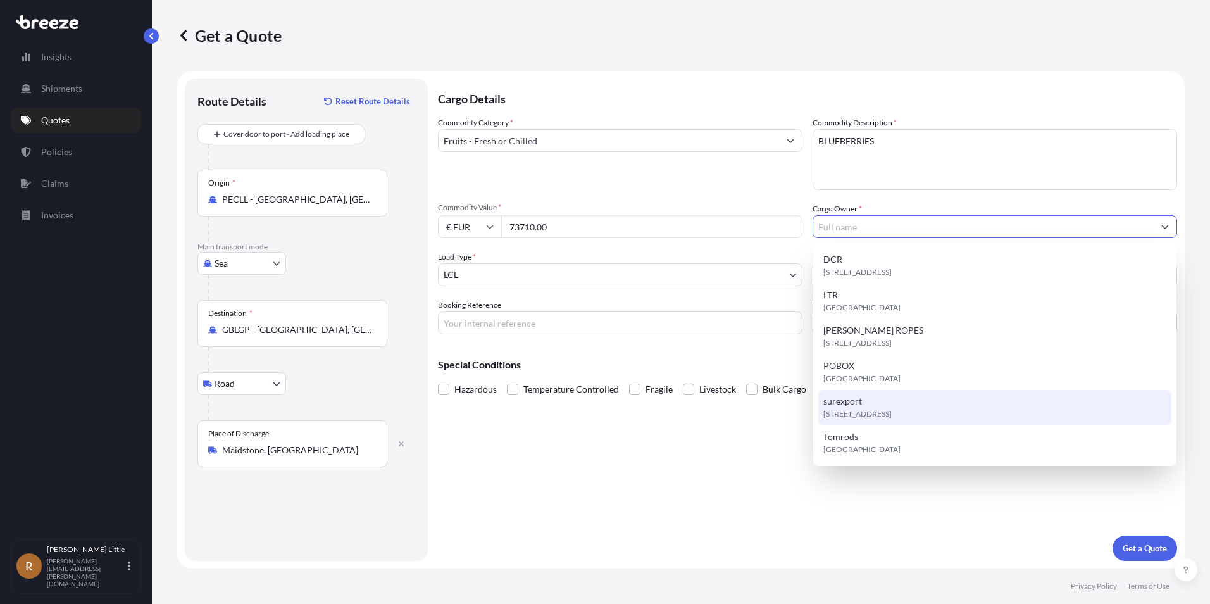
click at [871, 403] on div "[STREET_ADDRESS]" at bounding box center [994, 407] width 353 height 35
type input "surexport"
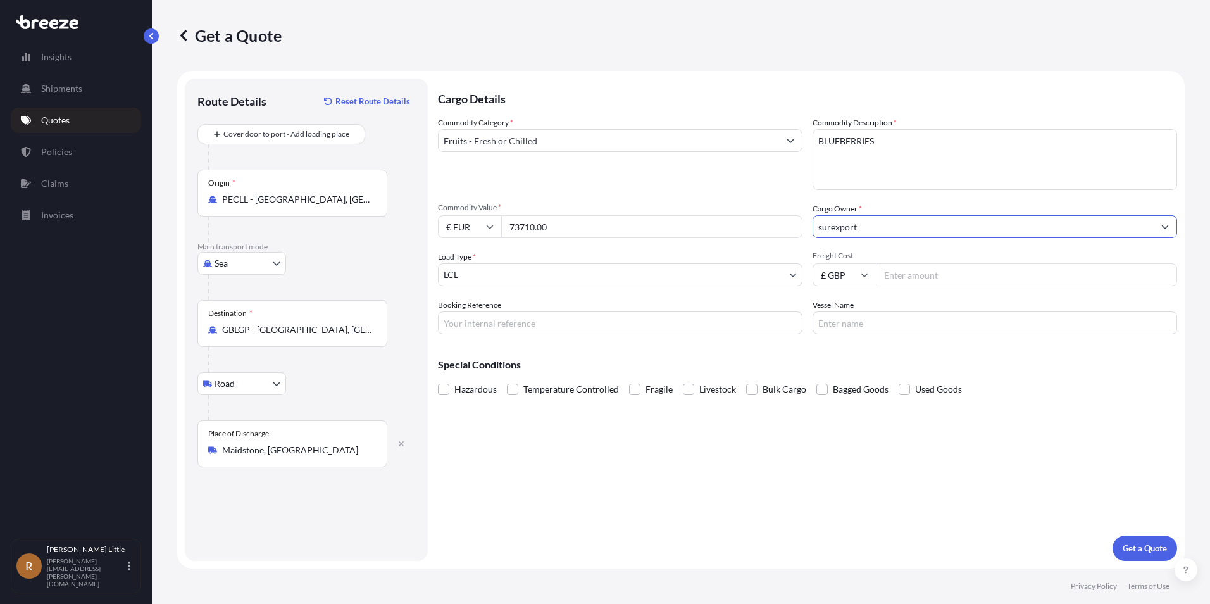
click at [572, 284] on body "6 options available. Insights Shipments Quotes Policies Claims Invoices R [PERS…" at bounding box center [605, 302] width 1210 height 604
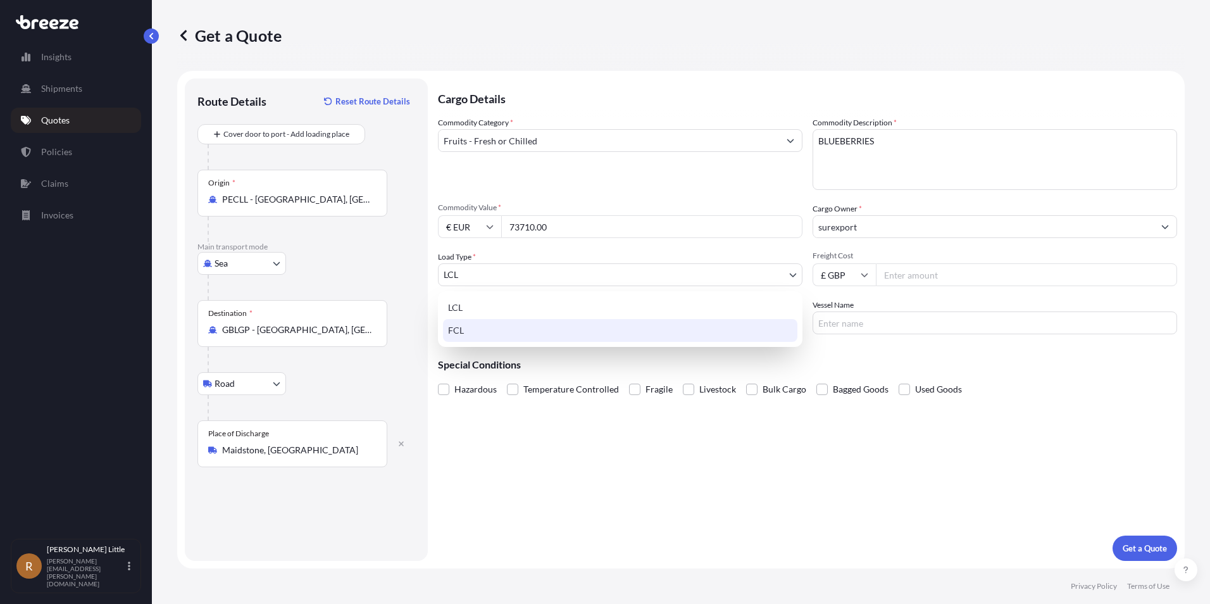
click at [515, 335] on div "FCL" at bounding box center [620, 330] width 354 height 23
select select "2"
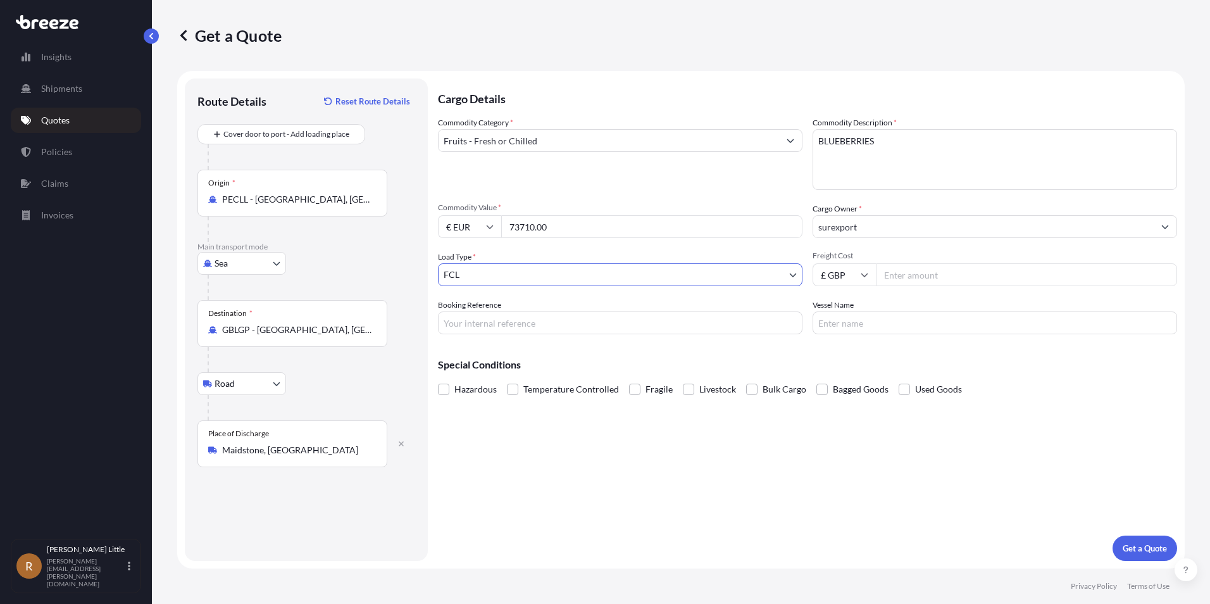
click at [947, 275] on input "Freight Cost" at bounding box center [1026, 274] width 301 height 23
type input "3500.00"
click at [513, 318] on input "Booking Reference" at bounding box center [620, 322] width 364 height 23
type input "BSI25002164"
click at [847, 323] on input "Vessel Name" at bounding box center [994, 322] width 364 height 23
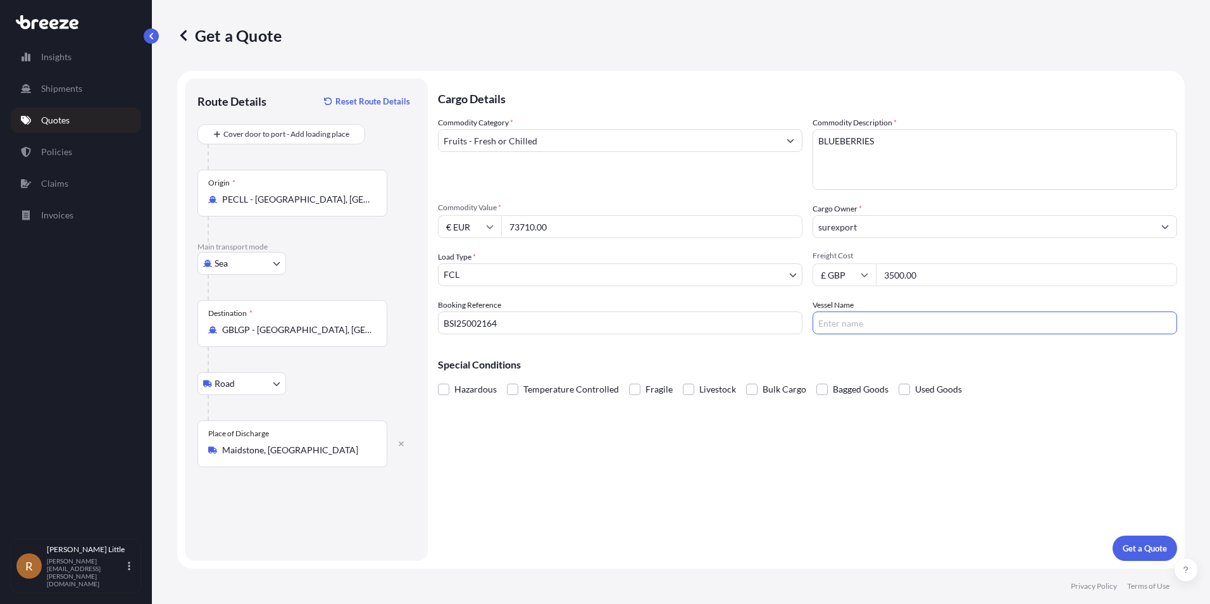
paste input "Accessible text CMA CGM [PERSON_NAME] ( 0WCLSN1MA)"
drag, startPoint x: 844, startPoint y: 322, endPoint x: 727, endPoint y: 323, distance: 117.1
click at [728, 323] on div "Commodity Category * Fruits - Fresh or Chilled Commodity Description * BLUEBERR…" at bounding box center [807, 225] width 739 height 218
drag, startPoint x: 991, startPoint y: 320, endPoint x: 940, endPoint y: 316, distance: 50.8
click at [938, 316] on input "CMA CGM [PERSON_NAME] ( 0WCLSN1MA)" at bounding box center [994, 322] width 364 height 23
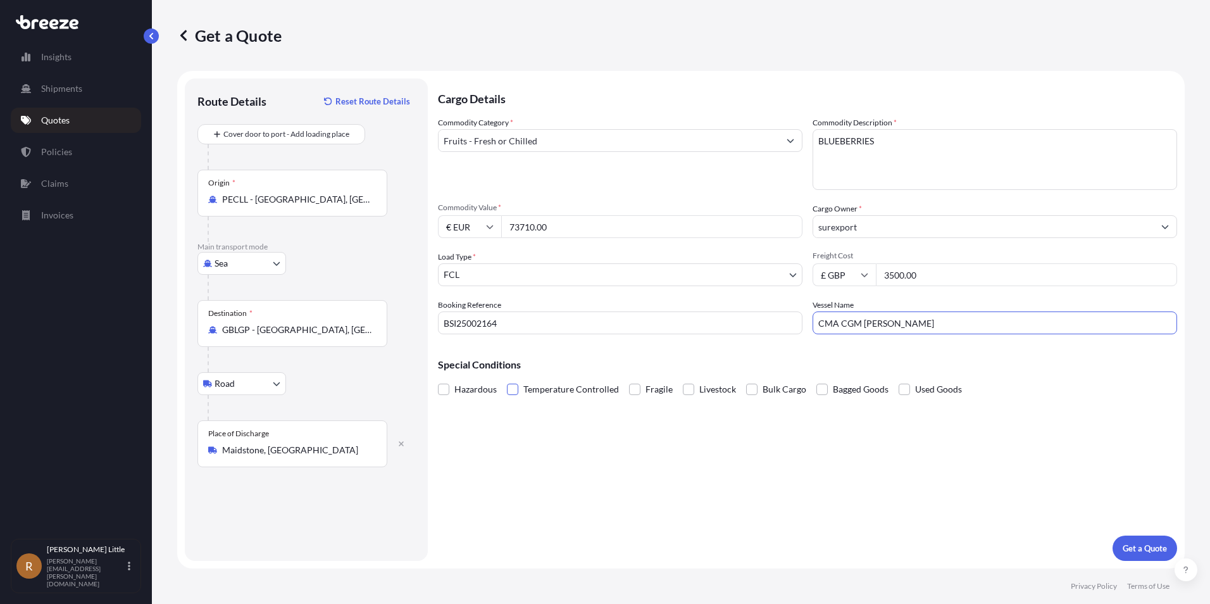
type input "CMA CGM [PERSON_NAME]"
click at [518, 387] on span at bounding box center [512, 388] width 11 height 11
click at [507, 380] on input "Temperature Controlled" at bounding box center [507, 380] width 0 height 0
click at [1138, 553] on p "Get a Quote" at bounding box center [1145, 548] width 44 height 13
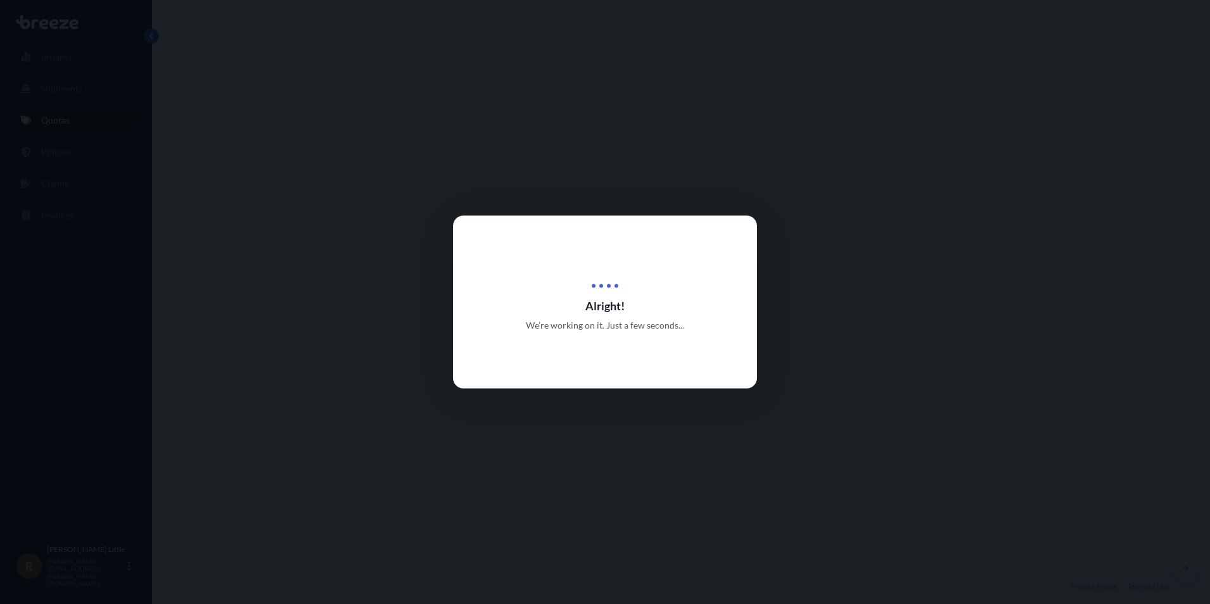
select select "Sea"
select select "Road"
select select "2"
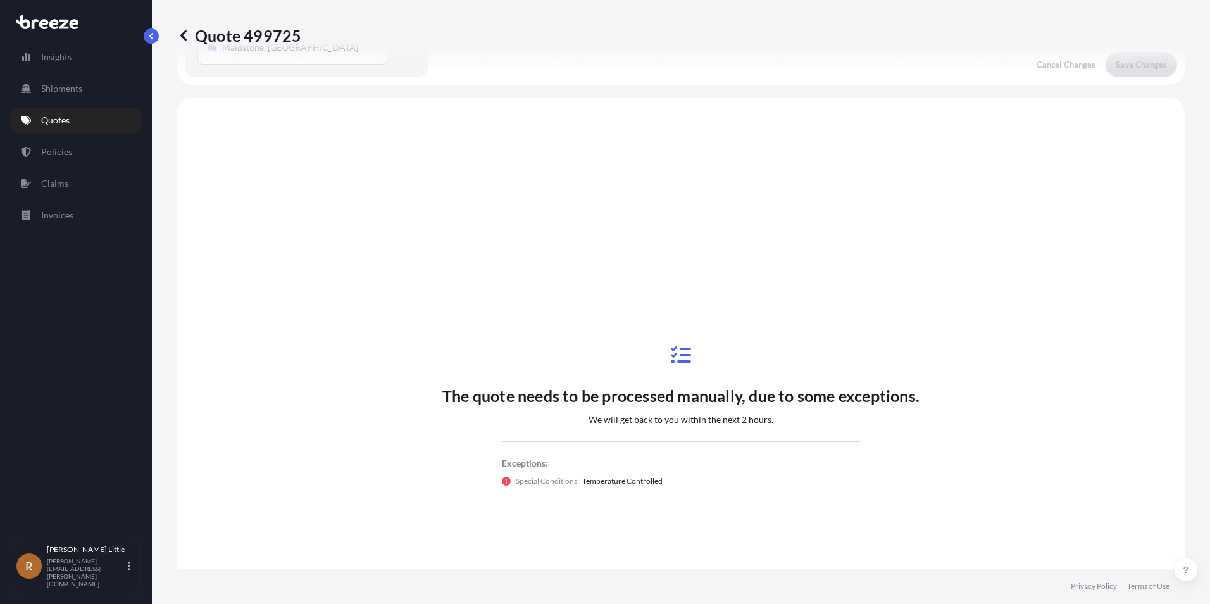
scroll to position [432, 0]
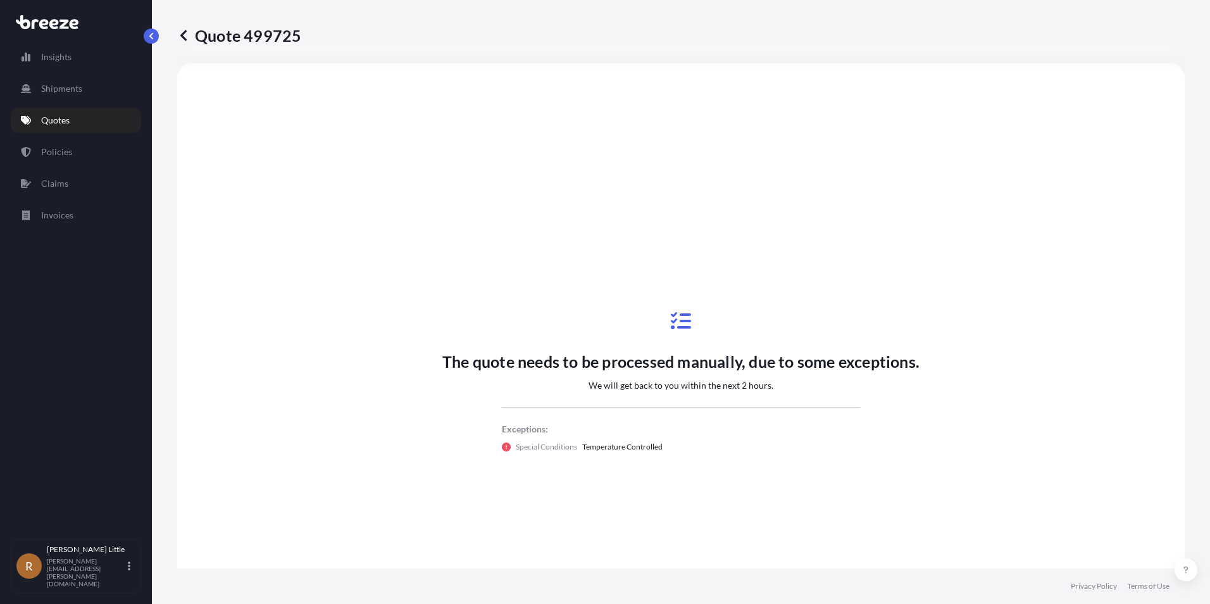
click at [69, 119] on p "Quotes" at bounding box center [55, 120] width 28 height 13
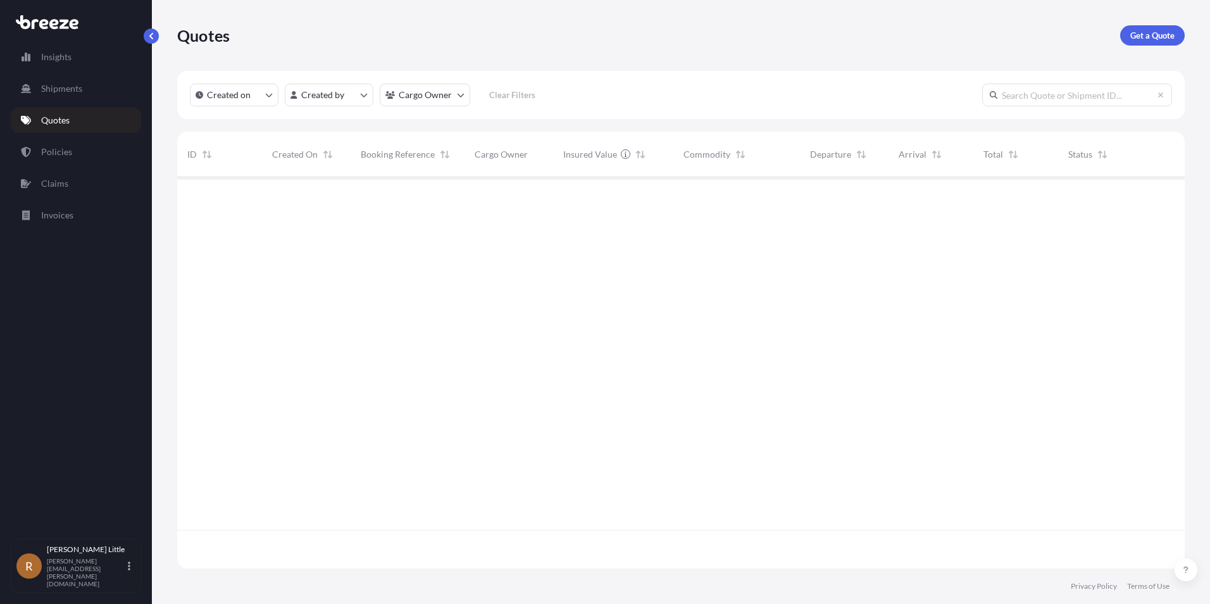
scroll to position [389, 998]
click at [1135, 37] on p "Get a Quote" at bounding box center [1152, 35] width 44 height 13
select select "Sea"
select select "1"
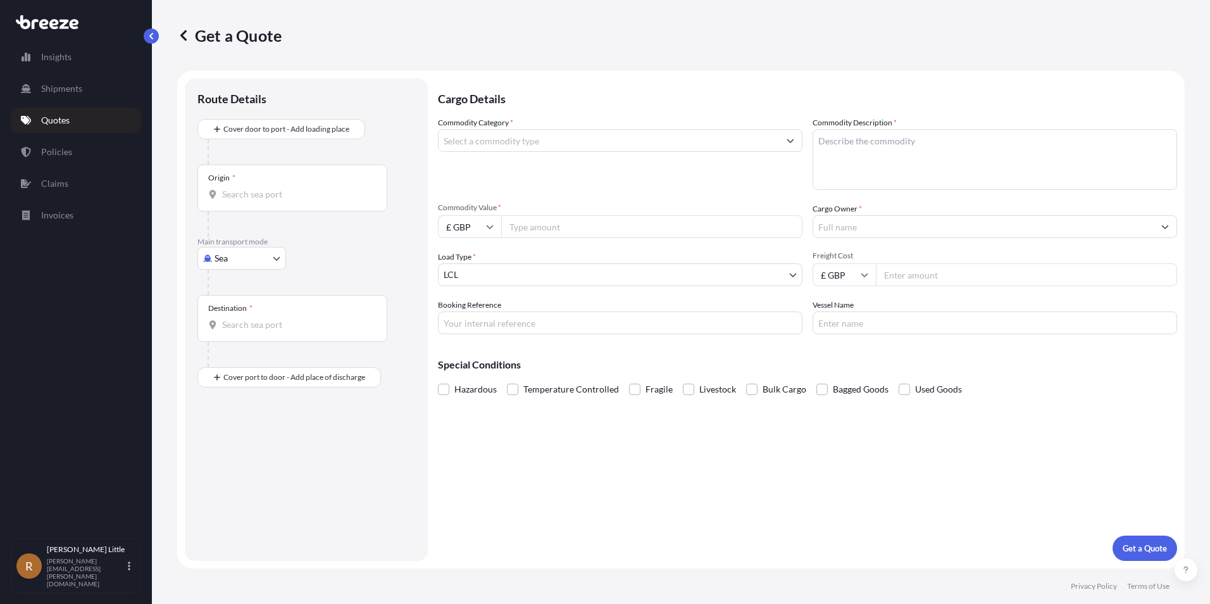
click at [252, 193] on input "Origin *" at bounding box center [296, 194] width 149 height 13
click at [245, 231] on span "PECLL - [GEOGRAPHIC_DATA] , [GEOGRAPHIC_DATA]" at bounding box center [315, 236] width 150 height 13
type input "PECLL - [GEOGRAPHIC_DATA], [GEOGRAPHIC_DATA]"
click at [256, 323] on input "Destination *" at bounding box center [296, 329] width 149 height 13
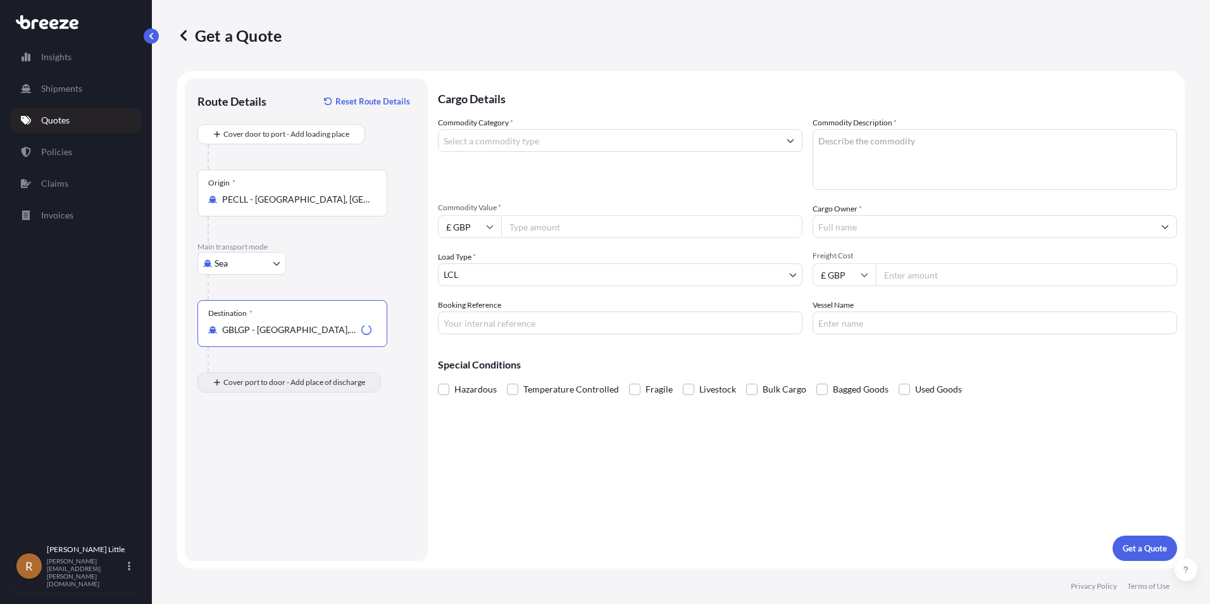
type input "GBLGP - [GEOGRAPHIC_DATA], [GEOGRAPHIC_DATA]"
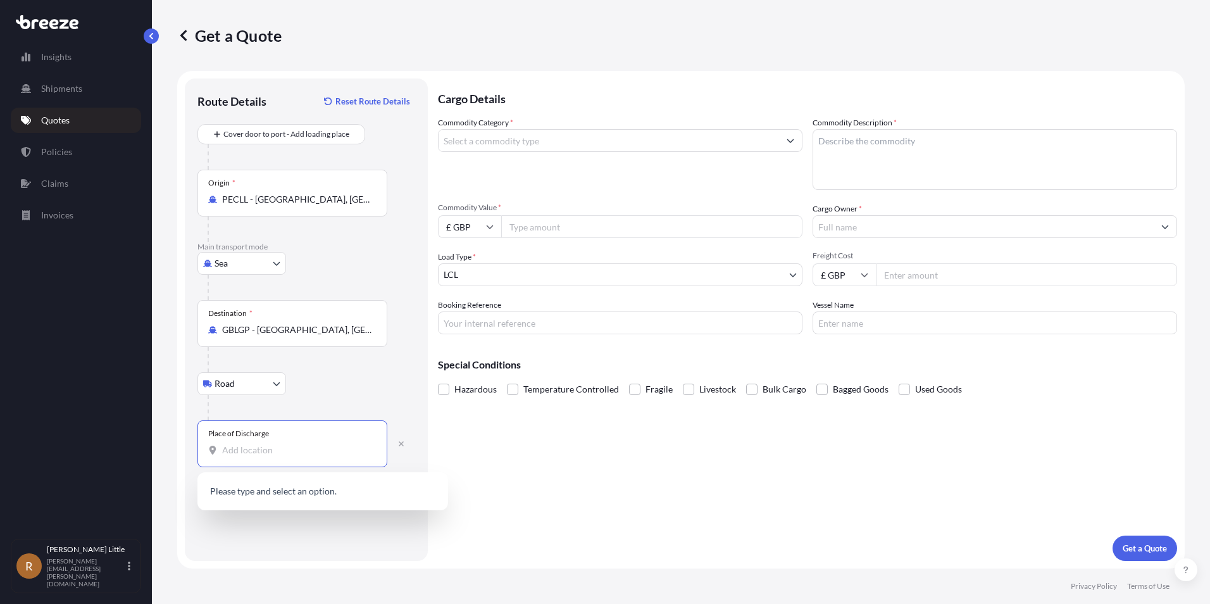
click at [249, 450] on input "Place of Discharge" at bounding box center [296, 450] width 149 height 13
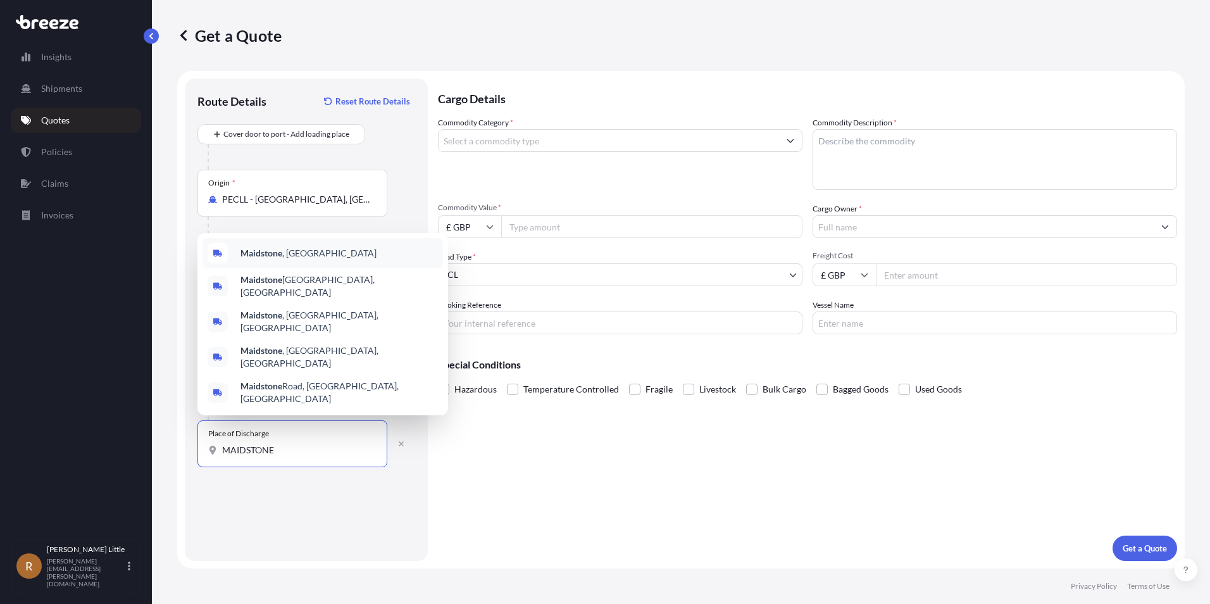
click at [318, 268] on div "Maidstone , [GEOGRAPHIC_DATA]" at bounding box center [322, 253] width 240 height 30
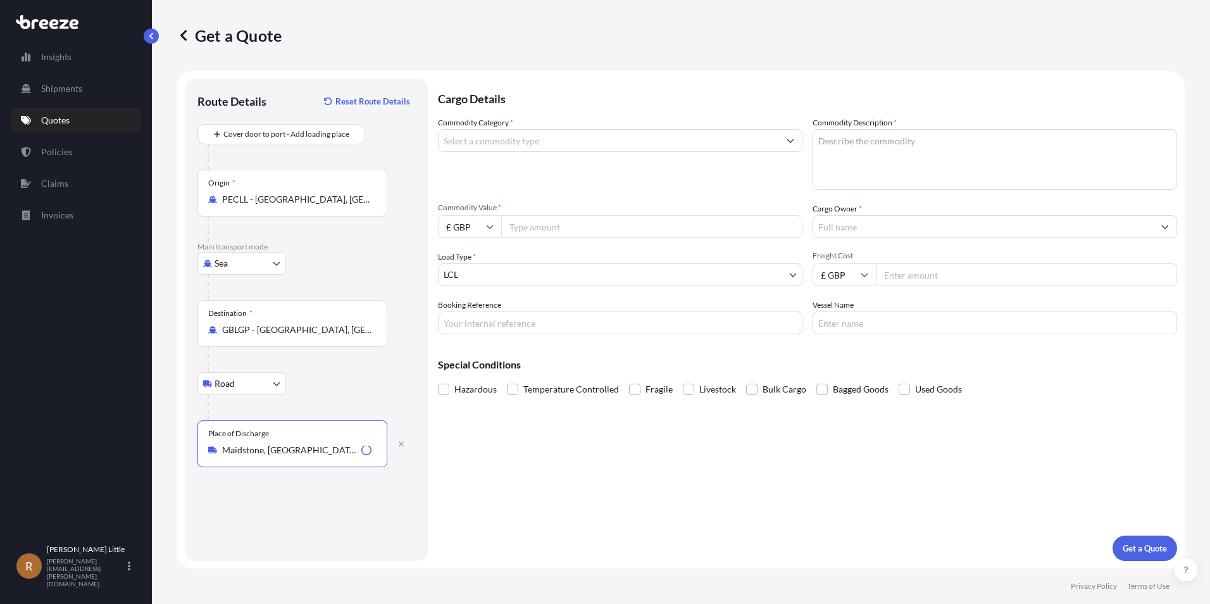
type input "Maidstone, [GEOGRAPHIC_DATA]"
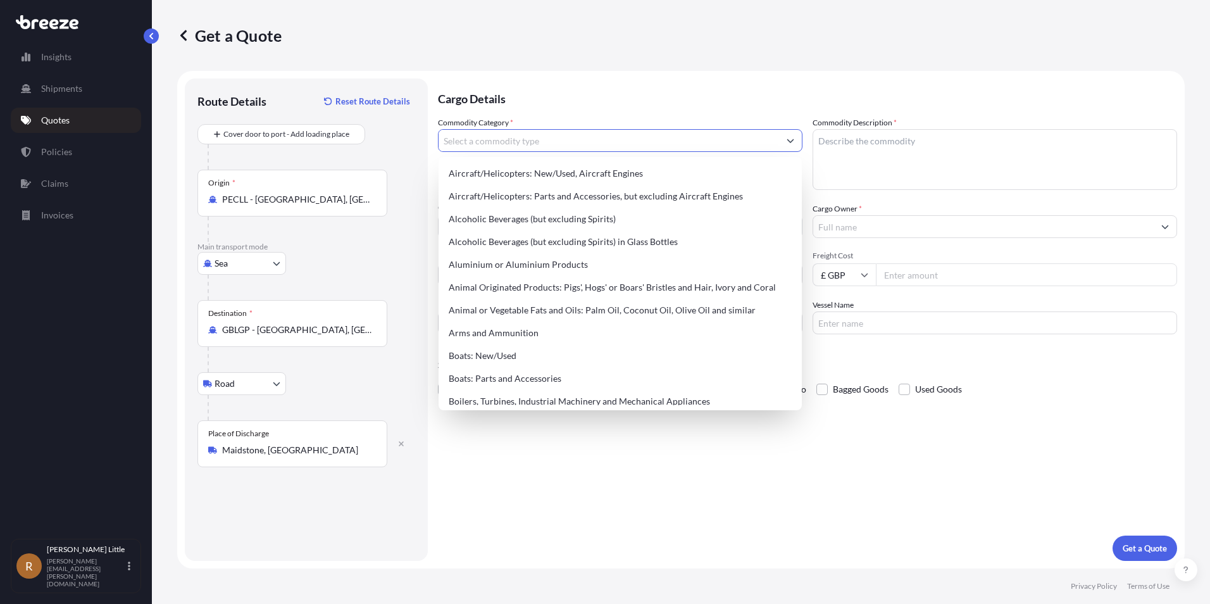
click at [486, 144] on input "Commodity Category *" at bounding box center [608, 140] width 340 height 23
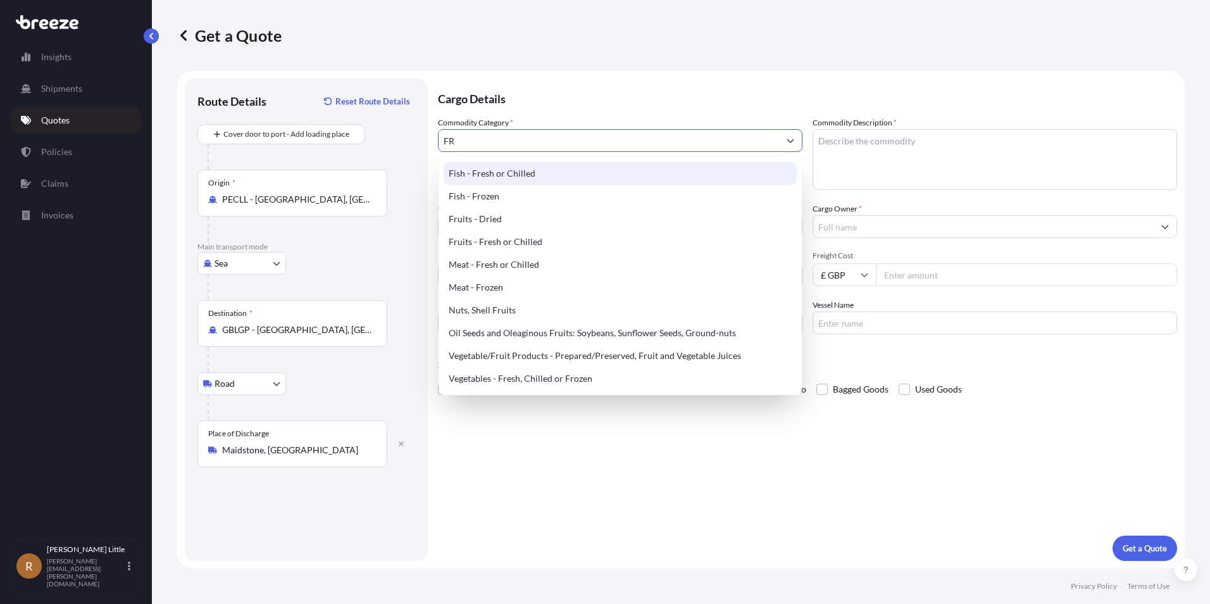
click at [500, 173] on div "Fish - Fresh or Chilled" at bounding box center [620, 173] width 353 height 23
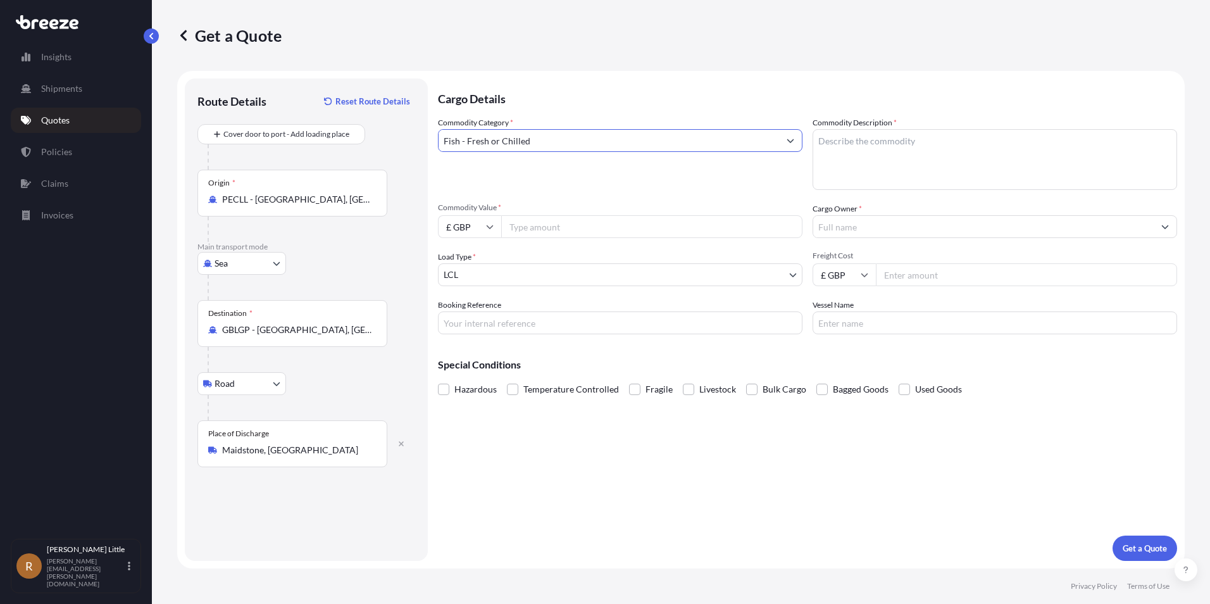
type input "Fish - Fresh or Chilled"
click at [885, 155] on textarea "Commodity Description *" at bounding box center [994, 159] width 364 height 61
type textarea "BLUEBERRIES"
click at [482, 221] on input "£ GBP" at bounding box center [469, 226] width 63 height 23
click at [472, 261] on div "€ EUR" at bounding box center [469, 261] width 53 height 24
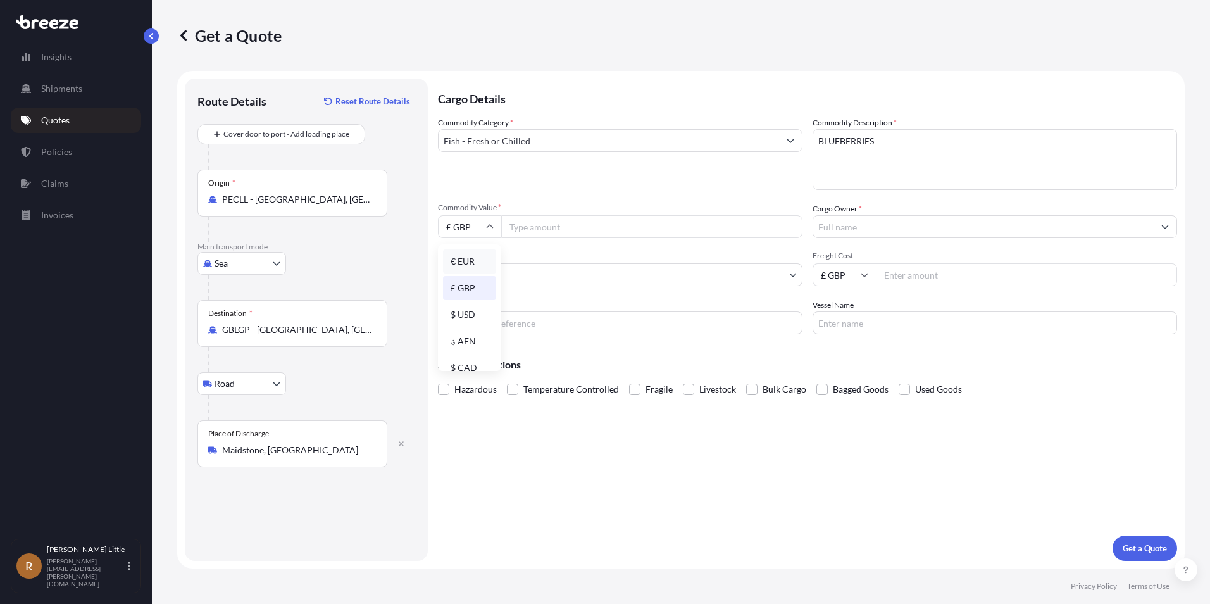
type input "€ EUR"
click at [528, 224] on input "Commodity Value *" at bounding box center [651, 226] width 301 height 23
type input "112320.00"
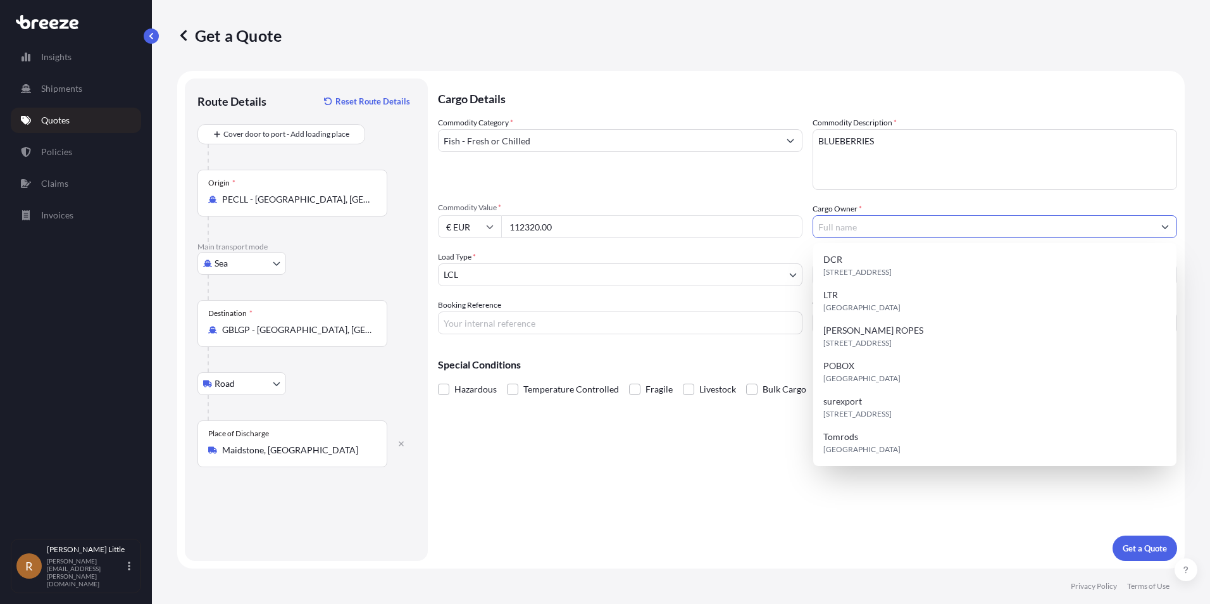
click at [933, 227] on input "Cargo Owner *" at bounding box center [983, 226] width 340 height 23
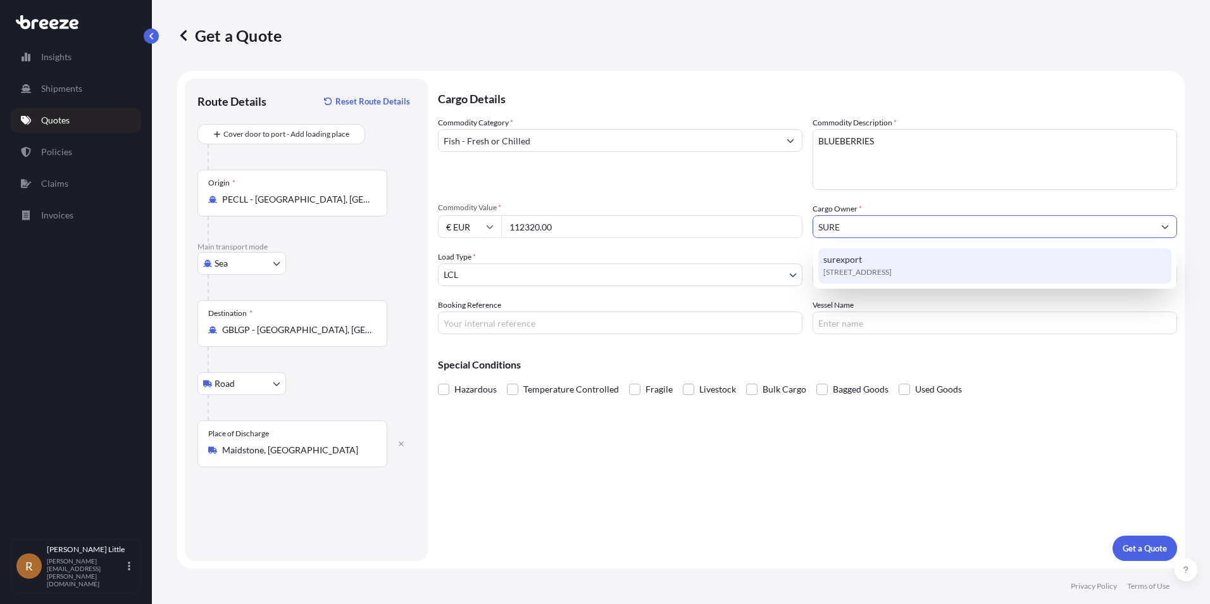
click at [904, 263] on div "[STREET_ADDRESS]" at bounding box center [994, 265] width 353 height 35
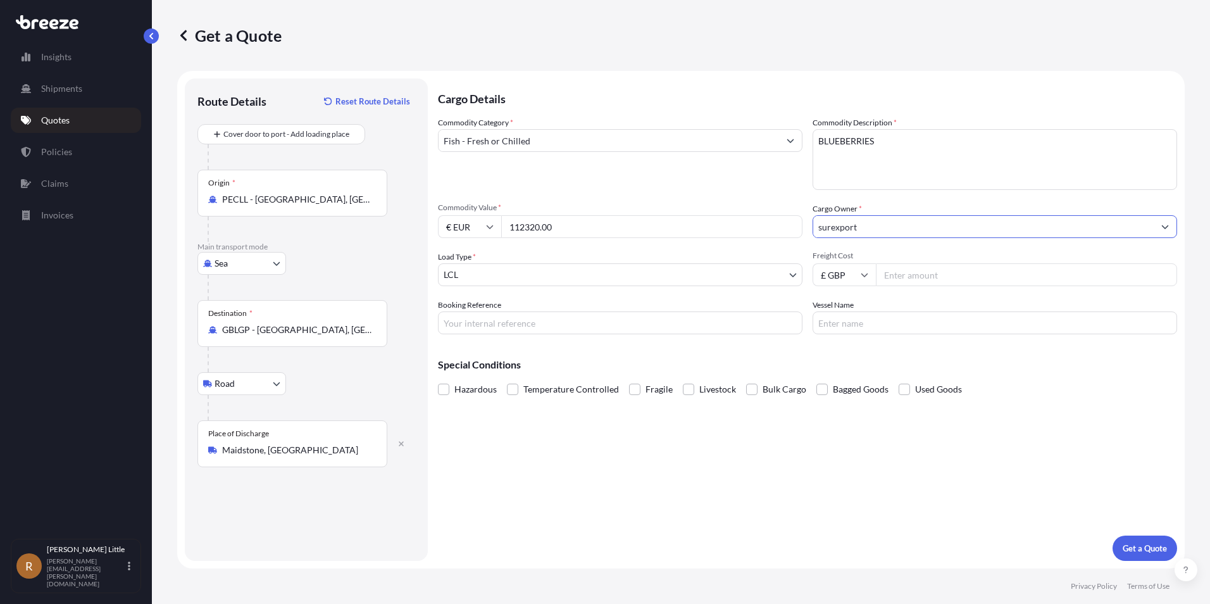
type input "surexport"
click at [601, 276] on body "6 options available. 3 options available. 1 option available. Insights Shipment…" at bounding box center [605, 302] width 1210 height 604
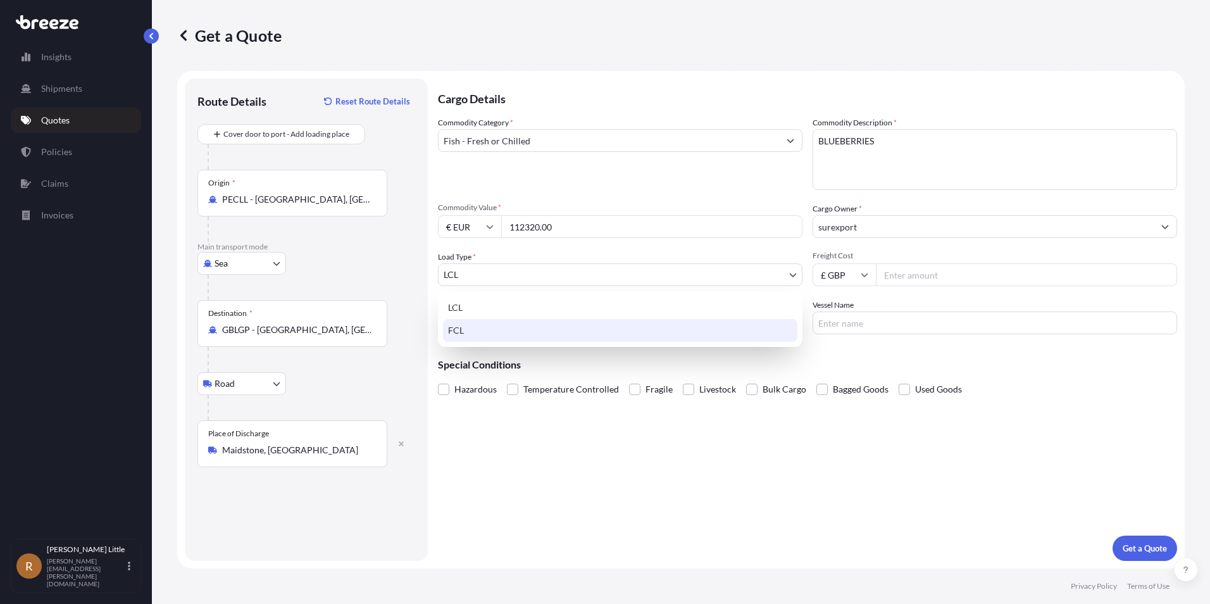
click at [534, 330] on div "FCL" at bounding box center [620, 330] width 354 height 23
select select "2"
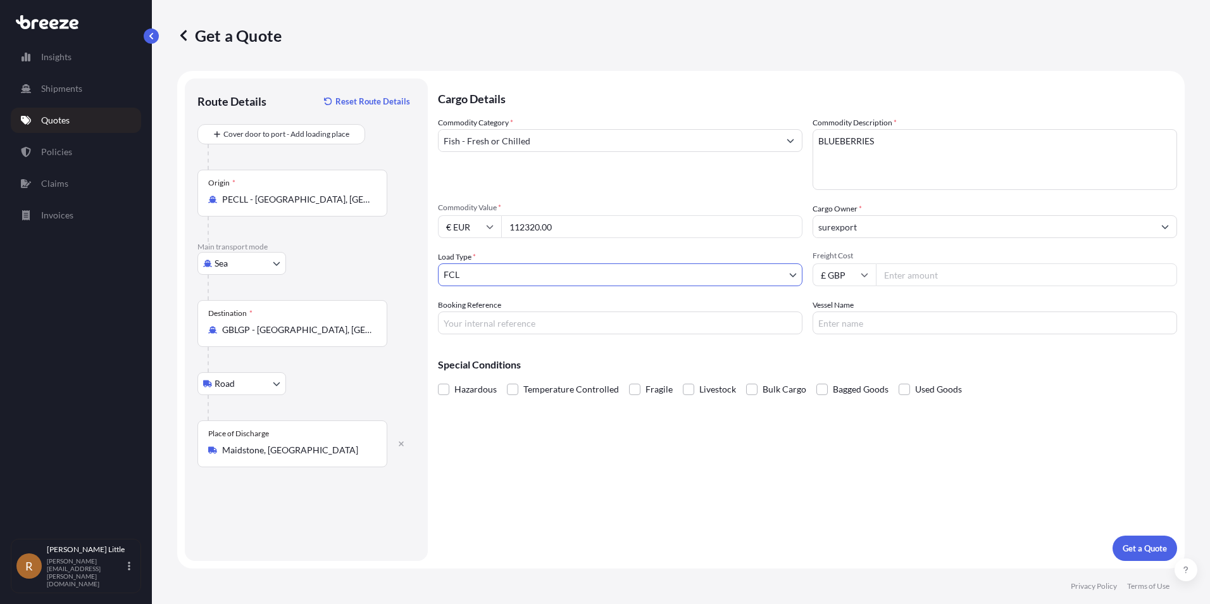
click at [901, 277] on input "Freight Cost" at bounding box center [1026, 274] width 301 height 23
type input "3500.00"
click at [542, 315] on input "Booking Reference" at bounding box center [620, 322] width 364 height 23
type input "BSI25002165"
click at [904, 328] on input "Vessel Name" at bounding box center [994, 322] width 364 height 23
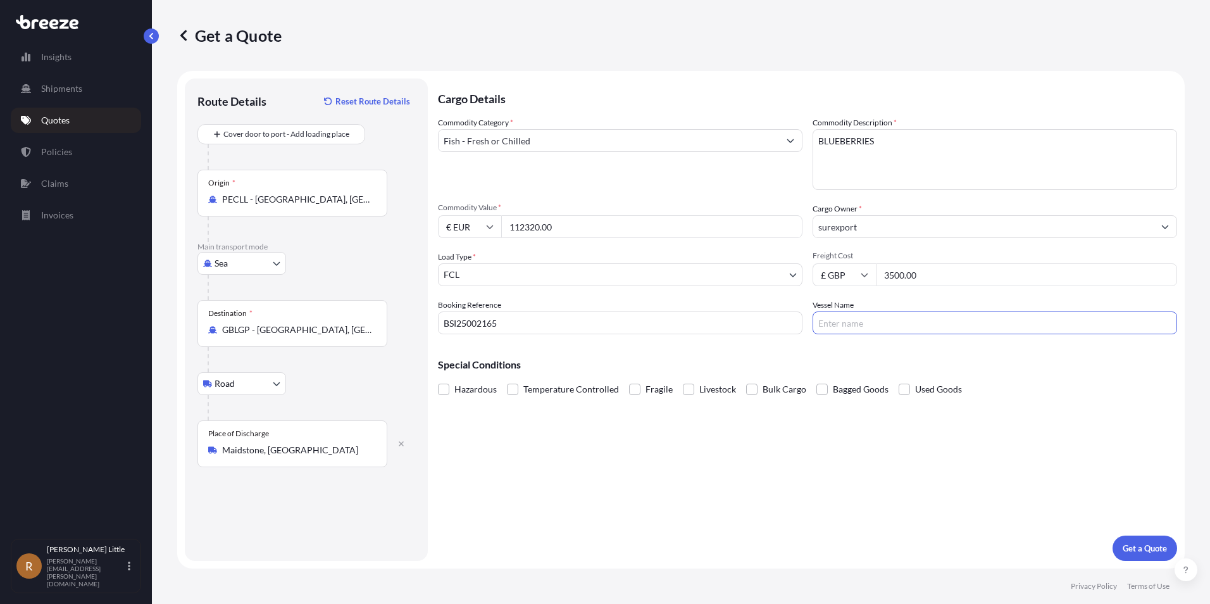
type input "CMA CGM [PERSON_NAME]"
click at [518, 390] on label "Temperature Controlled" at bounding box center [563, 389] width 112 height 19
click at [507, 380] on input "Temperature Controlled" at bounding box center [507, 380] width 0 height 0
click at [1161, 547] on p "Get a Quote" at bounding box center [1145, 548] width 44 height 13
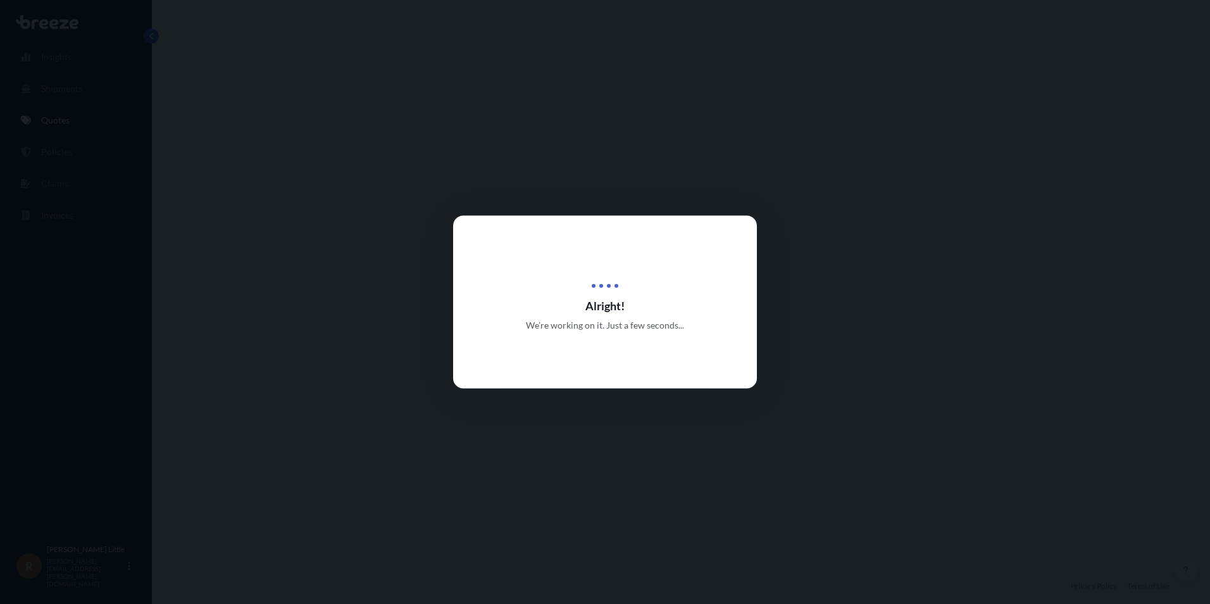
select select "Sea"
select select "Road"
select select "2"
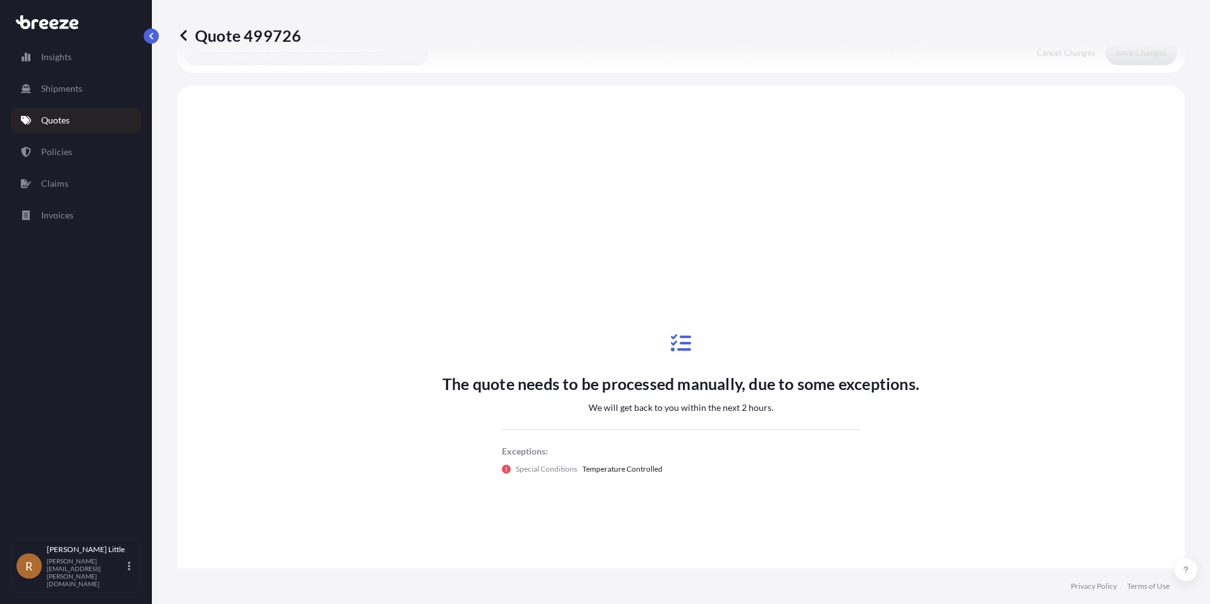
scroll to position [432, 0]
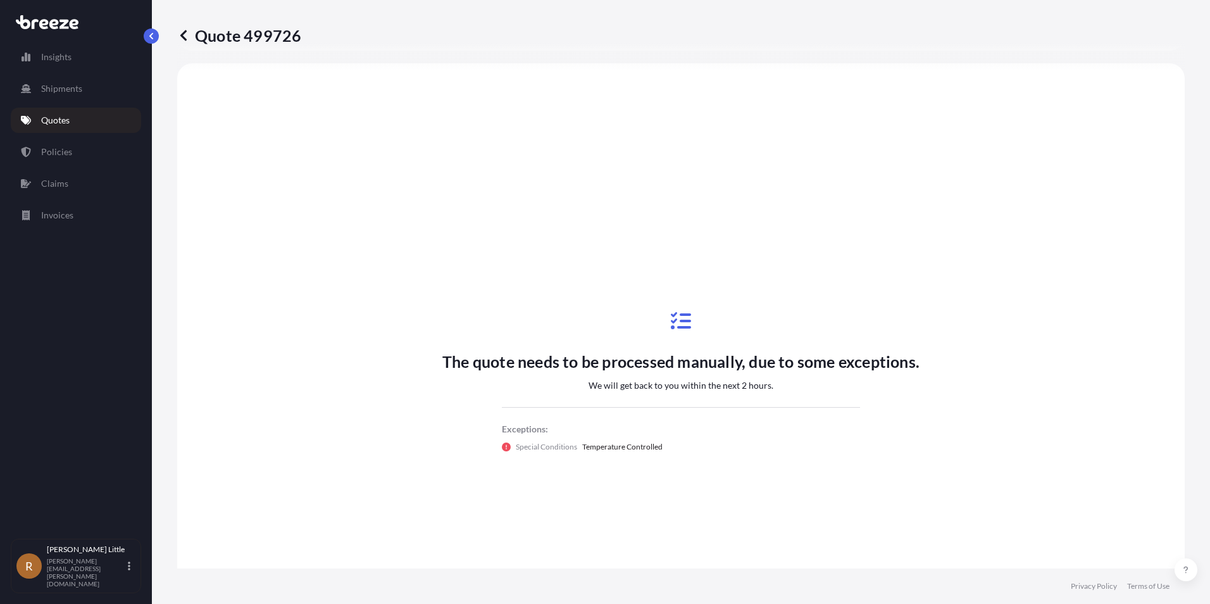
click at [75, 115] on link "Quotes" at bounding box center [76, 120] width 130 height 25
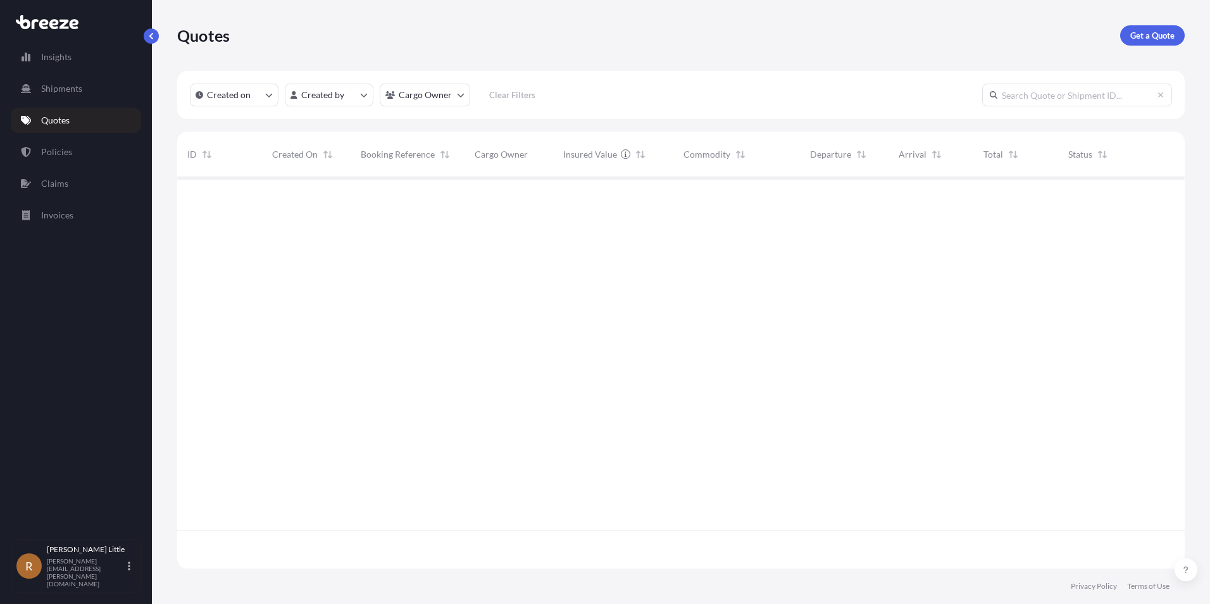
scroll to position [389, 998]
click at [1170, 35] on p "Get a Quote" at bounding box center [1152, 35] width 44 height 13
select select "Sea"
select select "1"
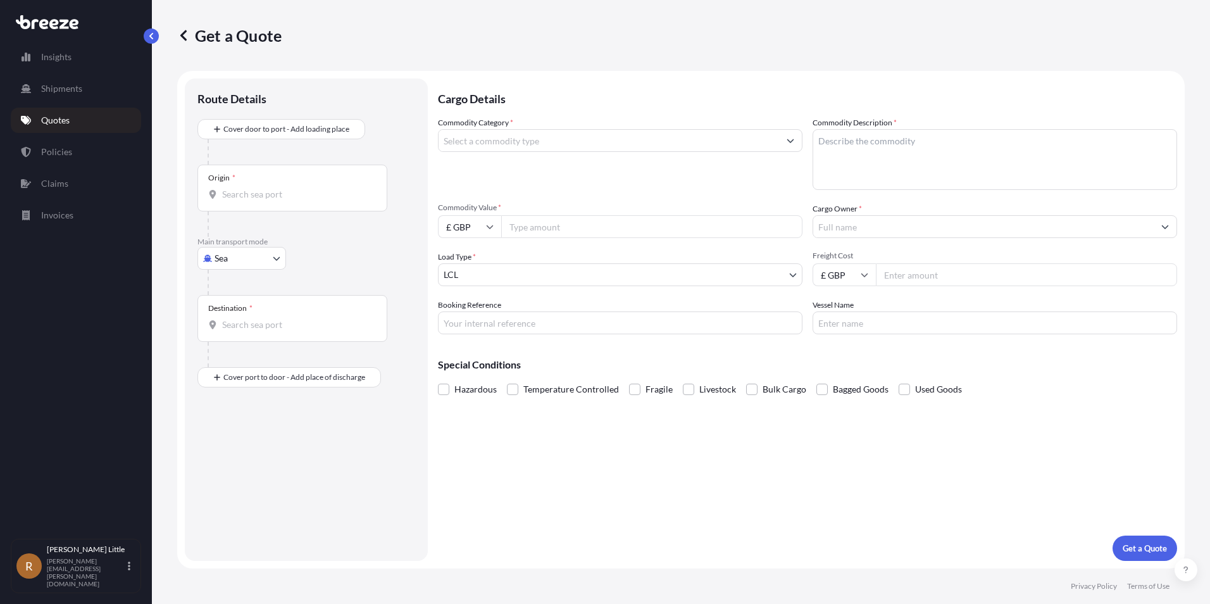
click at [290, 184] on div "Origin *" at bounding box center [292, 188] width 190 height 47
click at [290, 188] on input "Origin *" at bounding box center [296, 194] width 149 height 13
click at [315, 235] on span "PECLL - [GEOGRAPHIC_DATA] , [GEOGRAPHIC_DATA]" at bounding box center [315, 236] width 150 height 13
type input "PECLL - [GEOGRAPHIC_DATA], [GEOGRAPHIC_DATA]"
click at [258, 317] on div "Destination *" at bounding box center [292, 323] width 190 height 47
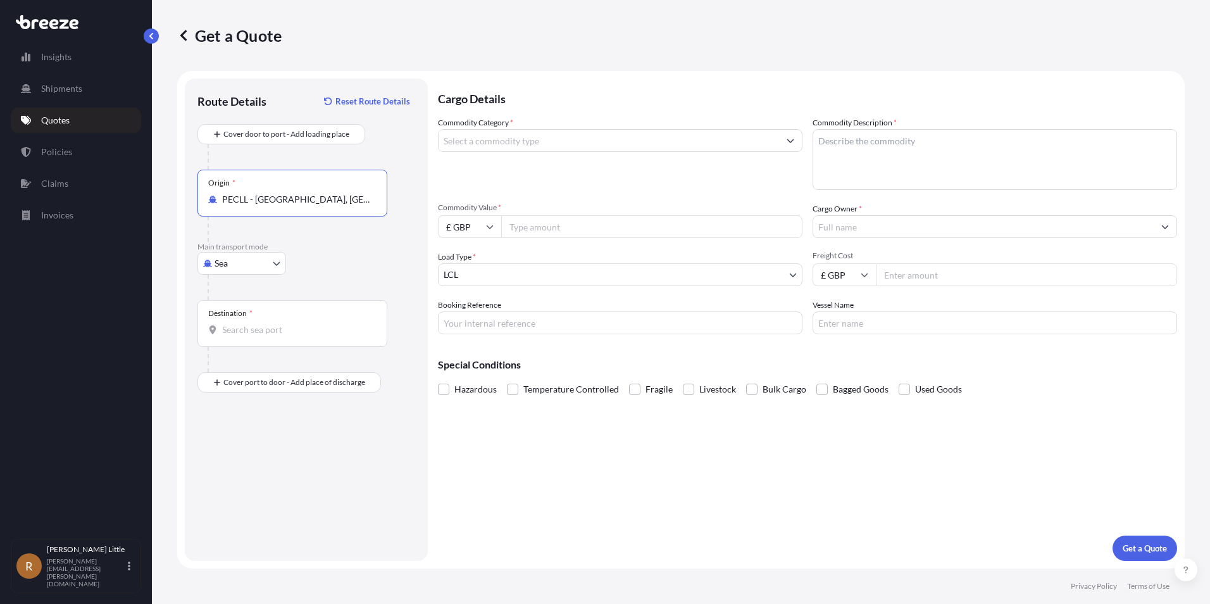
click at [258, 323] on input "Destination *" at bounding box center [296, 329] width 149 height 13
type input "GBLGP - [GEOGRAPHIC_DATA], [GEOGRAPHIC_DATA]"
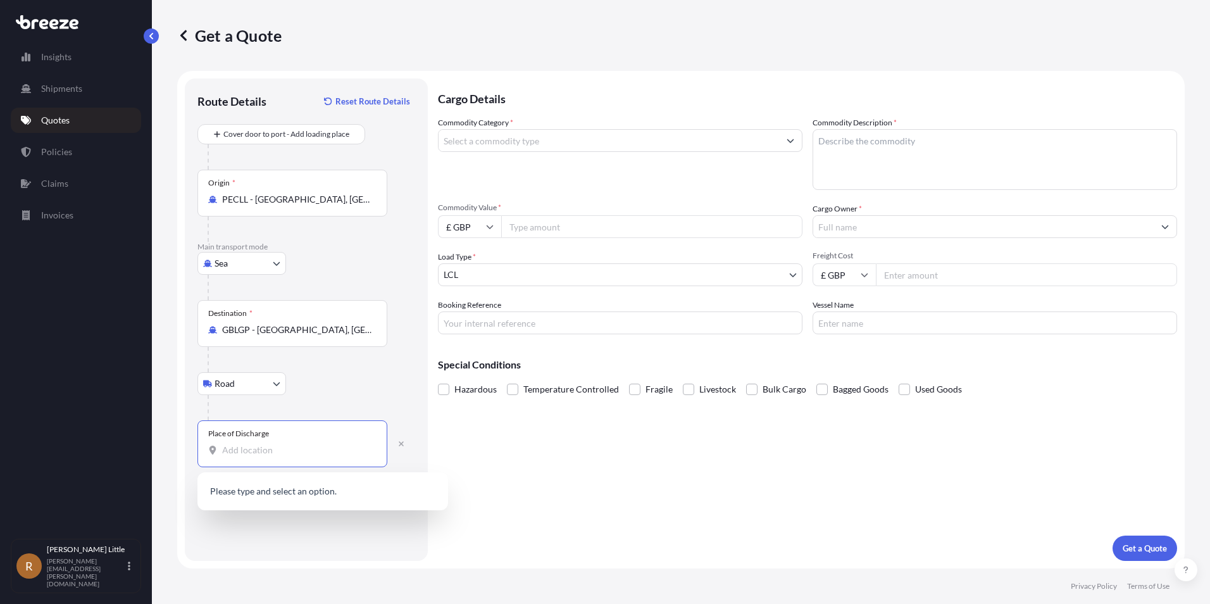
click at [262, 449] on input "Place of Discharge" at bounding box center [296, 450] width 149 height 13
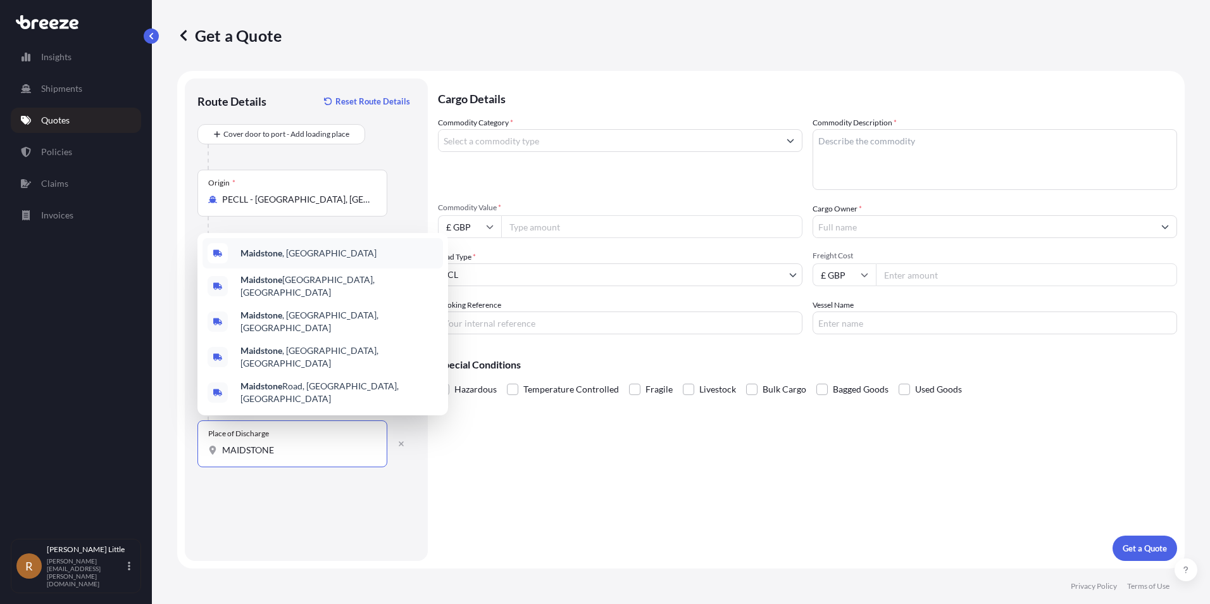
click at [291, 259] on span "Maidstone , [GEOGRAPHIC_DATA]" at bounding box center [308, 253] width 136 height 13
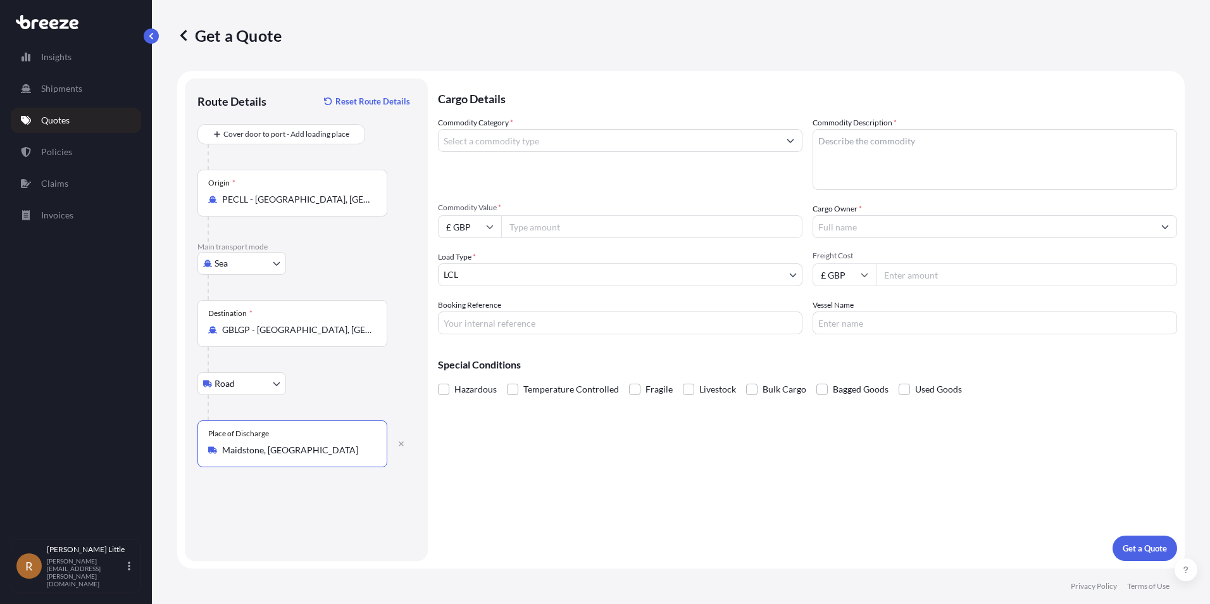
type input "Maidstone, [GEOGRAPHIC_DATA]"
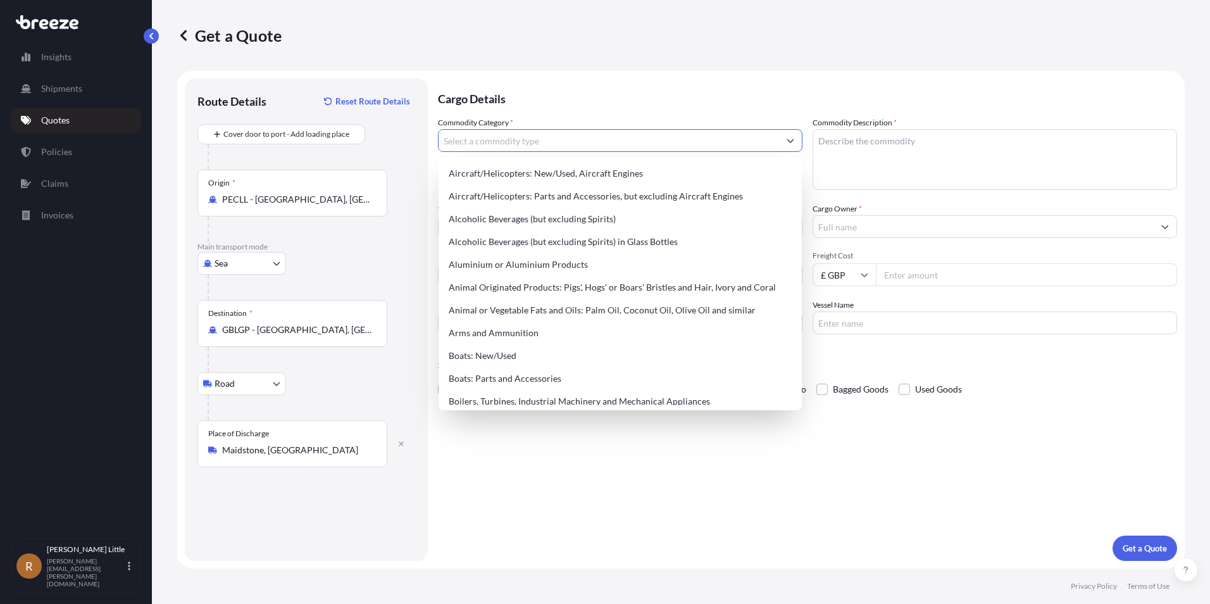
click at [494, 145] on input "Commodity Category *" at bounding box center [608, 140] width 340 height 23
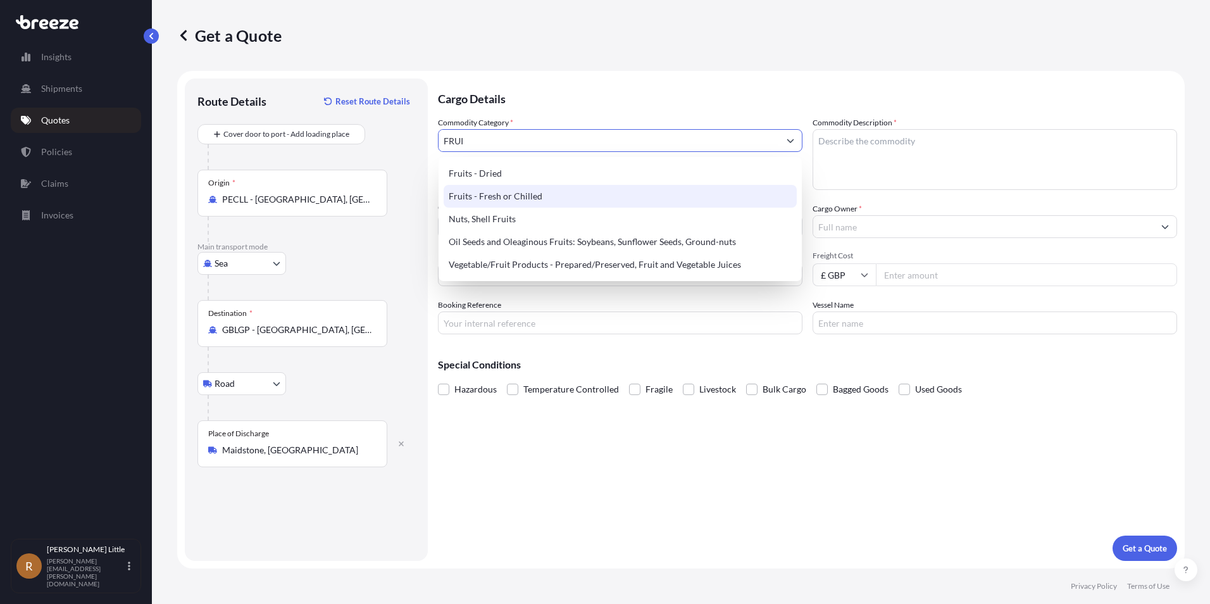
click at [514, 189] on div "Fruits - Fresh or Chilled" at bounding box center [620, 196] width 353 height 23
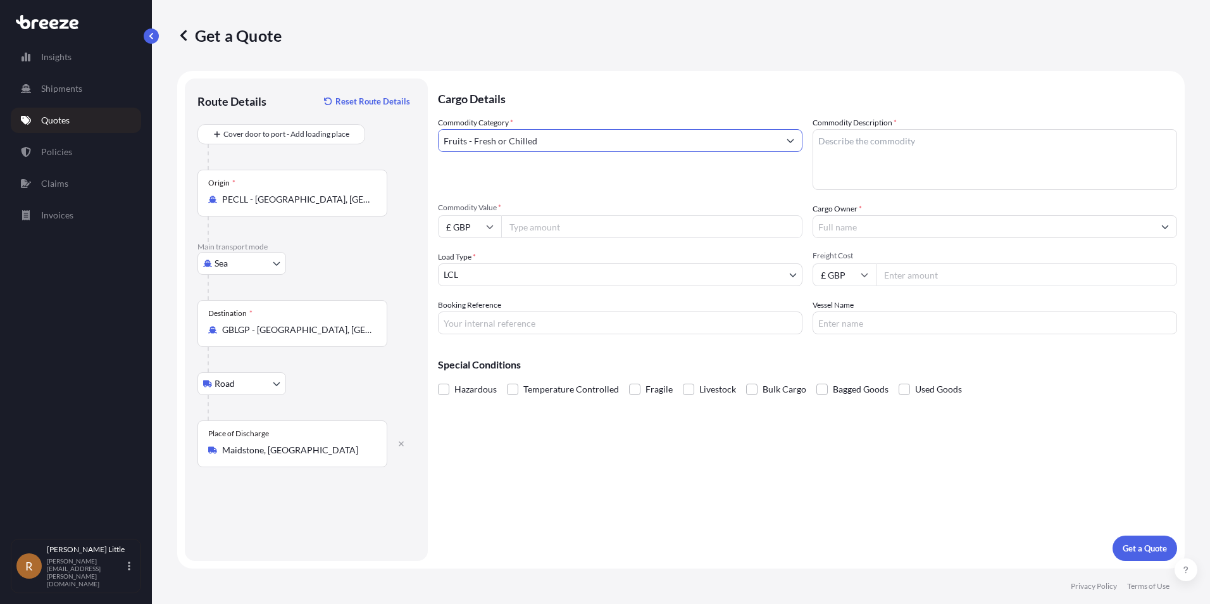
type input "Fruits - Fresh or Chilled"
click at [857, 144] on textarea "Commodity Description *" at bounding box center [994, 159] width 364 height 61
type textarea "BLUEBERRIES"
click at [494, 223] on input "£ GBP" at bounding box center [469, 226] width 63 height 23
click at [480, 253] on div "€ EUR" at bounding box center [469, 261] width 53 height 24
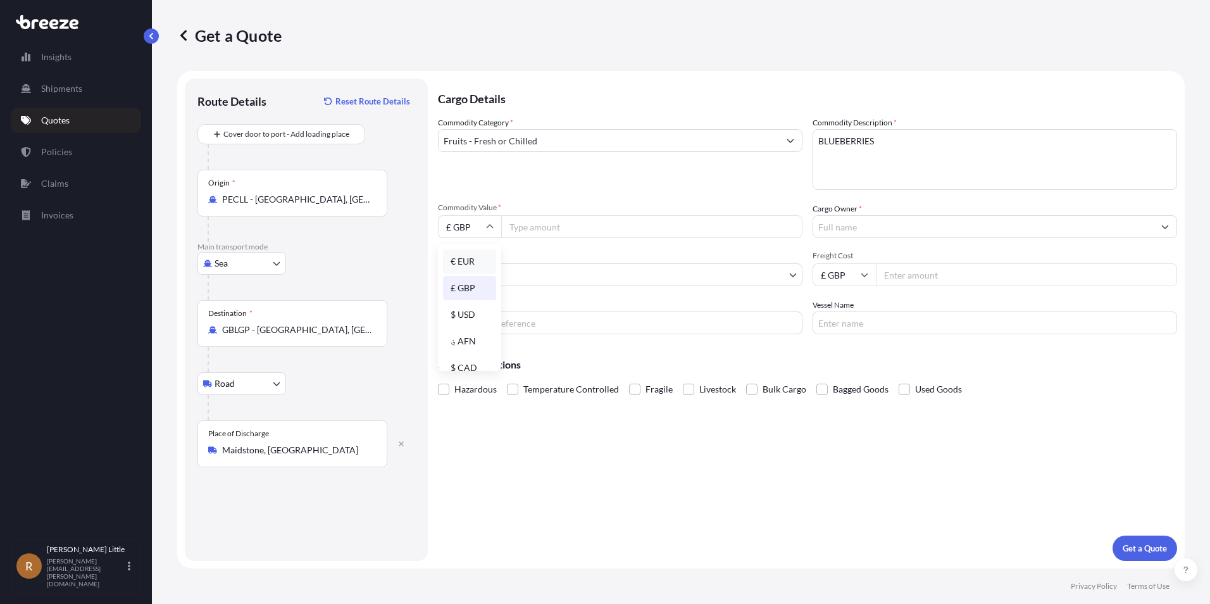
type input "€ EUR"
click at [553, 227] on input "Commodity Value *" at bounding box center [651, 226] width 301 height 23
type input "112320.00"
click at [848, 215] on label "Cargo Owner *" at bounding box center [836, 208] width 49 height 13
click at [848, 215] on input "Cargo Owner *" at bounding box center [983, 226] width 340 height 23
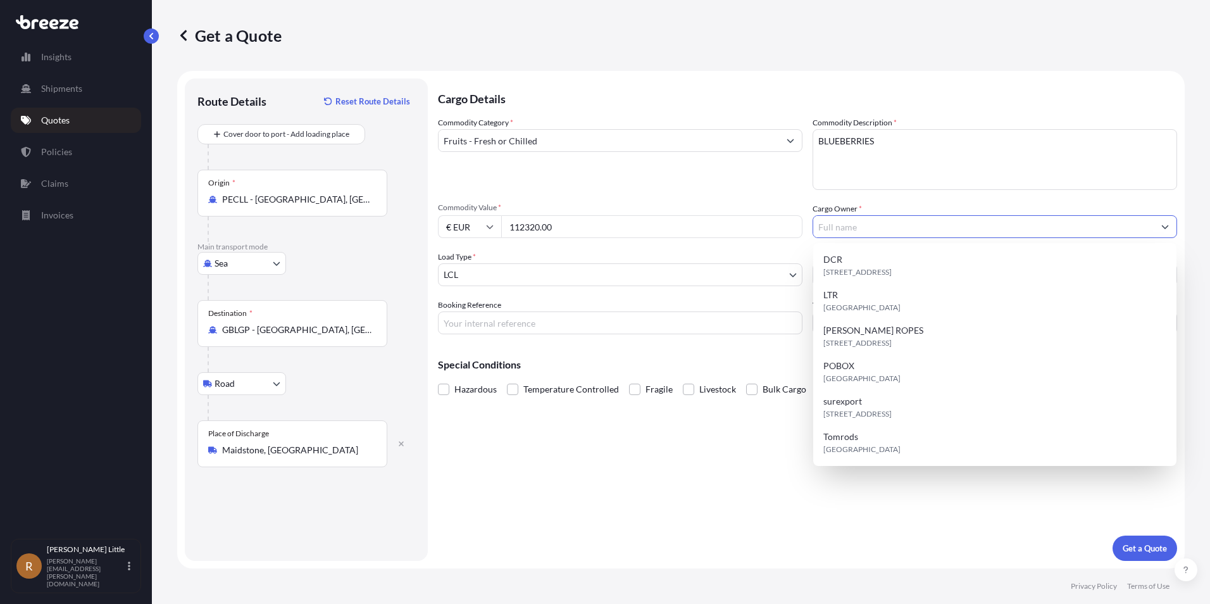
click at [854, 229] on input "Cargo Owner *" at bounding box center [983, 226] width 340 height 23
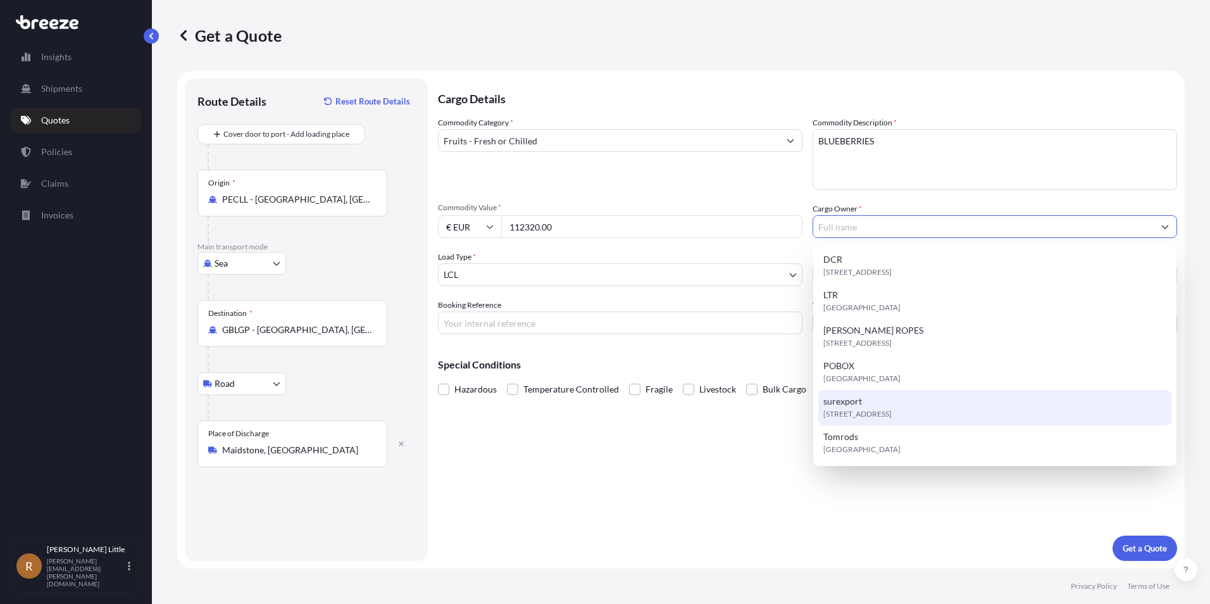
click at [850, 398] on span "surexport" at bounding box center [842, 401] width 39 height 13
type input "surexport"
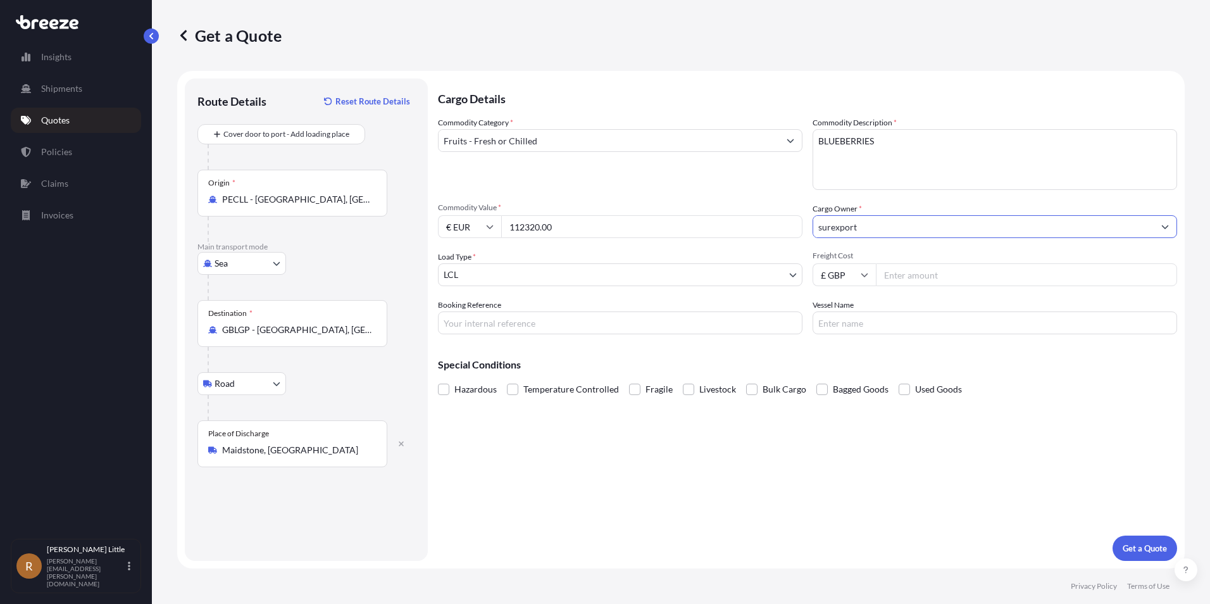
click at [566, 268] on body "6 options available. Insights Shipments Quotes Policies Claims Invoices R [PERS…" at bounding box center [605, 302] width 1210 height 604
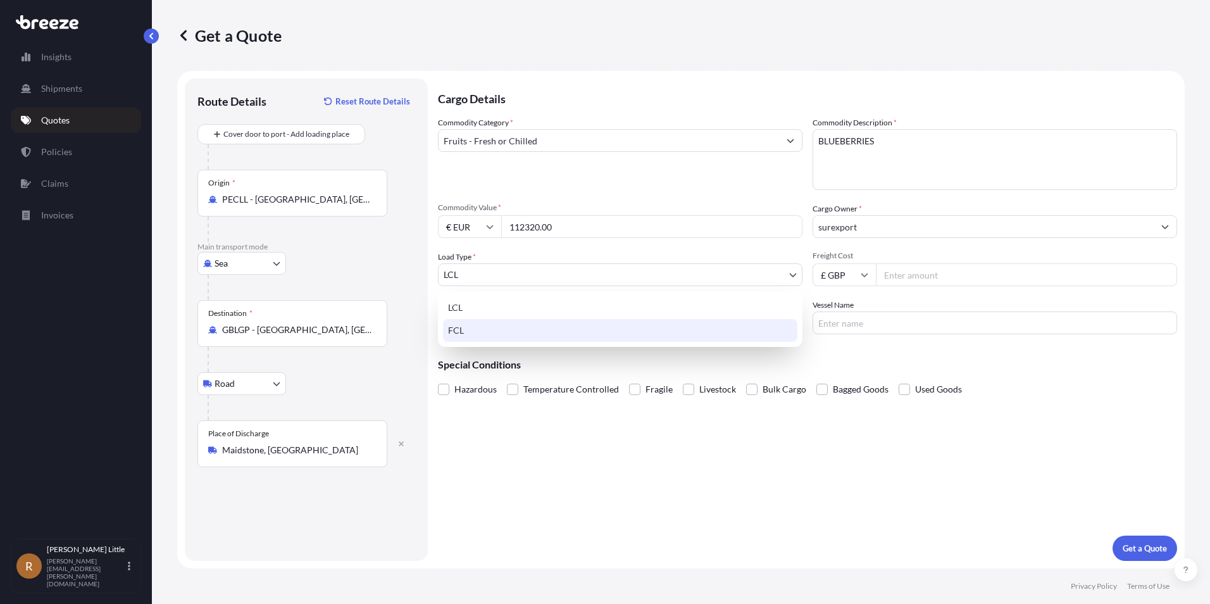
click at [508, 325] on div "FCL" at bounding box center [620, 330] width 354 height 23
select select "2"
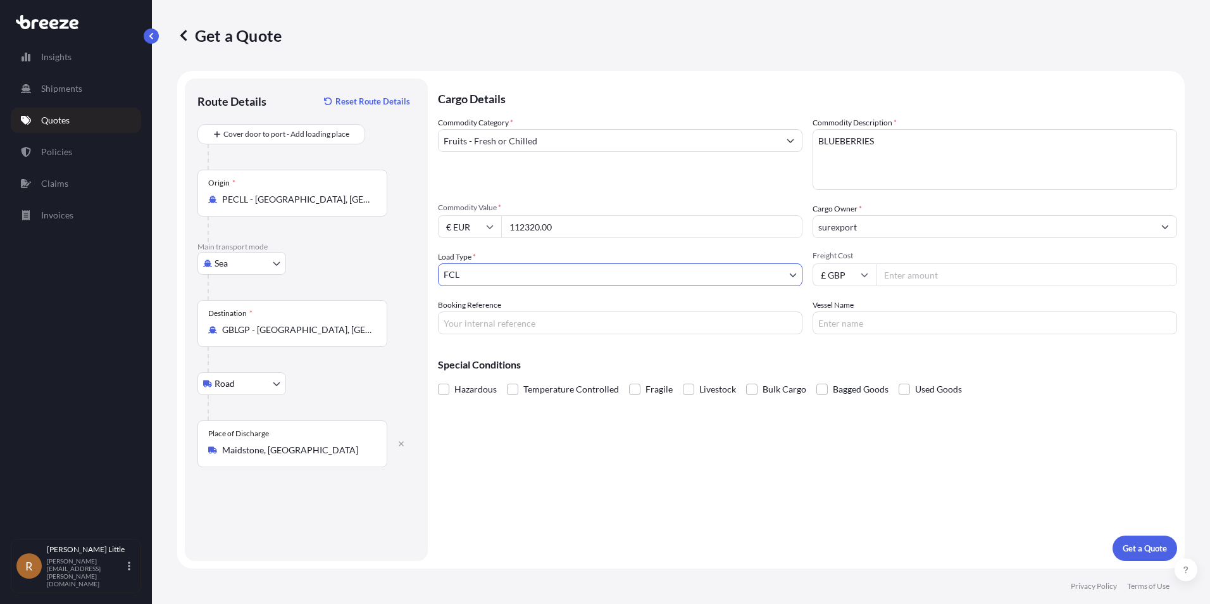
click at [911, 275] on input "Freight Cost" at bounding box center [1026, 274] width 301 height 23
type input "3500.00"
click at [664, 325] on input "Booking Reference" at bounding box center [620, 322] width 364 height 23
type input "BSI25002166"
click at [866, 325] on input "Vessel Name" at bounding box center [994, 322] width 364 height 23
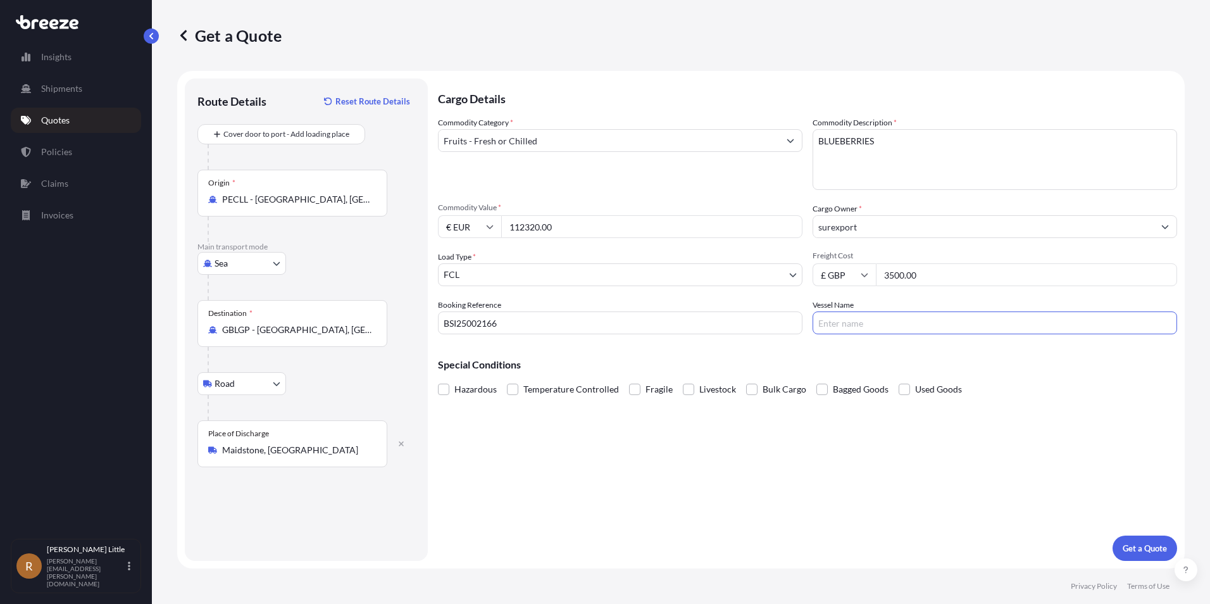
type input "CMA CGM [PERSON_NAME]"
drag, startPoint x: 510, startPoint y: 387, endPoint x: 525, endPoint y: 389, distance: 14.7
click at [512, 386] on span at bounding box center [512, 388] width 11 height 11
click at [507, 380] on input "Temperature Controlled" at bounding box center [507, 380] width 0 height 0
click at [1161, 542] on p "Get a Quote" at bounding box center [1145, 548] width 44 height 13
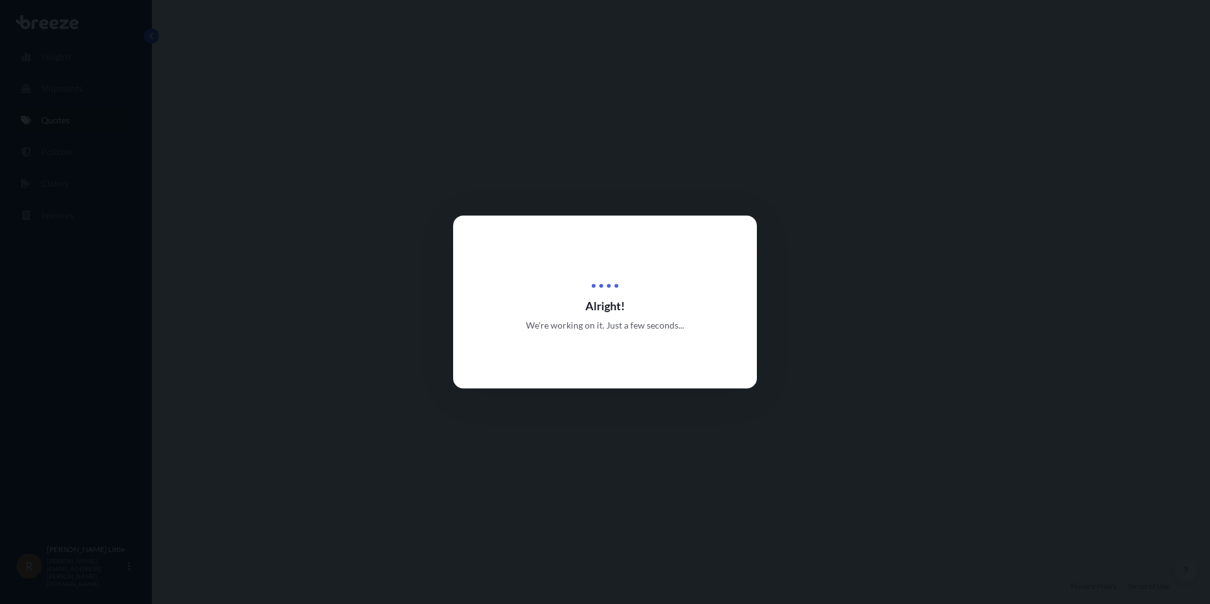
select select "Sea"
select select "Road"
select select "2"
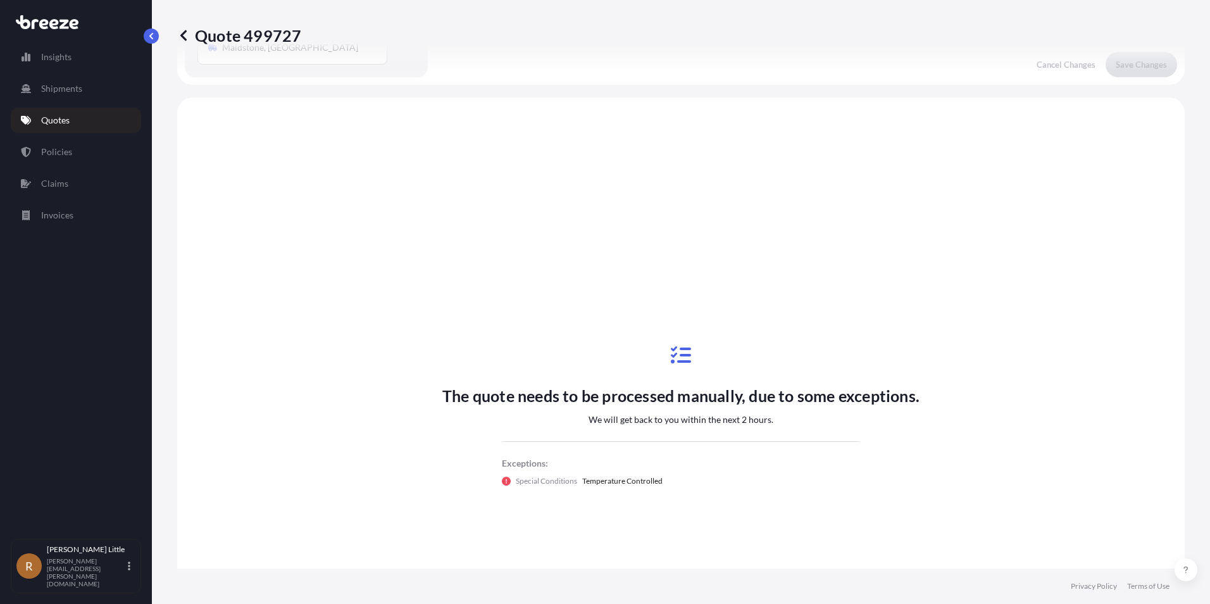
scroll to position [432, 0]
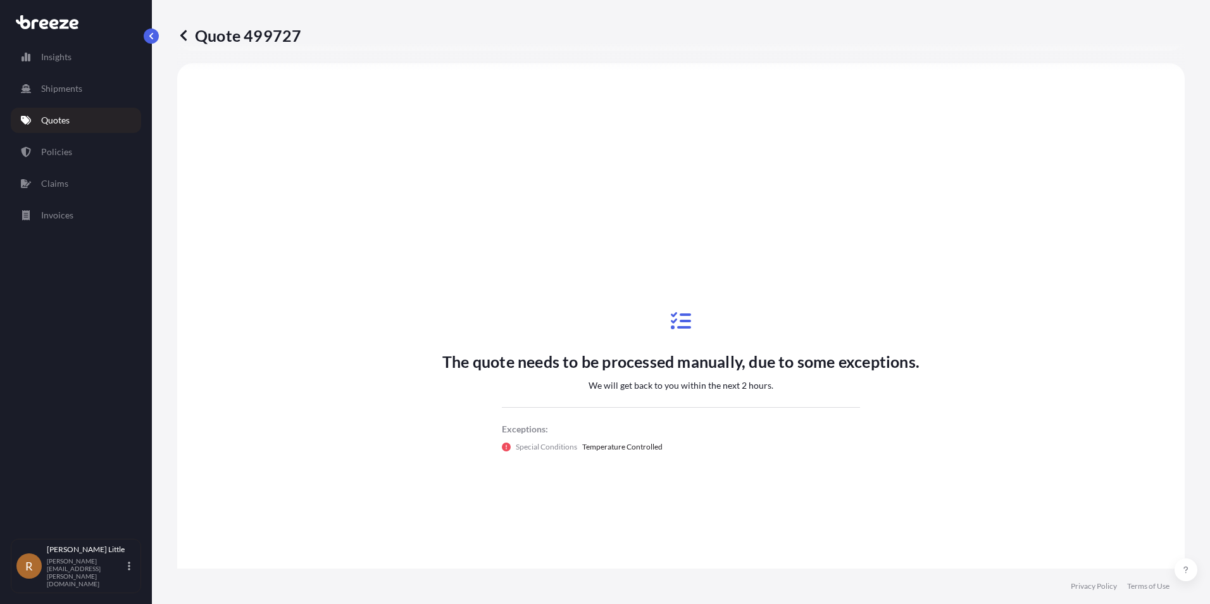
click at [100, 120] on link "Quotes" at bounding box center [76, 120] width 130 height 25
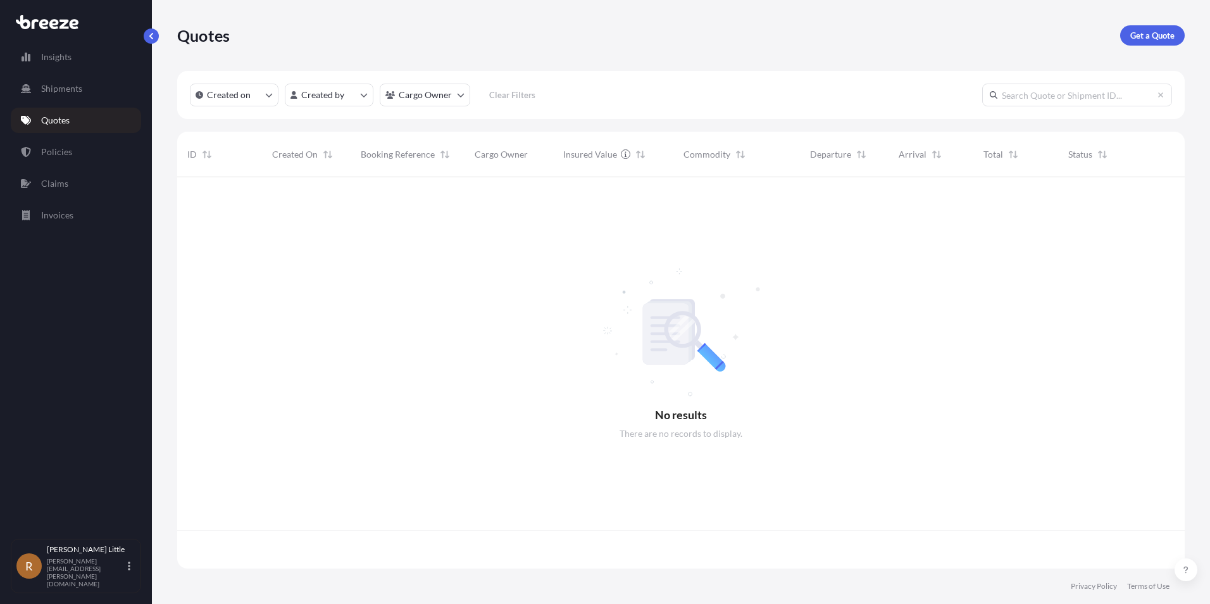
scroll to position [389, 998]
click at [1164, 32] on p "Get a Quote" at bounding box center [1152, 35] width 44 height 13
select select "Sea"
select select "1"
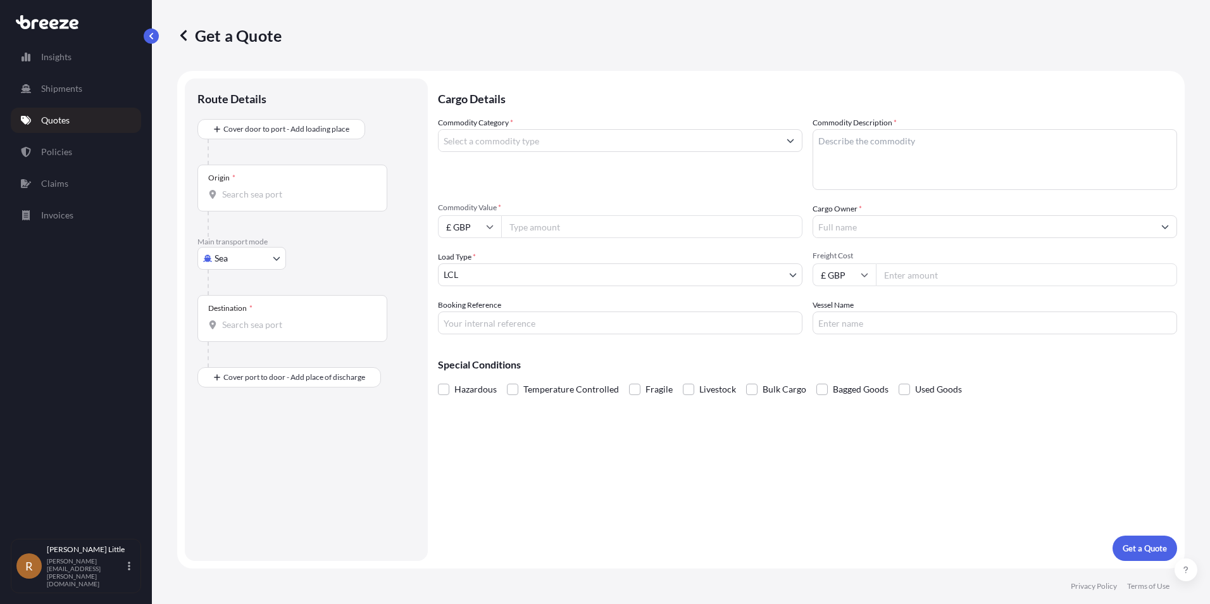
click at [311, 185] on div "Origin *" at bounding box center [292, 188] width 190 height 47
click at [311, 188] on input "Origin *" at bounding box center [296, 194] width 149 height 13
click at [264, 232] on span "PECLL - [GEOGRAPHIC_DATA] , [GEOGRAPHIC_DATA]" at bounding box center [315, 236] width 150 height 13
type input "PECLL - [GEOGRAPHIC_DATA], [GEOGRAPHIC_DATA]"
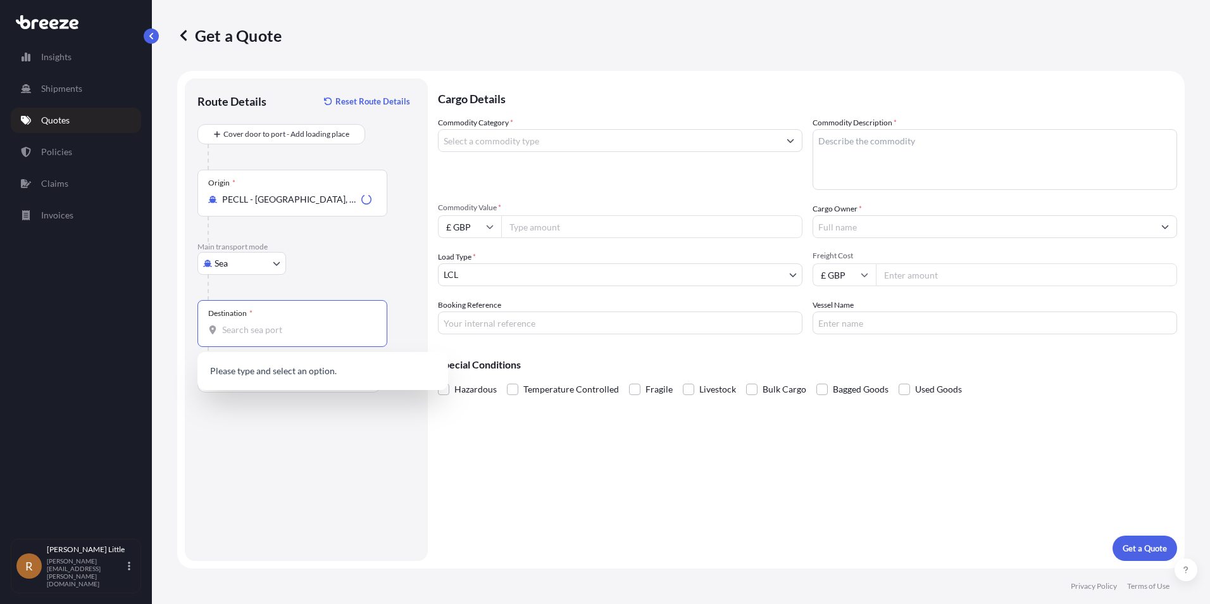
click at [249, 327] on input "Destination *" at bounding box center [296, 329] width 149 height 13
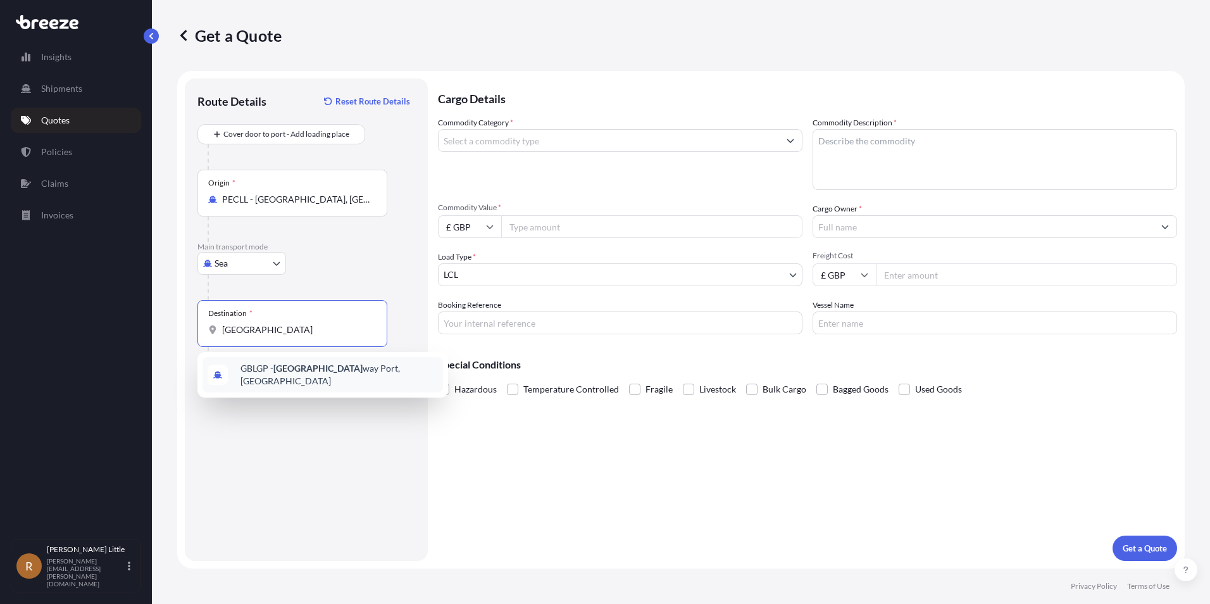
click at [275, 378] on span "GBLGP - [GEOGRAPHIC_DATA], [GEOGRAPHIC_DATA]" at bounding box center [338, 374] width 197 height 25
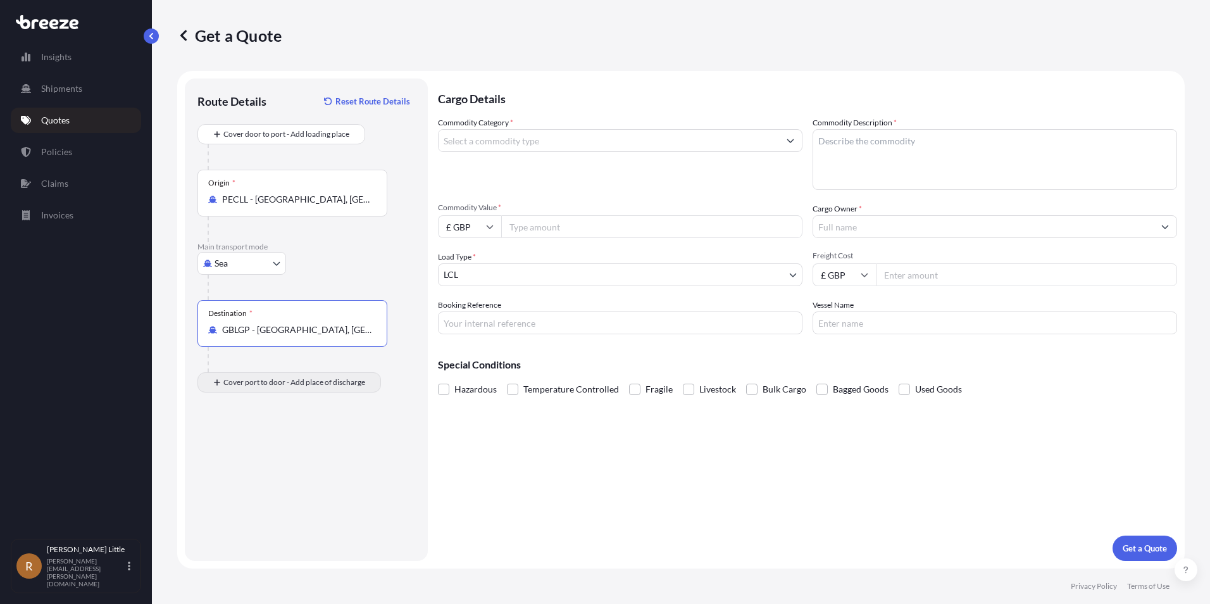
type input "GBLGP - [GEOGRAPHIC_DATA], [GEOGRAPHIC_DATA]"
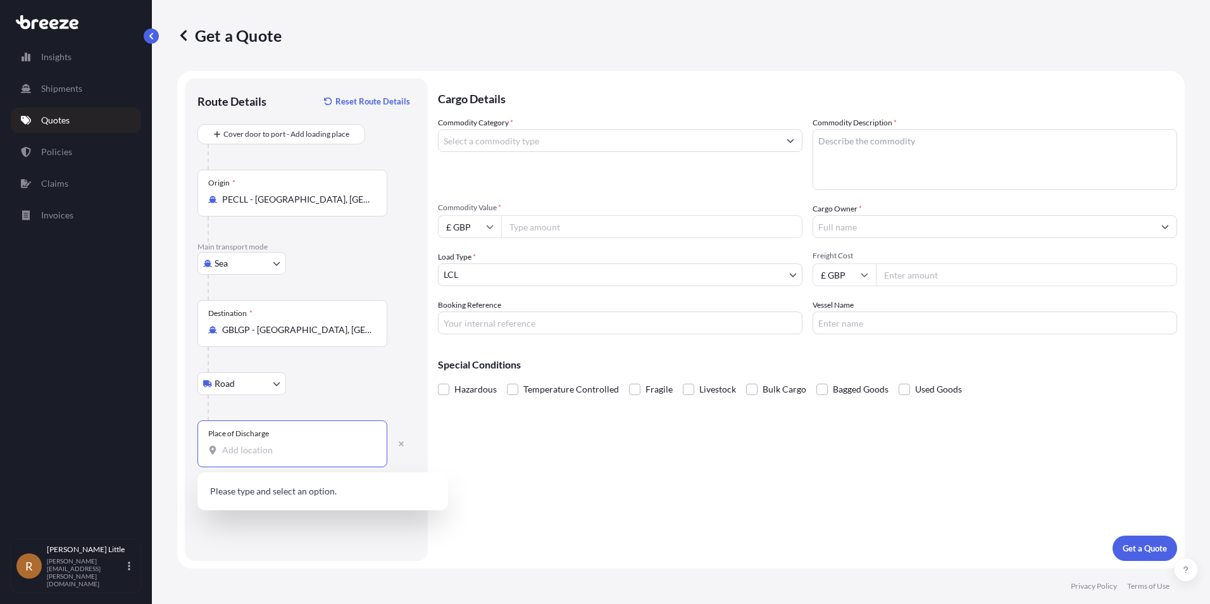
click at [262, 450] on input "Place of Discharge" at bounding box center [296, 450] width 149 height 13
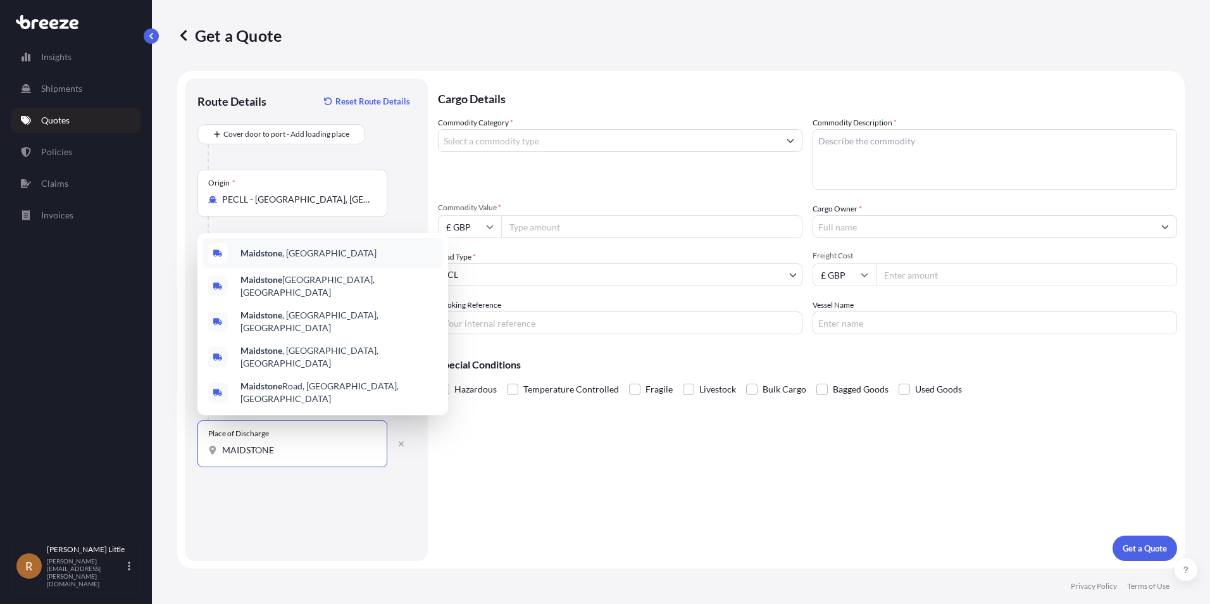
click at [328, 268] on div "Maidstone , [GEOGRAPHIC_DATA]" at bounding box center [322, 253] width 240 height 30
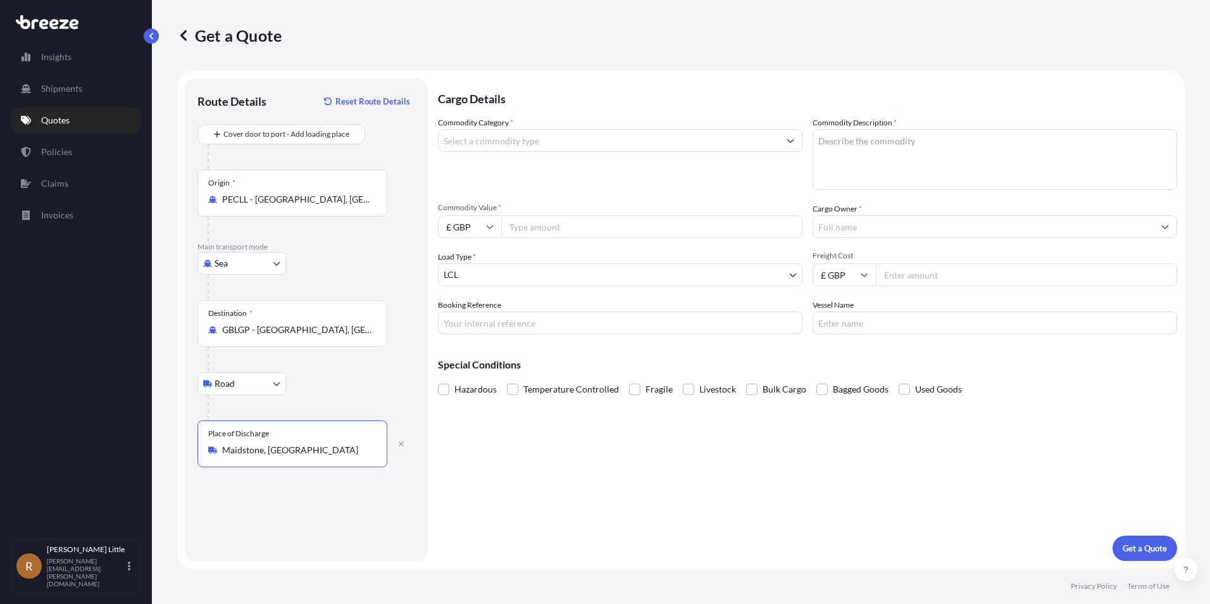
type input "Maidstone, [GEOGRAPHIC_DATA]"
click at [602, 135] on input "Commodity Category *" at bounding box center [608, 140] width 340 height 23
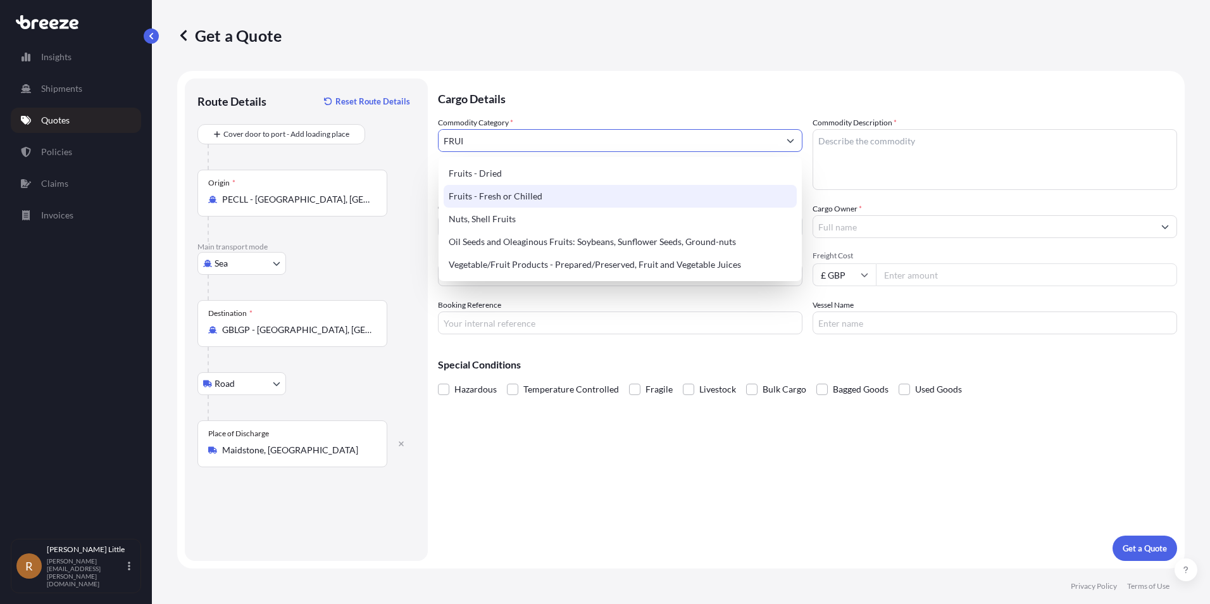
click at [529, 191] on div "Fruits - Fresh or Chilled" at bounding box center [620, 196] width 353 height 23
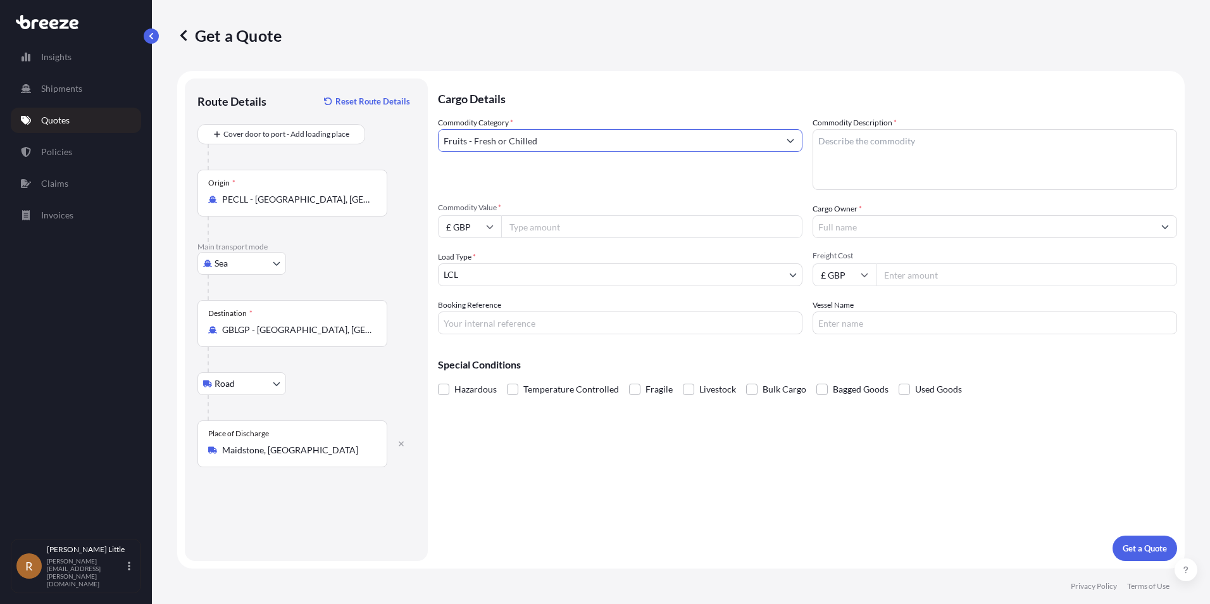
type input "Fruits - Fresh or Chilled"
click at [854, 129] on textarea "Commodity Description *" at bounding box center [994, 159] width 364 height 61
type textarea "BLUEBERRIES"
click at [478, 222] on input "£ GBP" at bounding box center [469, 226] width 63 height 23
click at [480, 255] on div "€ EUR" at bounding box center [469, 261] width 53 height 24
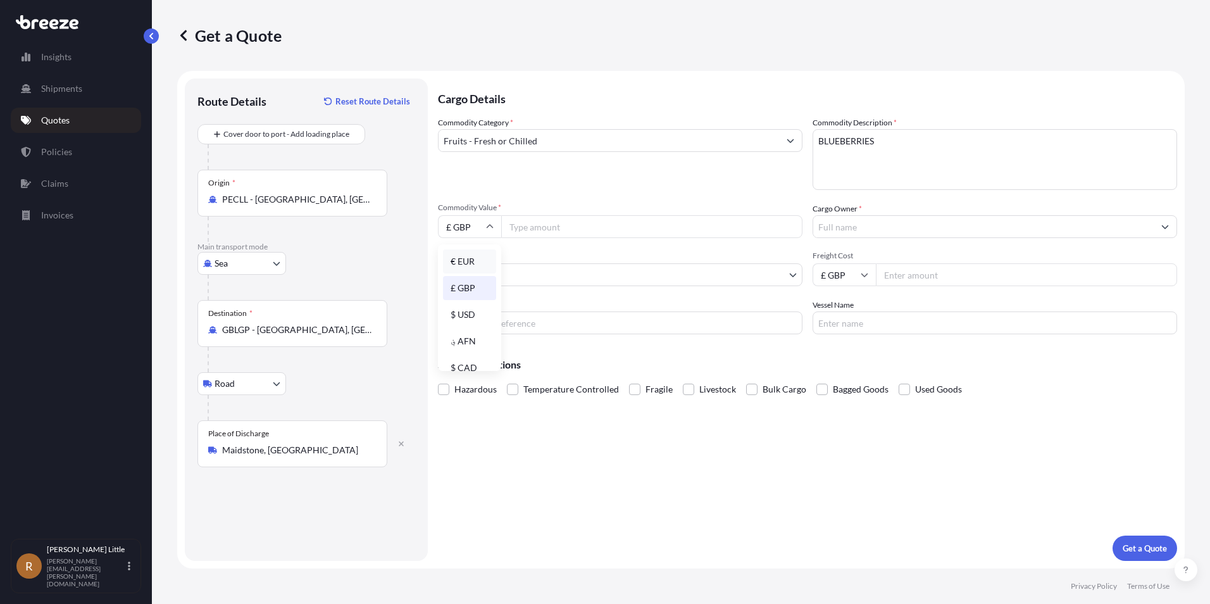
type input "€ EUR"
click at [547, 223] on input "Commodity Value *" at bounding box center [651, 226] width 301 height 23
type input "112320.00"
click at [863, 222] on input "Cargo Owner *" at bounding box center [983, 226] width 340 height 23
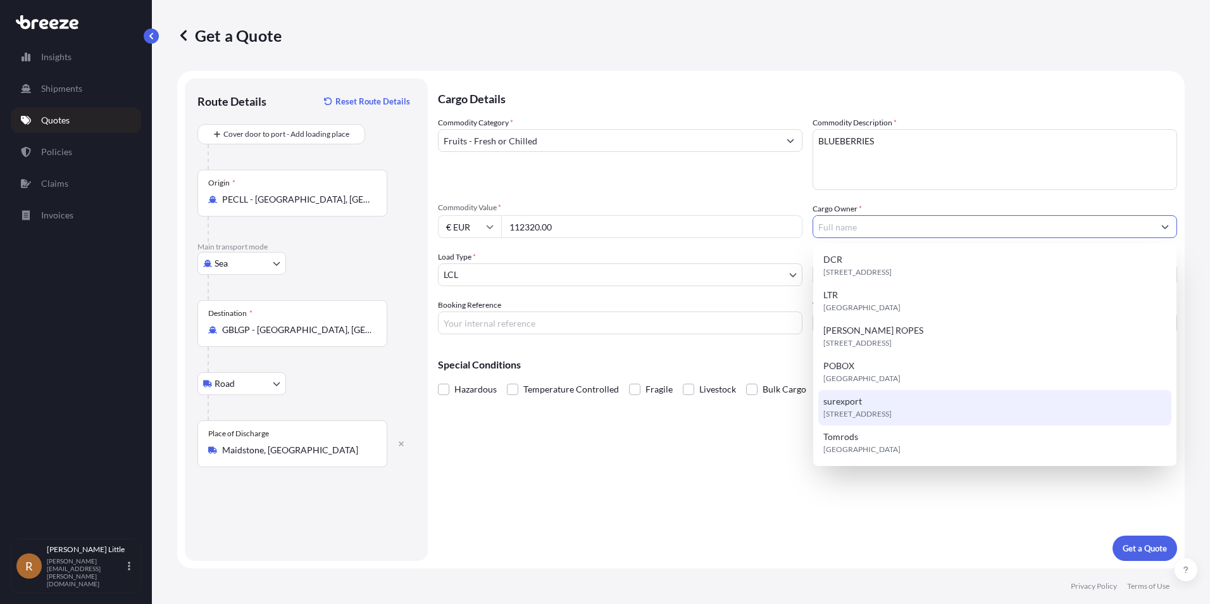
click at [858, 404] on span "surexport" at bounding box center [842, 401] width 39 height 13
type input "surexport"
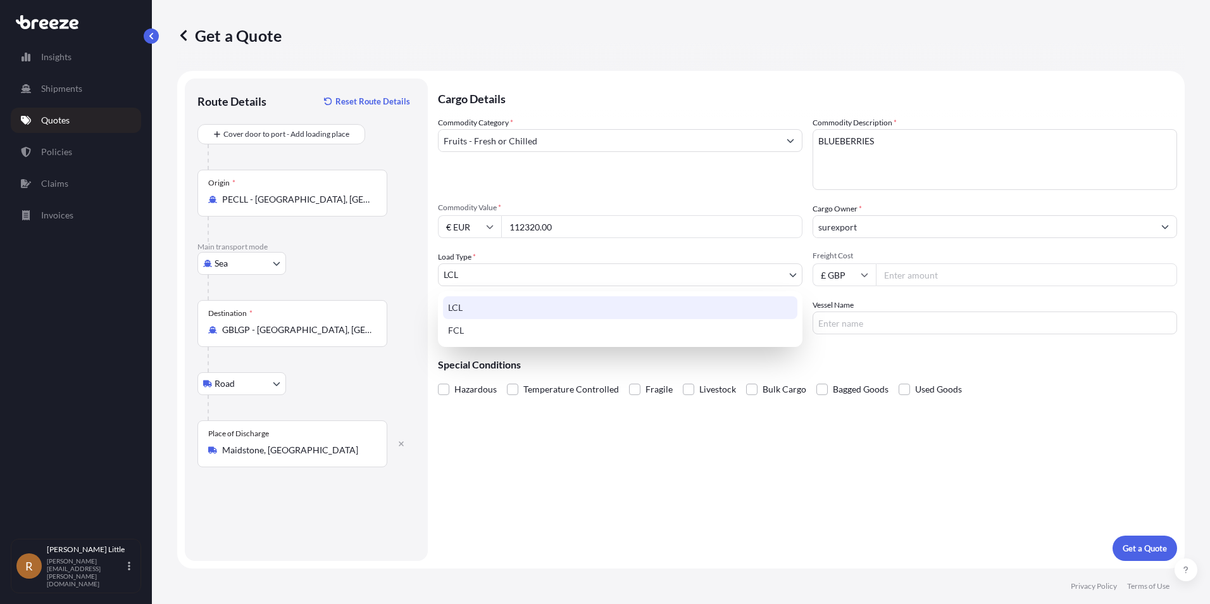
click at [534, 271] on body "6 options available. Insights Shipments Quotes Policies Claims Invoices R [PERS…" at bounding box center [605, 302] width 1210 height 604
click at [514, 327] on div "FCL" at bounding box center [620, 330] width 354 height 23
select select "2"
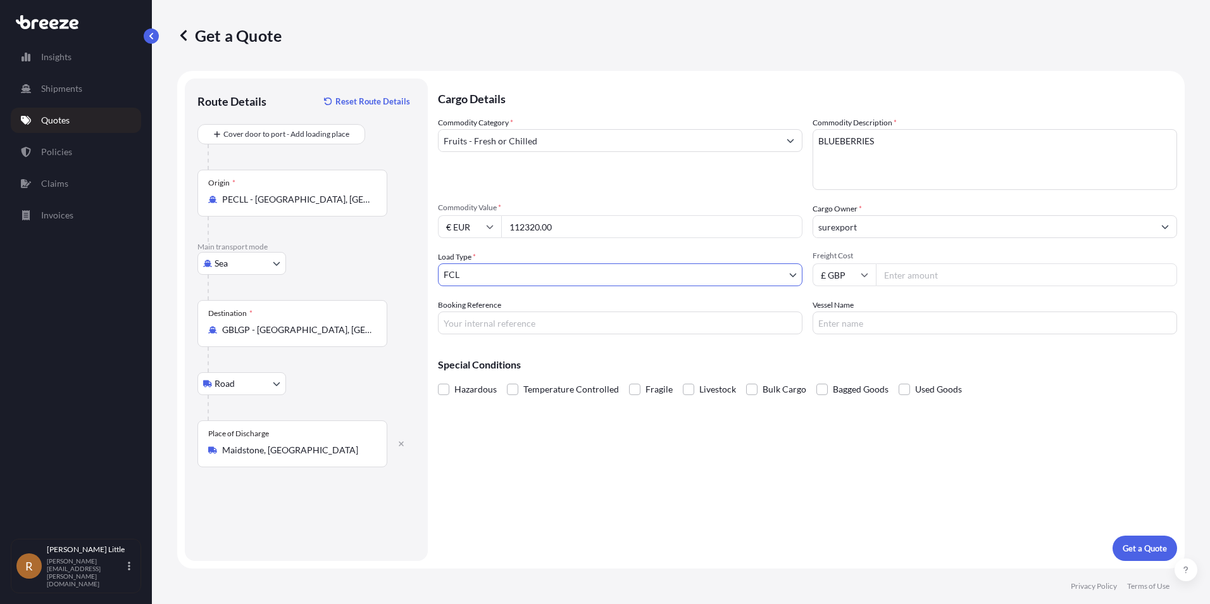
click at [905, 268] on input "Freight Cost" at bounding box center [1026, 274] width 301 height 23
type input "3500"
click at [1112, 535] on button "Get a Quote" at bounding box center [1144, 547] width 65 height 25
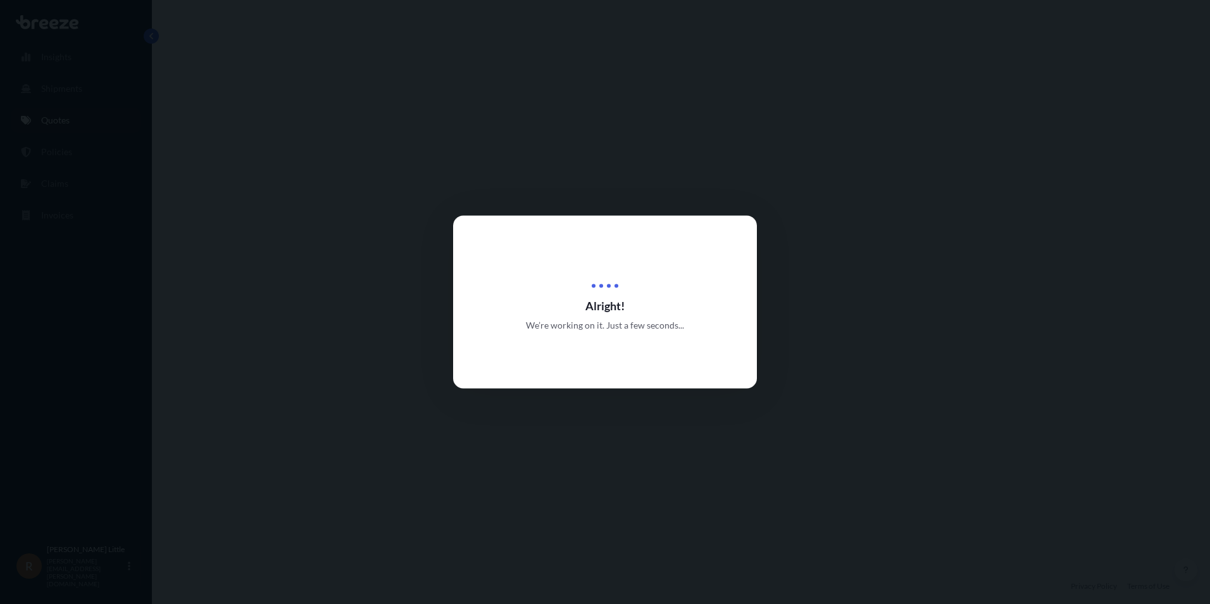
select select "Sea"
select select "Road"
select select "2"
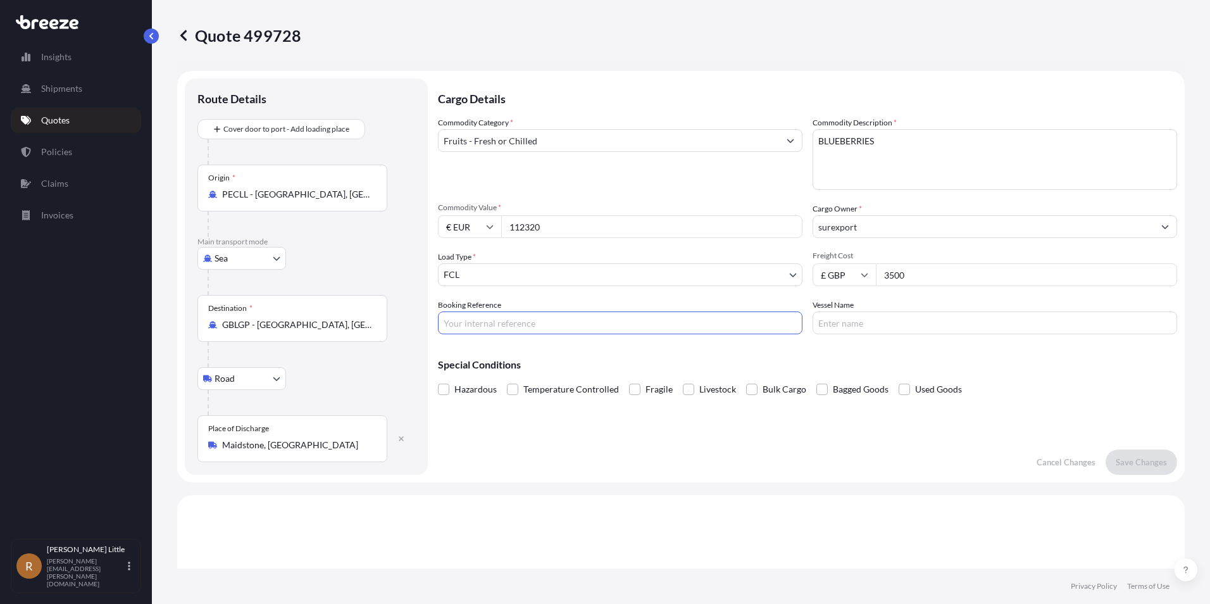
click at [518, 326] on input "Booking Reference" at bounding box center [620, 322] width 364 height 23
type input "BSOI25002167"
click at [853, 332] on input "Vessel Name" at bounding box center [994, 322] width 364 height 23
type input "CMA CGM [PERSON_NAME]"
click at [514, 391] on span at bounding box center [512, 388] width 11 height 11
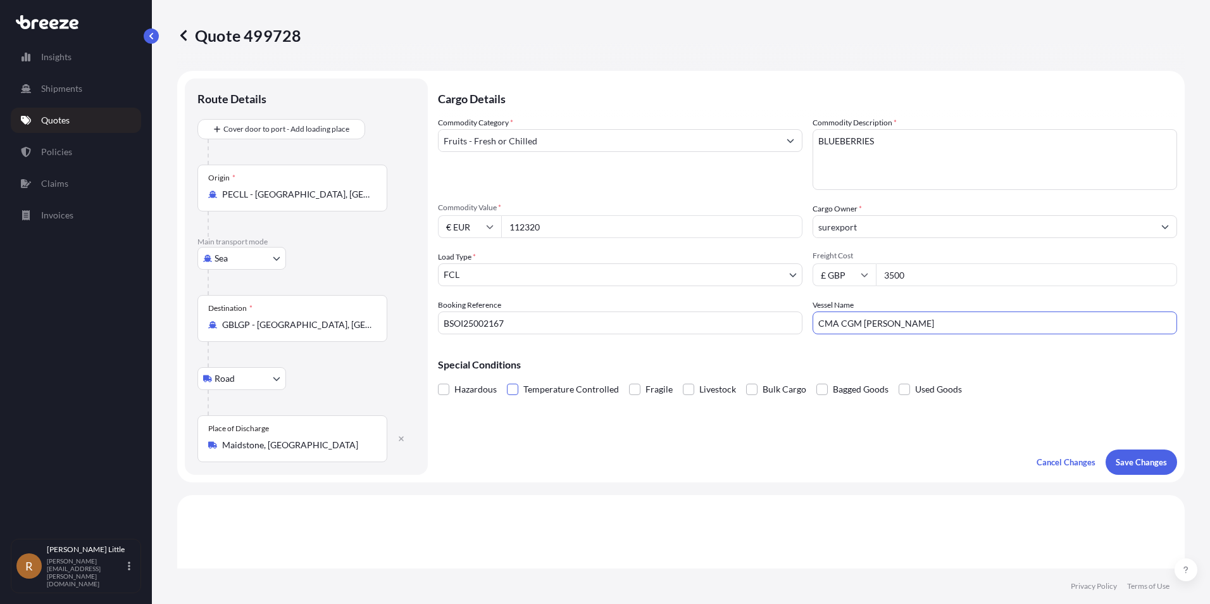
click at [507, 380] on input "Temperature Controlled" at bounding box center [507, 380] width 0 height 0
click at [1151, 463] on p "Save Changes" at bounding box center [1141, 462] width 51 height 13
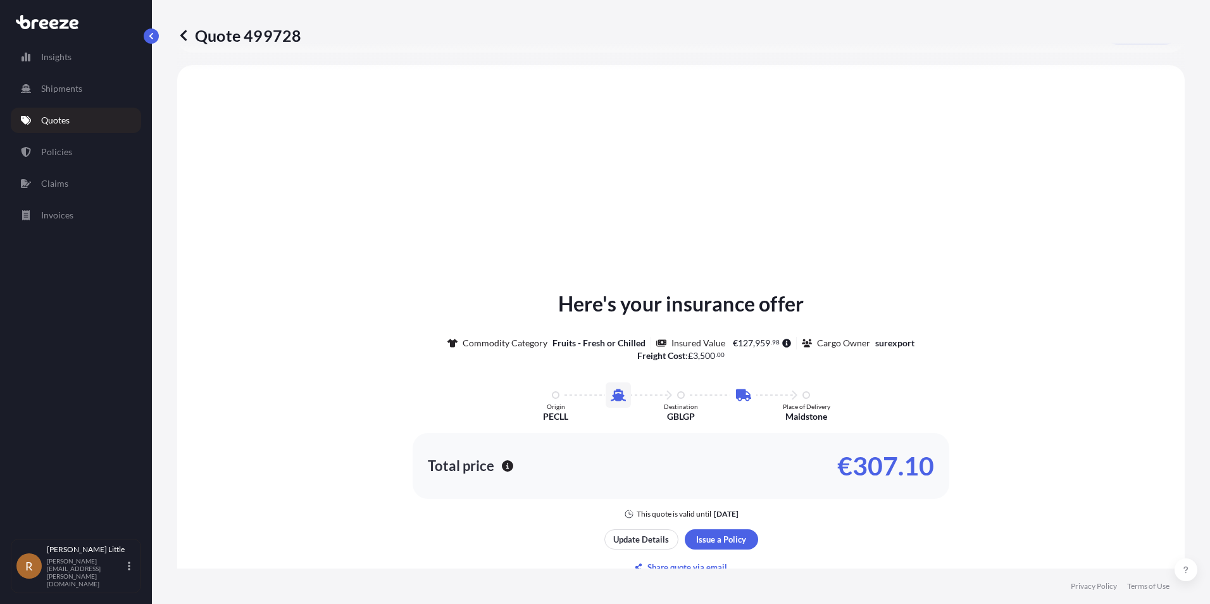
scroll to position [432, 0]
select select "Sea"
select select "Road"
select select "2"
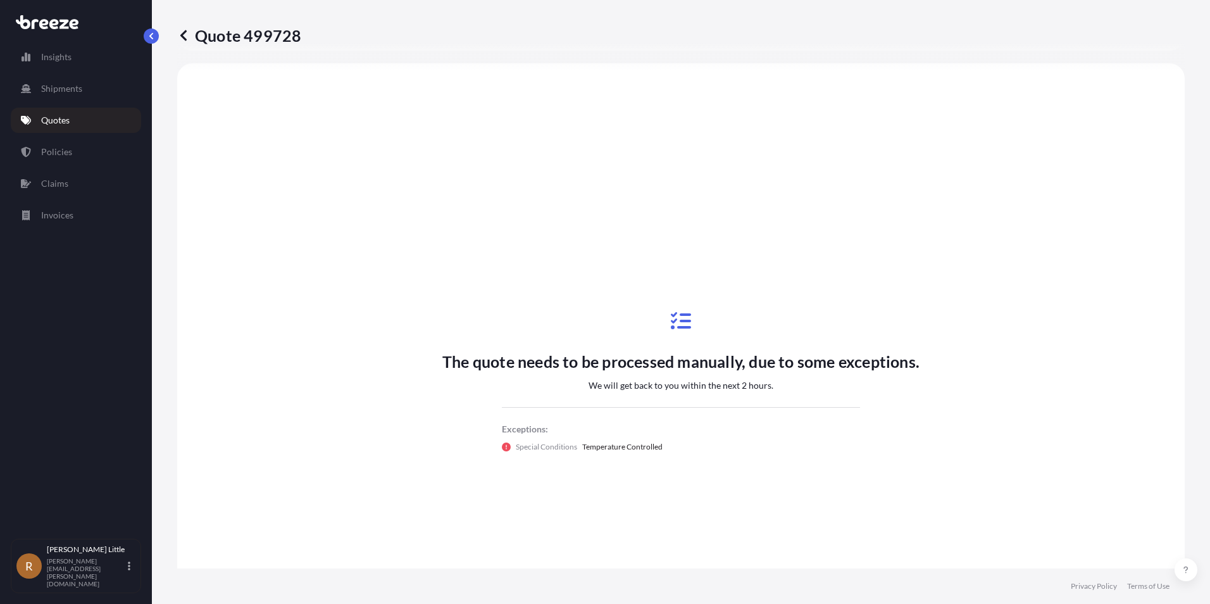
click at [98, 126] on link "Quotes" at bounding box center [76, 120] width 130 height 25
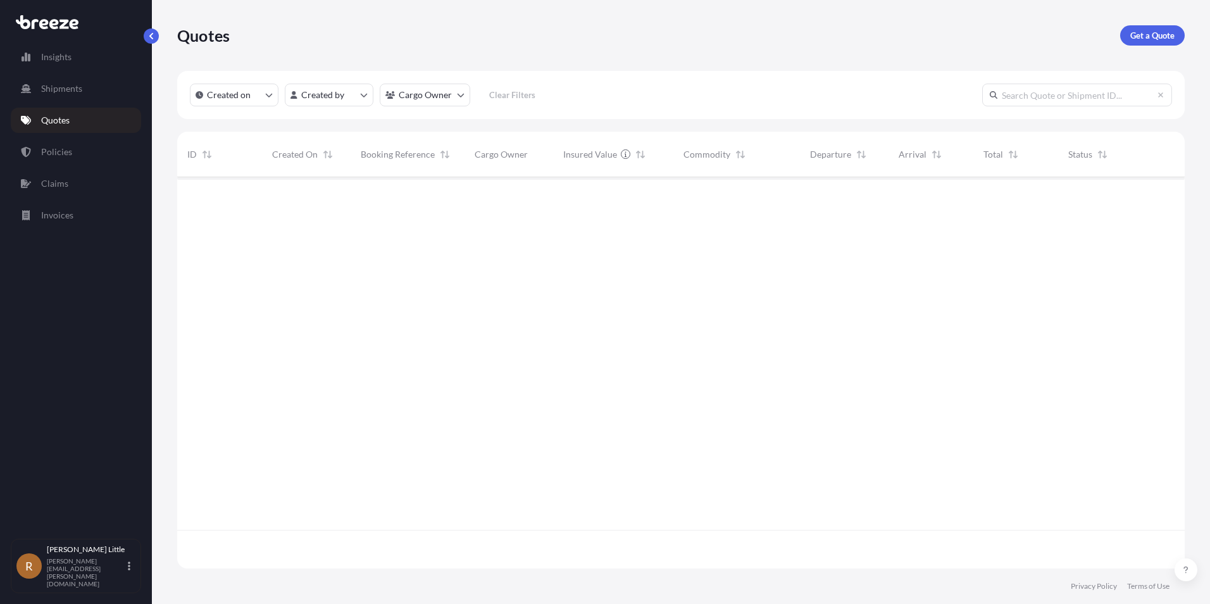
scroll to position [389, 998]
click at [1167, 33] on p "Get a Quote" at bounding box center [1152, 35] width 44 height 13
select select "Sea"
select select "1"
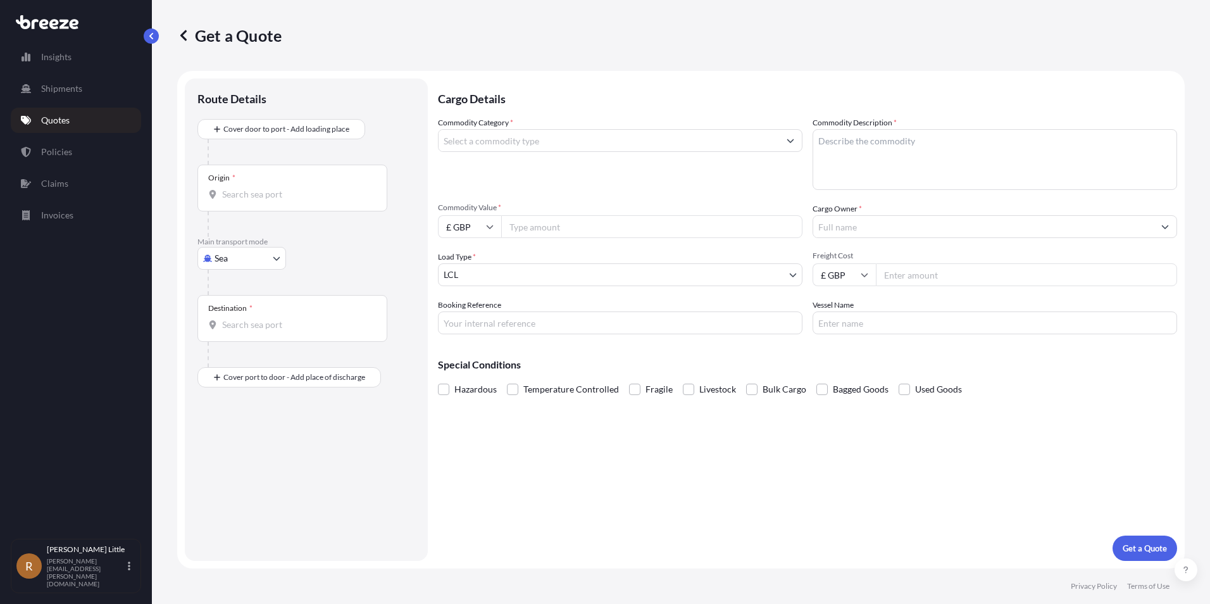
click at [252, 181] on div "Origin *" at bounding box center [292, 188] width 190 height 47
click at [252, 188] on input "Origin *" at bounding box center [296, 194] width 149 height 13
click at [295, 227] on div "PECLL - [GEOGRAPHIC_DATA] , [GEOGRAPHIC_DATA]" at bounding box center [322, 236] width 240 height 30
type input "PECLL - [GEOGRAPHIC_DATA], [GEOGRAPHIC_DATA]"
click at [258, 338] on div "Destination *" at bounding box center [292, 323] width 190 height 47
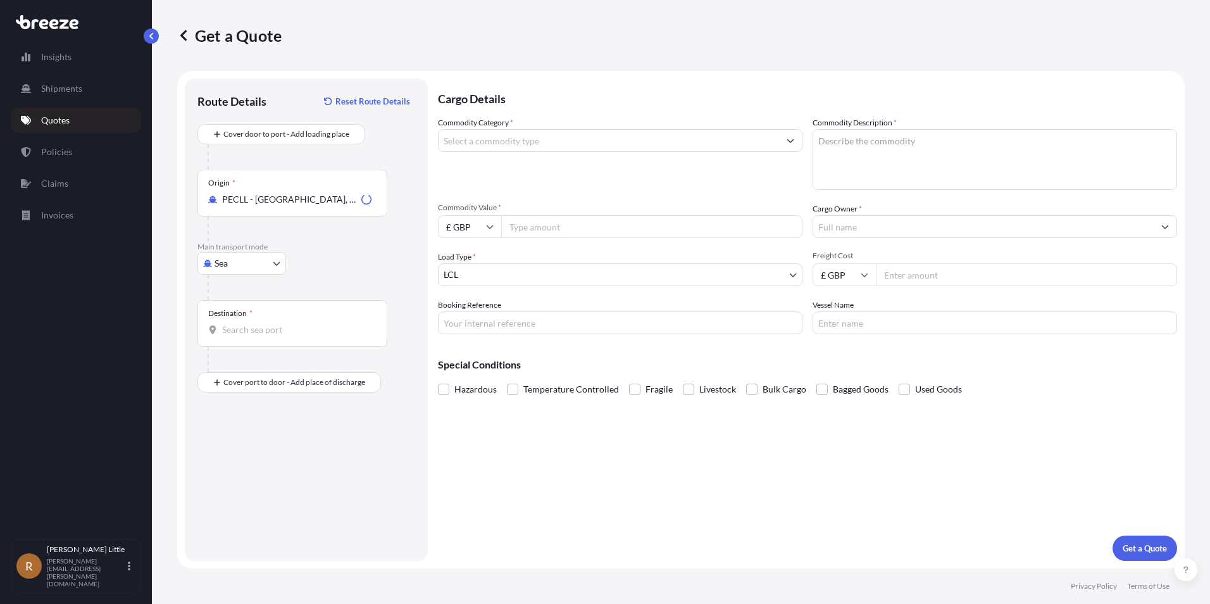
click at [258, 336] on input "Destination *" at bounding box center [296, 329] width 149 height 13
type input "GBLGP - [GEOGRAPHIC_DATA], [GEOGRAPHIC_DATA]"
click at [237, 451] on input "Place of Discharge" at bounding box center [296, 450] width 149 height 13
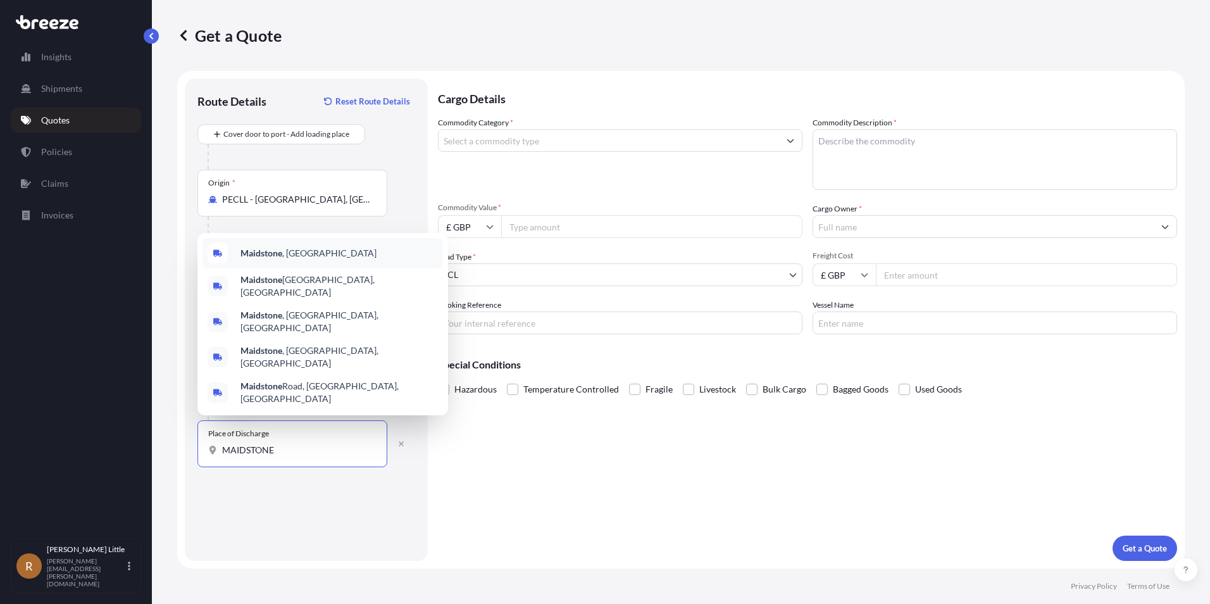
click at [306, 268] on div "Maidstone , [GEOGRAPHIC_DATA]" at bounding box center [322, 253] width 240 height 30
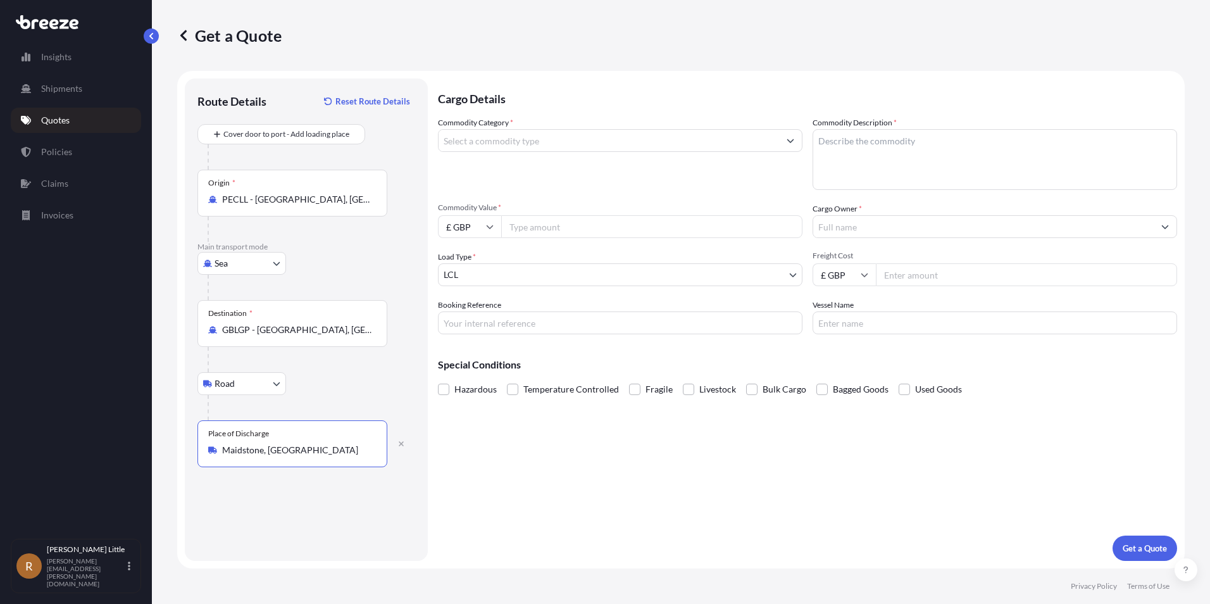
type input "Maidstone, [GEOGRAPHIC_DATA]"
click at [623, 148] on input "Commodity Category *" at bounding box center [608, 140] width 340 height 23
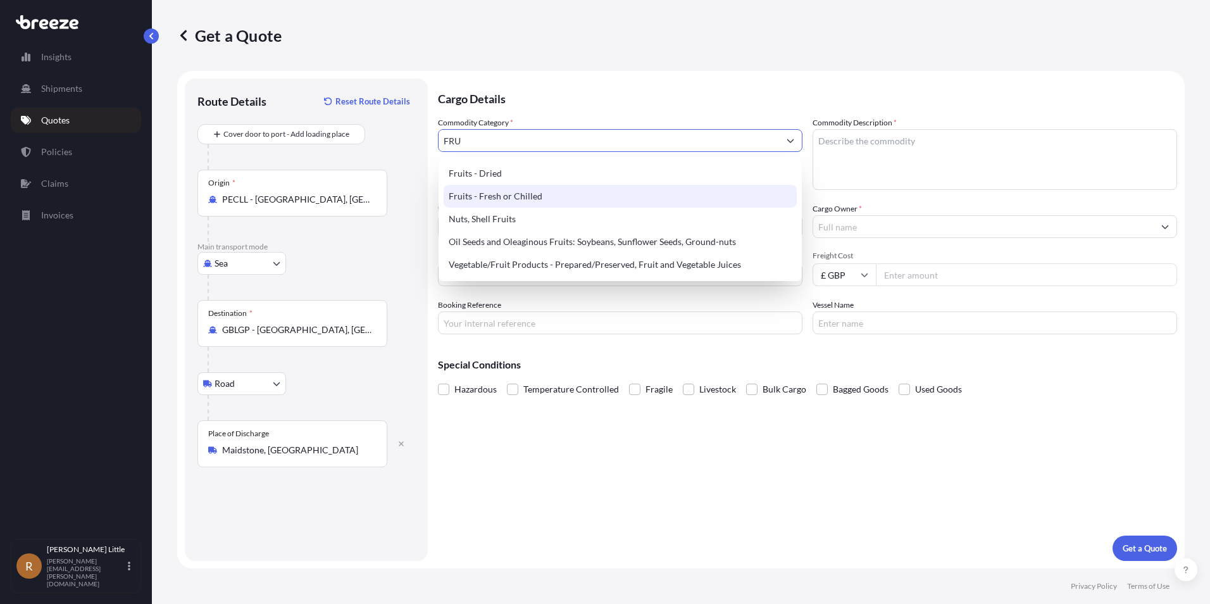
click at [563, 193] on div "Fruits - Fresh or Chilled" at bounding box center [620, 196] width 353 height 23
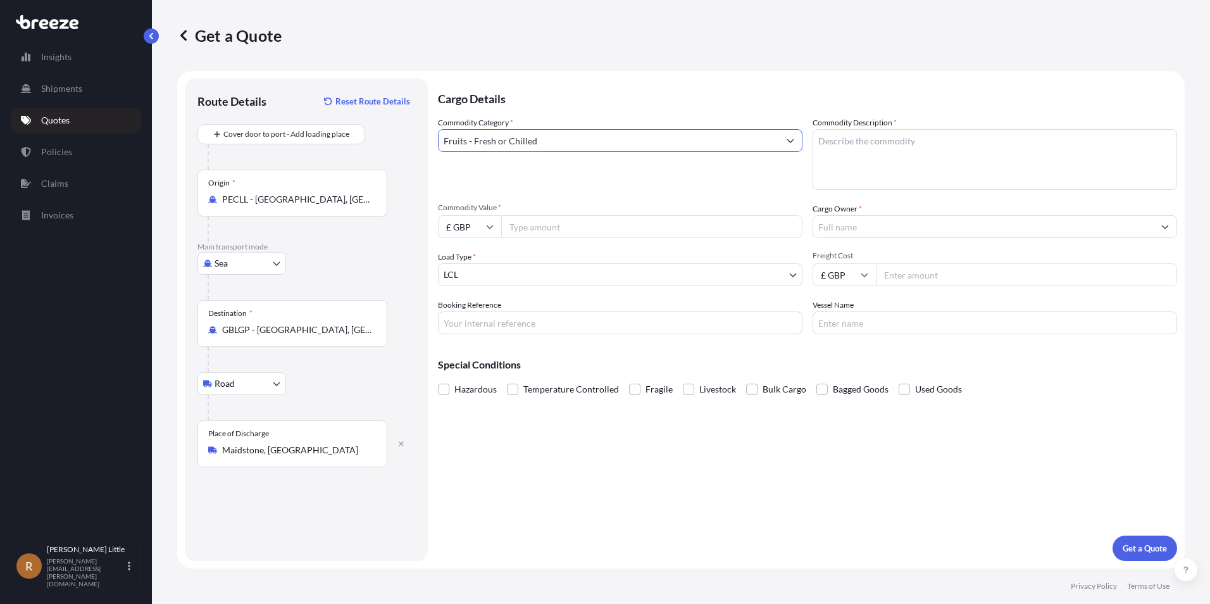
type input "Fruits - Fresh or Chilled"
click at [948, 130] on textarea "Commodity Description *" at bounding box center [994, 159] width 364 height 61
type textarea "BLUEBERRIES"
click at [490, 221] on input "£ GBP" at bounding box center [469, 226] width 63 height 23
click at [484, 258] on div "€ EUR" at bounding box center [469, 261] width 53 height 24
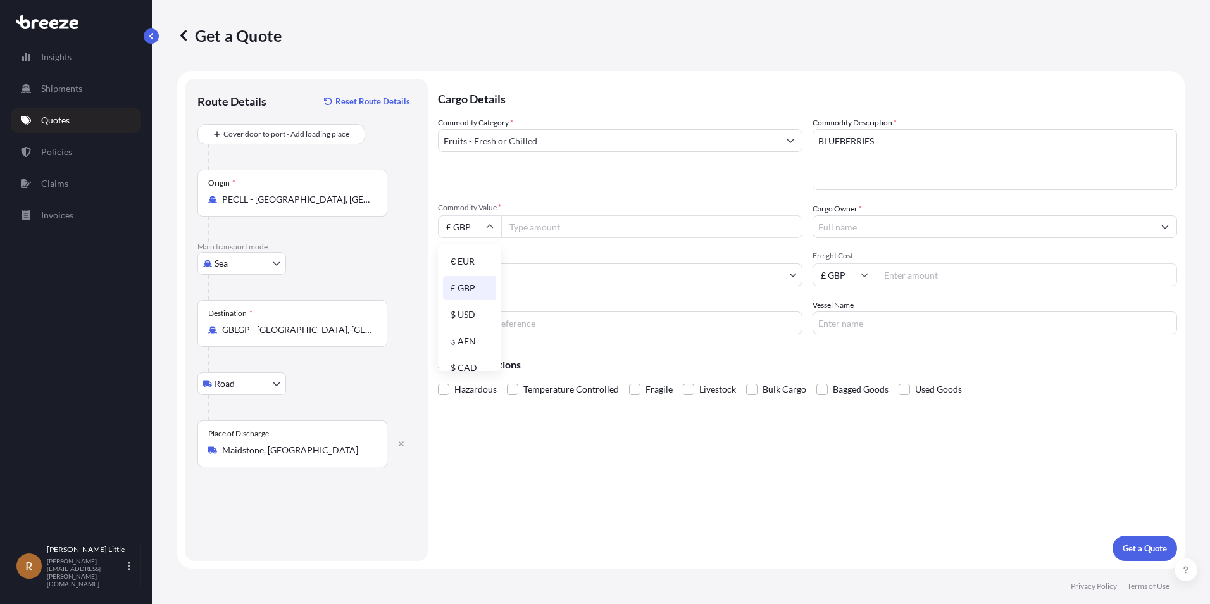
type input "€ EUR"
click at [552, 229] on input "Commodity Value *" at bounding box center [651, 226] width 301 height 23
type input "112320.00"
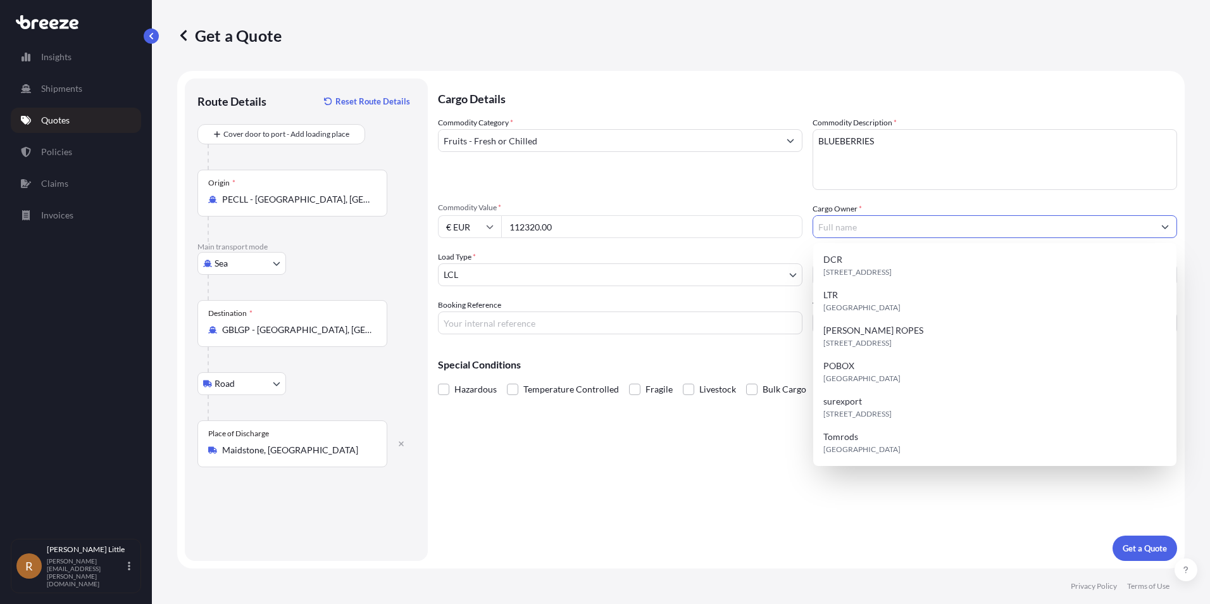
drag, startPoint x: 850, startPoint y: 223, endPoint x: 855, endPoint y: 232, distance: 10.2
click at [851, 223] on input "Cargo Owner *" at bounding box center [983, 226] width 340 height 23
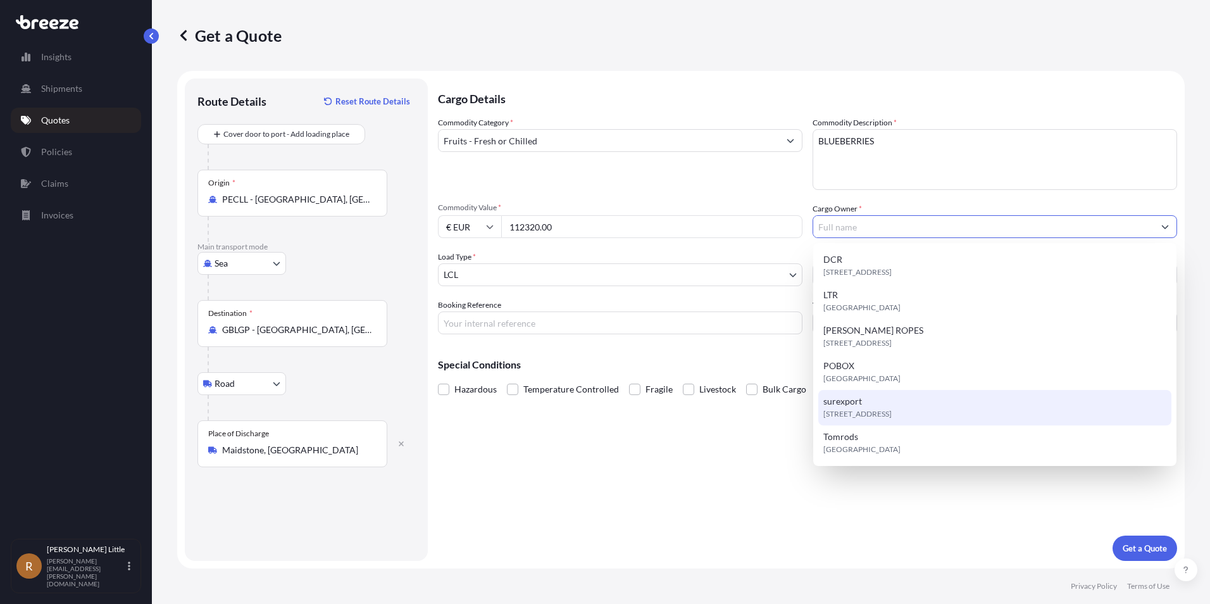
click at [876, 392] on div "[STREET_ADDRESS]" at bounding box center [994, 407] width 353 height 35
type input "surexport"
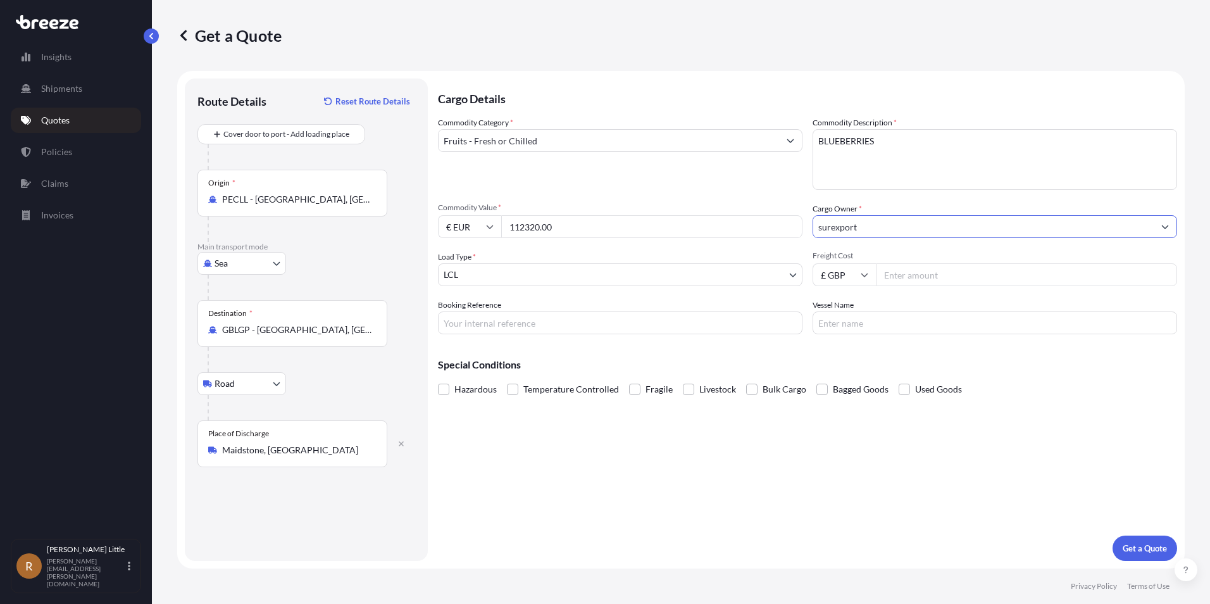
click at [526, 276] on body "6 options available. Insights Shipments Quotes Policies Claims Invoices R [PERS…" at bounding box center [605, 302] width 1210 height 604
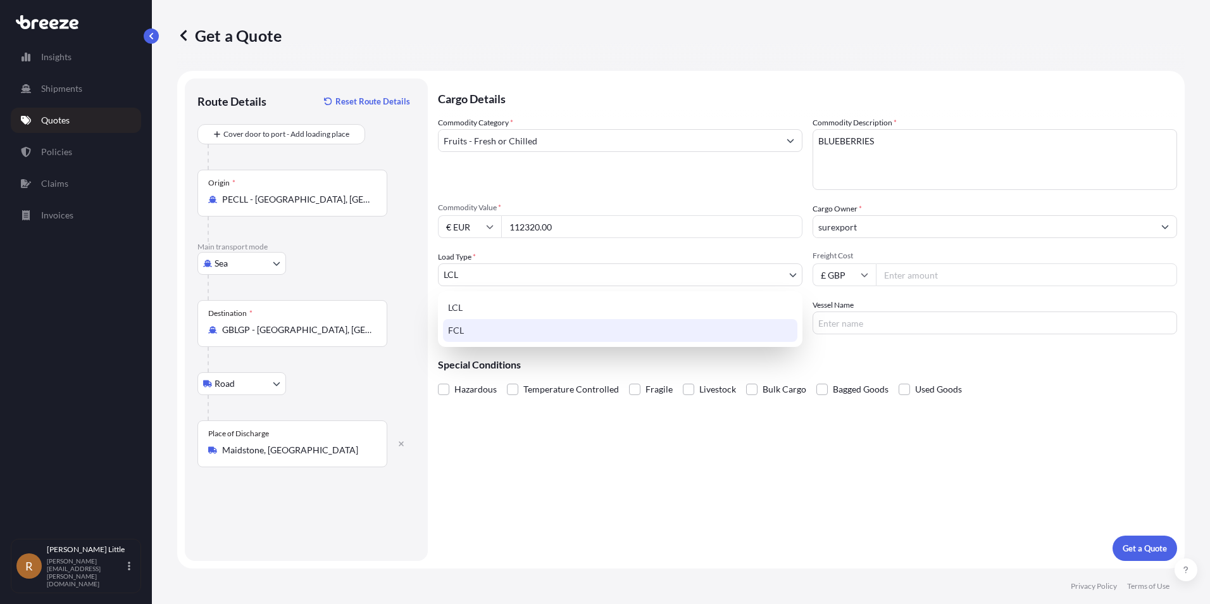
click at [511, 330] on div "FCL" at bounding box center [620, 330] width 354 height 23
select select "2"
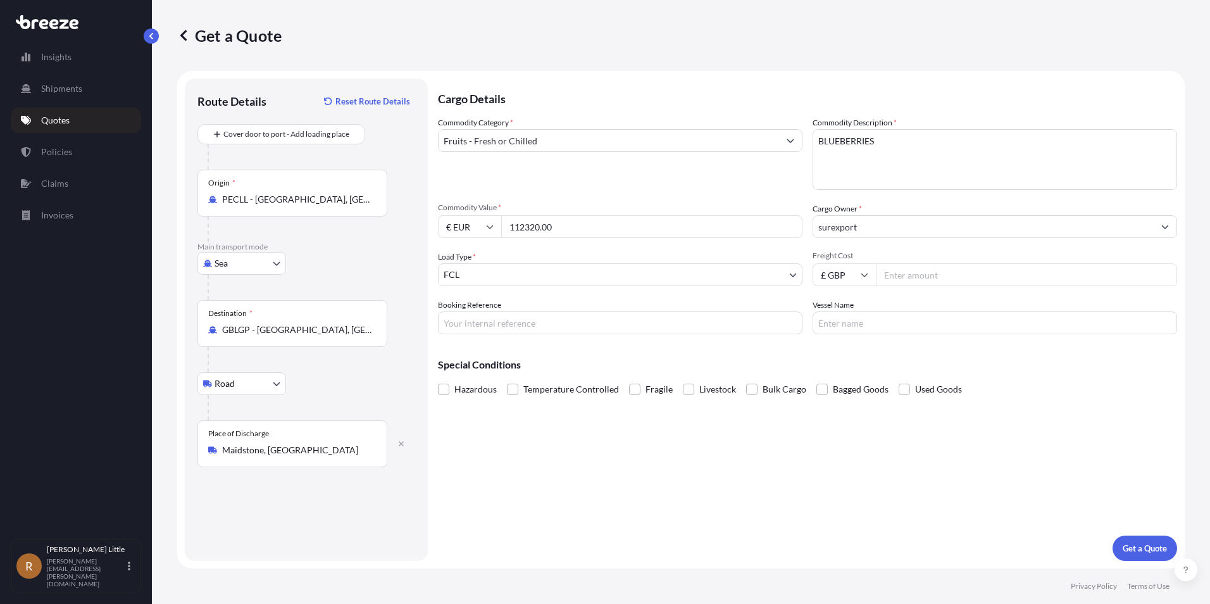
click at [842, 273] on input "£ GBP" at bounding box center [843, 274] width 63 height 23
click at [847, 325] on div "£ GBP" at bounding box center [844, 336] width 53 height 24
click at [905, 259] on span "Freight Cost" at bounding box center [994, 256] width 364 height 10
click at [905, 263] on input "Freight Cost" at bounding box center [1026, 274] width 301 height 23
click at [910, 270] on input "Freight Cost" at bounding box center [1026, 274] width 301 height 23
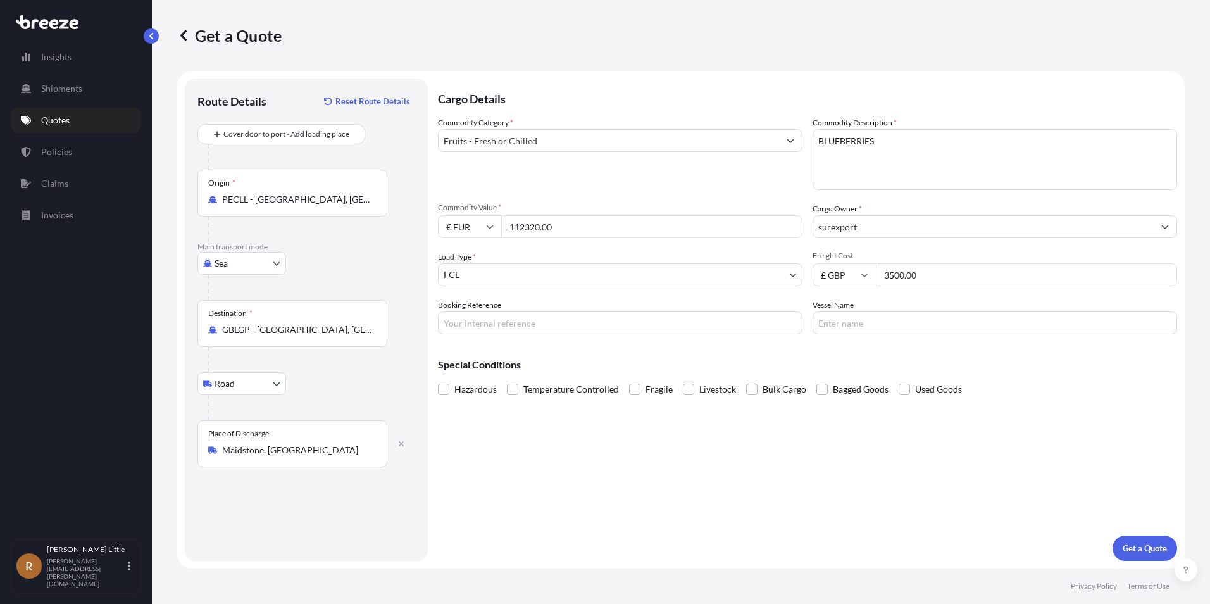
type input "3500.00"
click at [613, 317] on input "Booking Reference" at bounding box center [620, 322] width 364 height 23
drag, startPoint x: 613, startPoint y: 317, endPoint x: 591, endPoint y: 327, distance: 23.5
click at [591, 327] on input "Booking Reference" at bounding box center [620, 322] width 364 height 23
type input "BSI25002168"
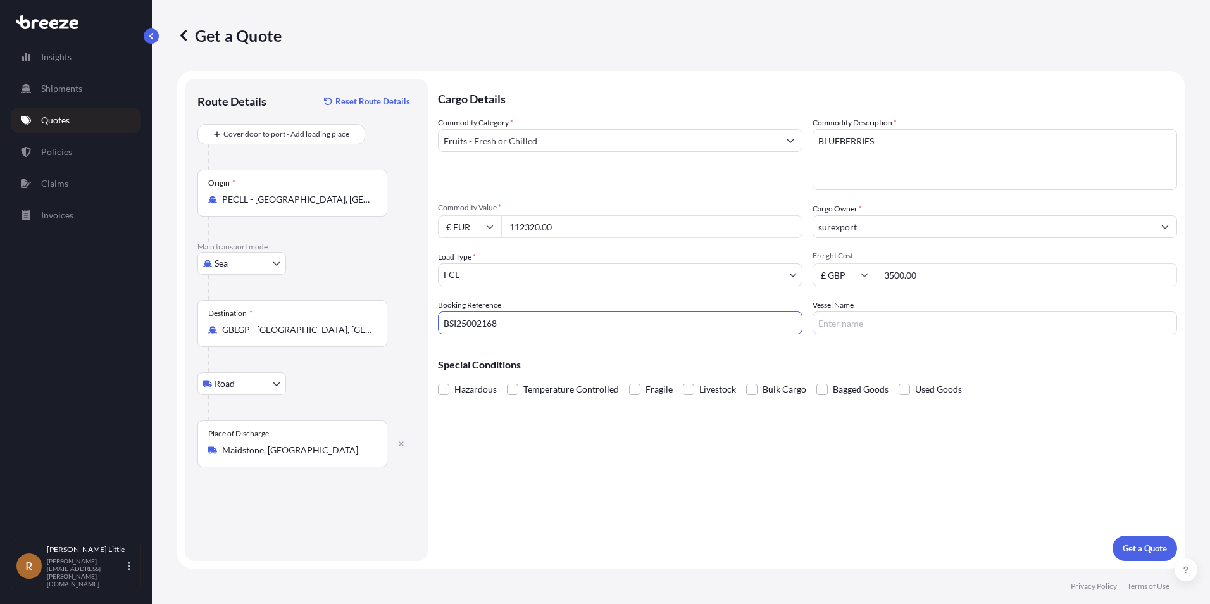
click at [886, 324] on input "Vessel Name" at bounding box center [994, 322] width 364 height 23
type input "CMA CGM [PERSON_NAME]"
click at [514, 387] on span at bounding box center [512, 388] width 11 height 11
click at [507, 380] on input "Temperature Controlled" at bounding box center [507, 380] width 0 height 0
click at [1149, 547] on p "Get a Quote" at bounding box center [1145, 548] width 44 height 13
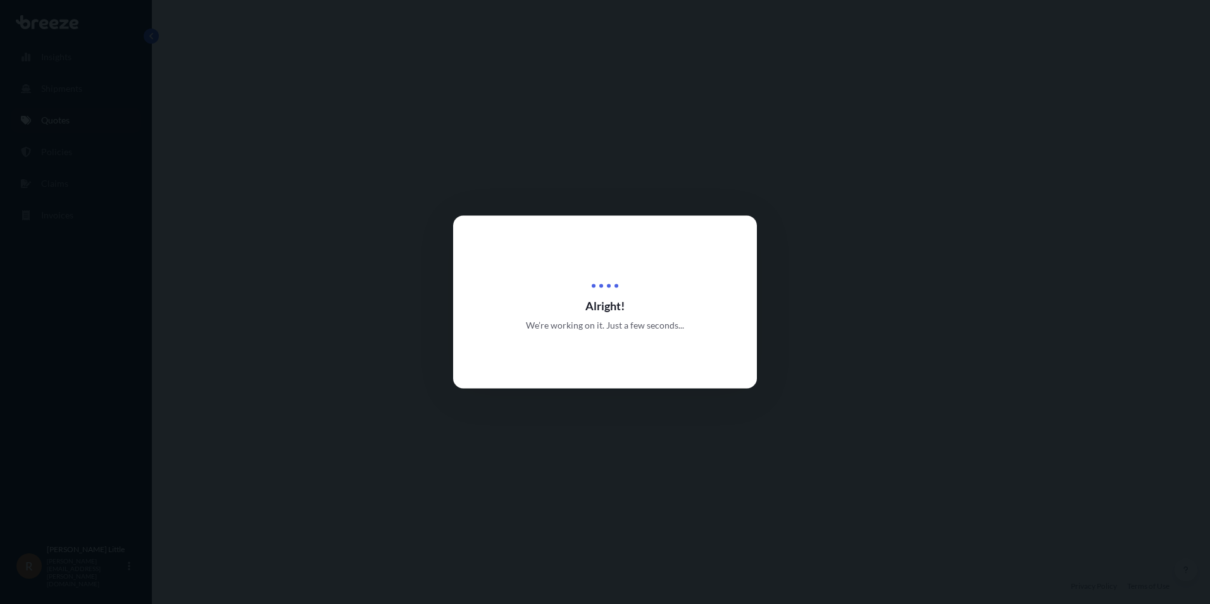
select select "Sea"
select select "Road"
select select "2"
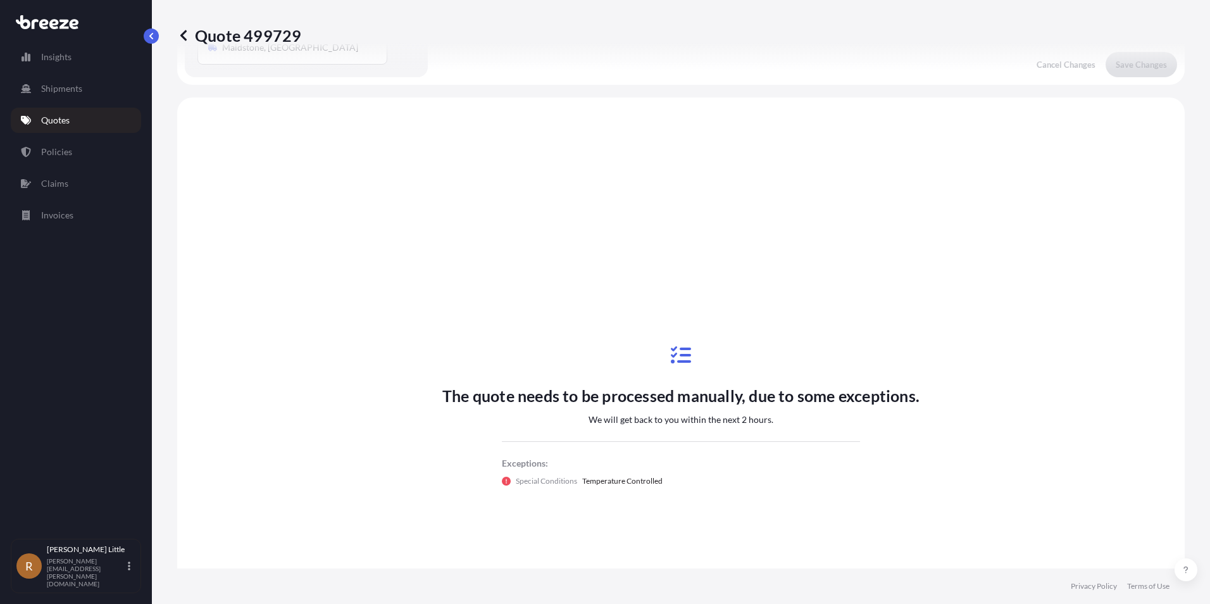
scroll to position [432, 0]
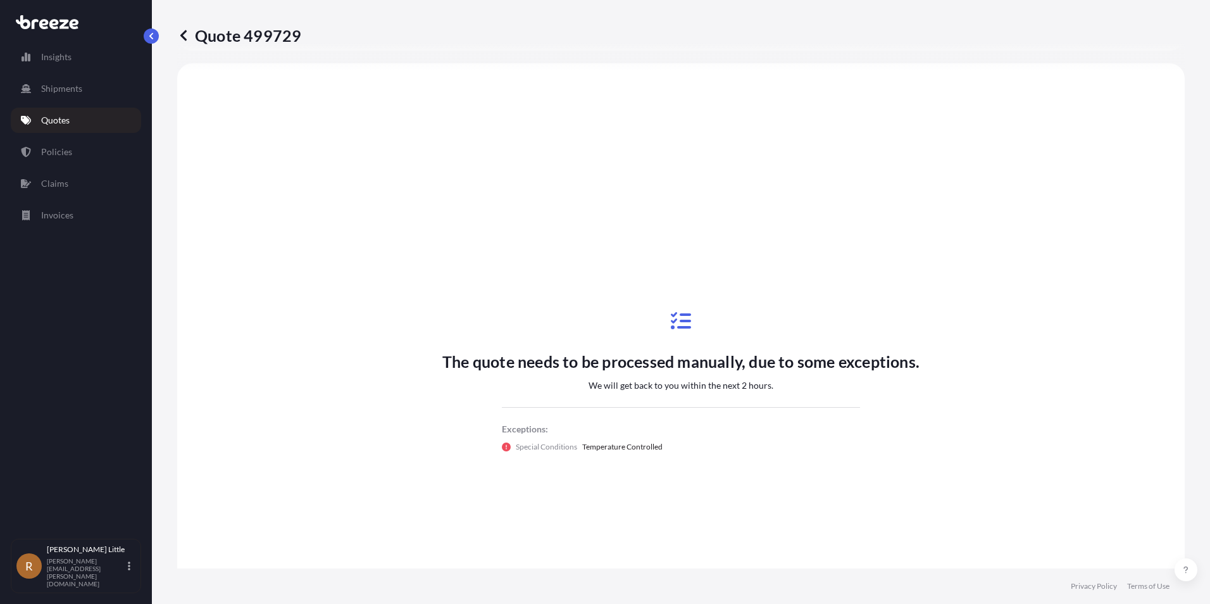
click at [53, 116] on p "Quotes" at bounding box center [55, 120] width 28 height 13
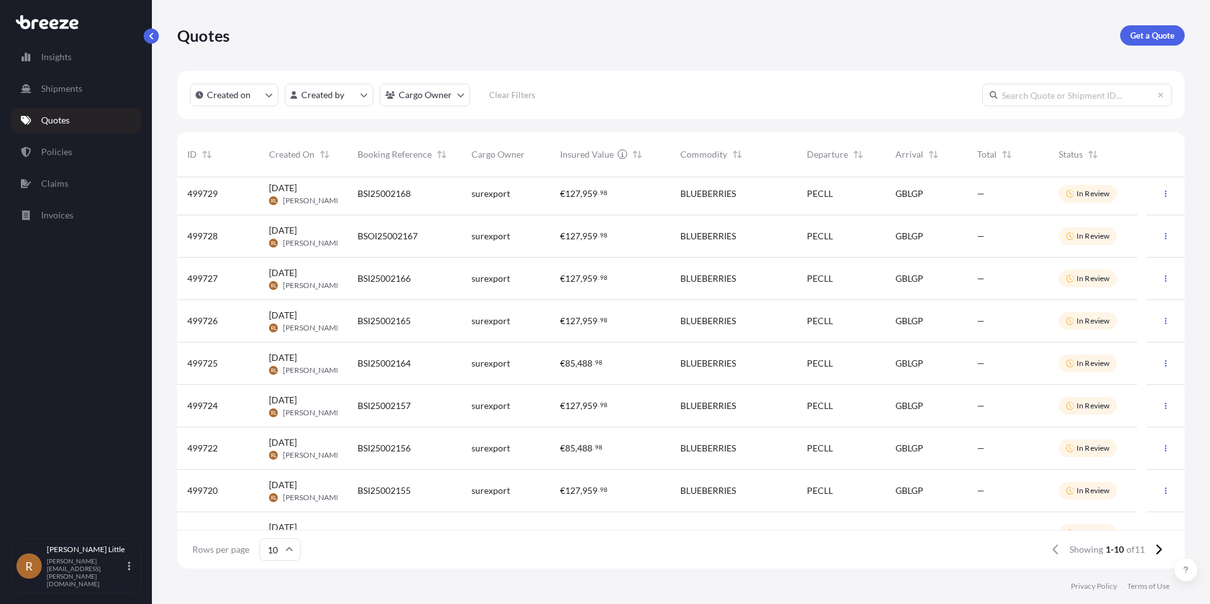
scroll to position [72, 0]
